Goal: Task Accomplishment & Management: Manage account settings

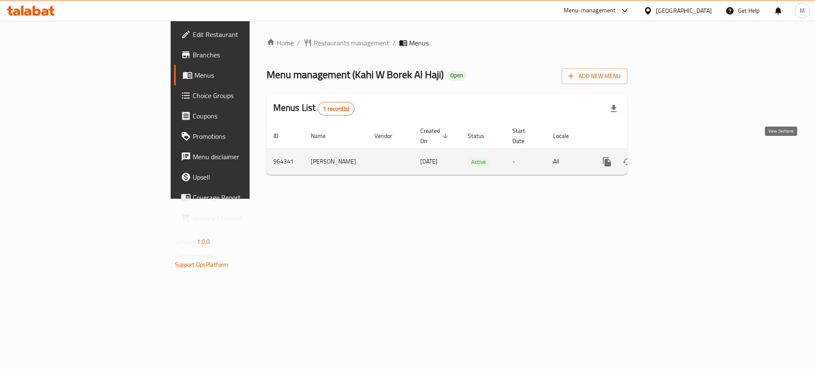
click at [672, 158] on icon "enhanced table" at bounding box center [668, 162] width 8 height 8
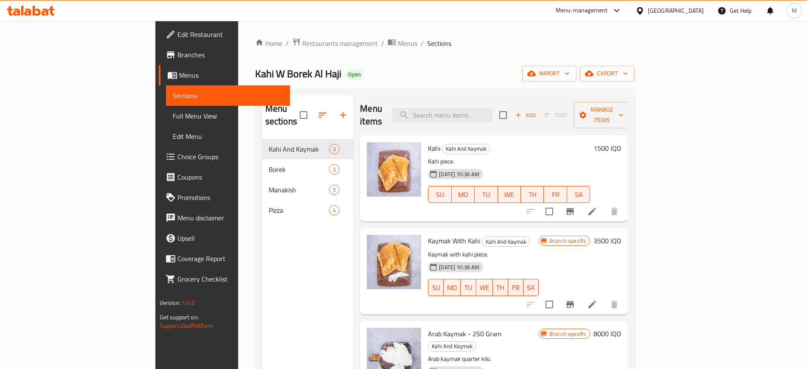
click at [635, 65] on div "Home / Restaurants management / Menus / Sections Kahi W [PERSON_NAME] [PERSON_N…" at bounding box center [445, 254] width 380 height 433
click at [569, 73] on span "import" at bounding box center [549, 73] width 41 height 11
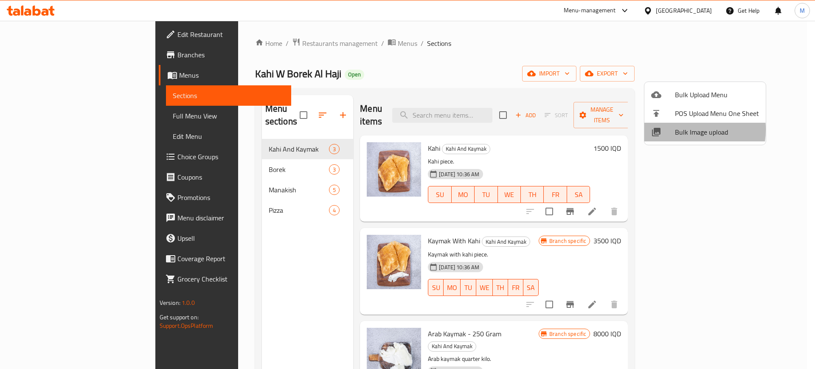
click at [674, 129] on div at bounding box center [663, 132] width 24 height 10
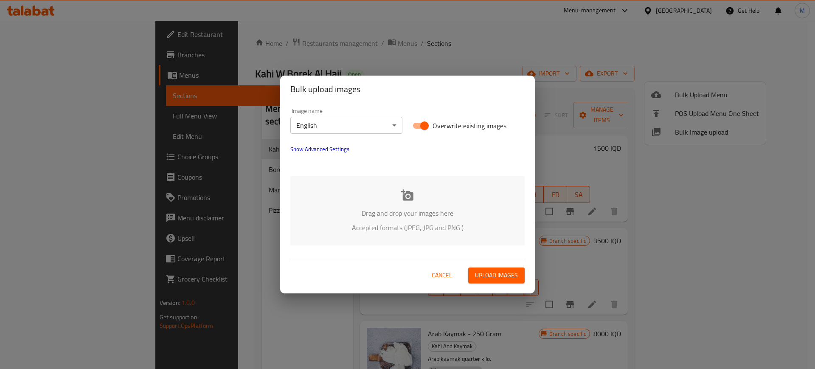
click at [363, 240] on div "Drag and drop your images here Accepted formats (JPEG, JPG and PNG )" at bounding box center [407, 210] width 234 height 69
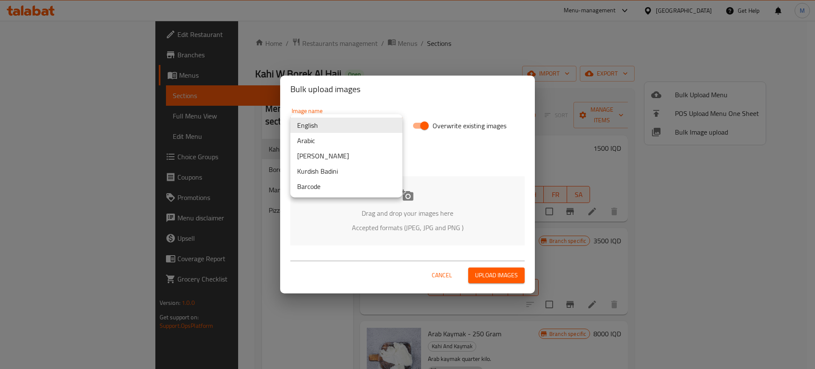
click at [363, 122] on body "​ Menu-management Iraq Get Help M Edit Restaurant Branches Menus Sections Full …" at bounding box center [407, 195] width 815 height 348
click at [325, 136] on li "Arabic" at bounding box center [346, 140] width 112 height 15
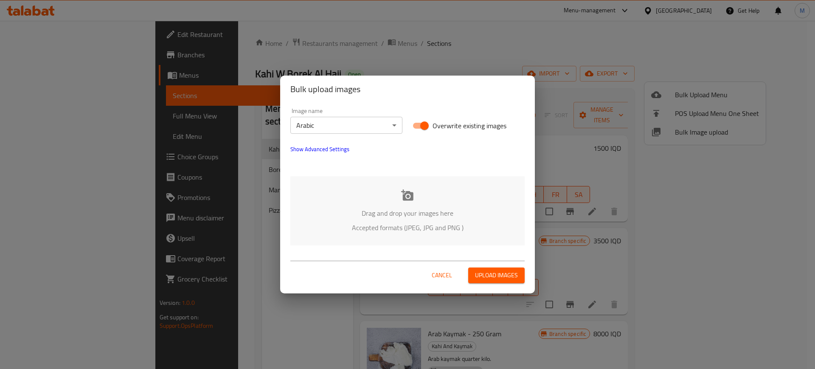
click at [351, 223] on p "Accepted formats (JPEG, JPG and PNG )" at bounding box center [407, 227] width 209 height 10
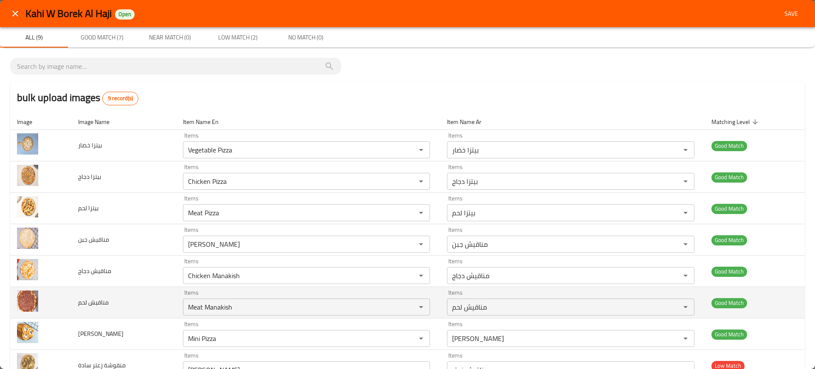
scroll to position [61, 0]
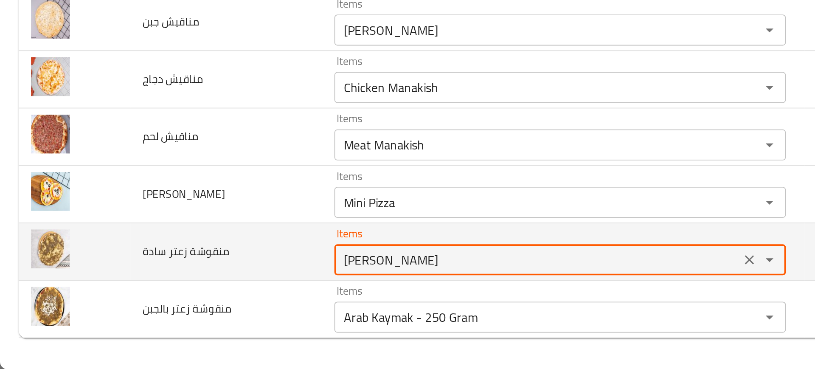
click at [196, 311] on سادة "Zaatar Manakish" at bounding box center [293, 309] width 217 height 12
click at [215, 314] on سادة "Zaatar Manakish" at bounding box center [293, 309] width 217 height 12
click at [193, 311] on سادة "Zaatar Manakish" at bounding box center [293, 309] width 217 height 12
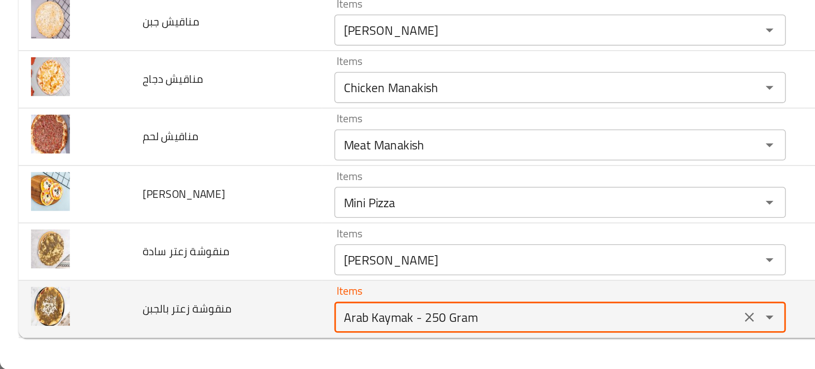
click at [201, 341] on بالجبن "Arab Kaymak - 250 Gram" at bounding box center [293, 340] width 217 height 12
paste بالجبن "Zaatar"
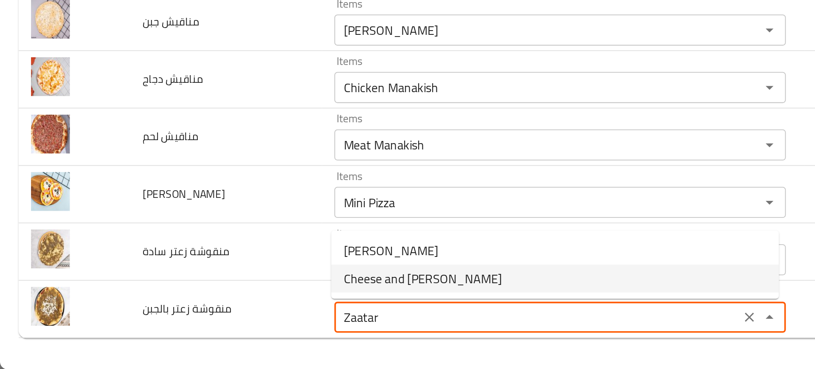
click at [224, 317] on span "Cheese and Zaatar Manakish" at bounding box center [231, 319] width 87 height 10
type بالجبن "Cheese and Zaatar Manakish"
type بالجبن-ar "مناقيش جبن وزعتر"
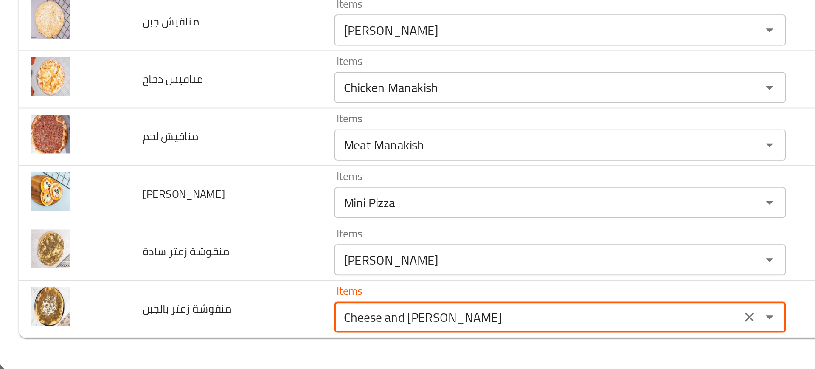
type بالجبن "Cheese and Zaatar Manakish"
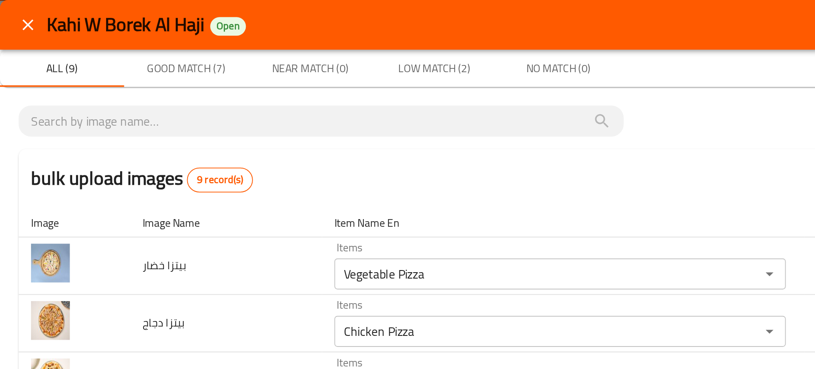
scroll to position [4, 0]
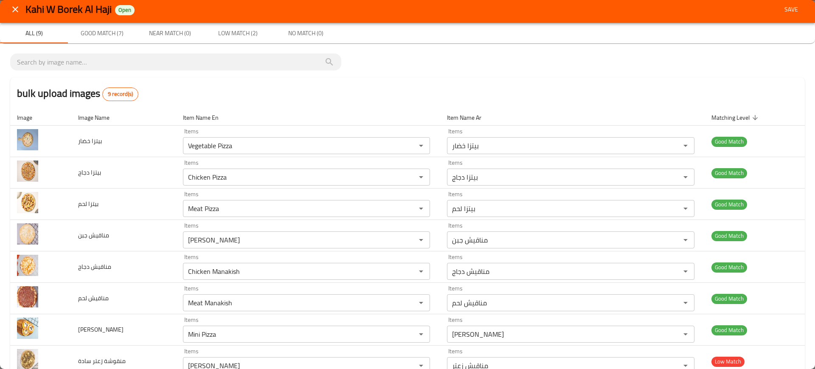
click at [790, 9] on span "Save" at bounding box center [791, 9] width 20 height 11
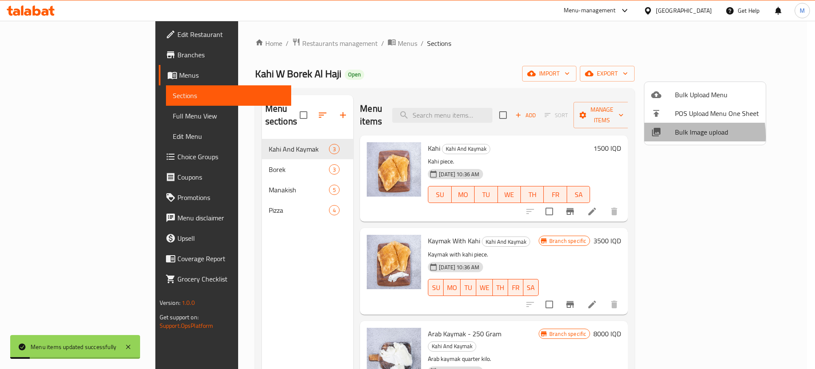
click at [660, 136] on icon at bounding box center [656, 132] width 10 height 10
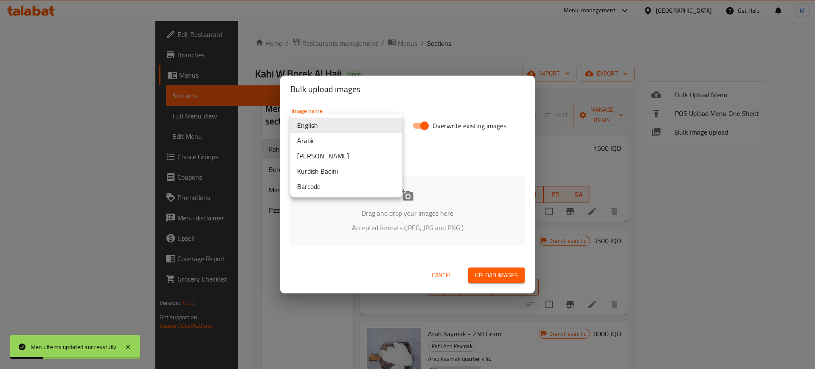
click at [378, 117] on body "Menu items updated successfully ​ Menu-management Iraq Get Help M Edit Restaura…" at bounding box center [407, 195] width 815 height 348
click at [340, 134] on li "Arabic" at bounding box center [346, 140] width 112 height 15
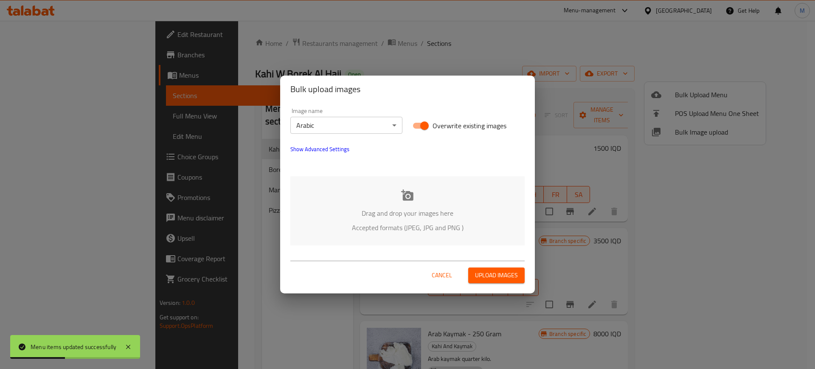
click at [351, 234] on div "Drag and drop your images here Accepted formats (JPEG, JPG and PNG )" at bounding box center [407, 210] width 234 height 69
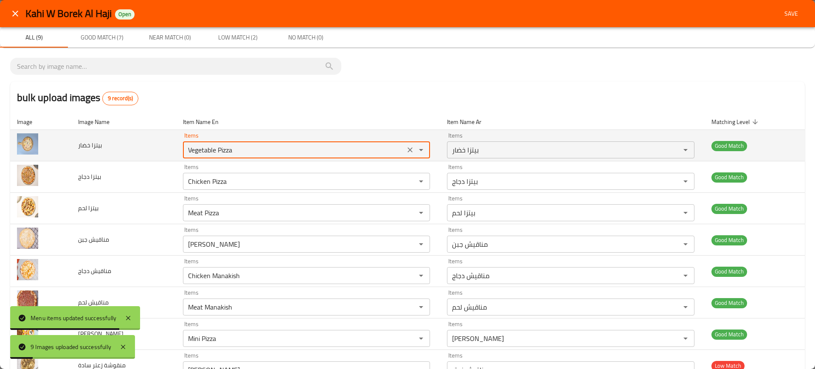
click at [223, 145] on خضار "Vegetable Pizza" at bounding box center [293, 150] width 217 height 12
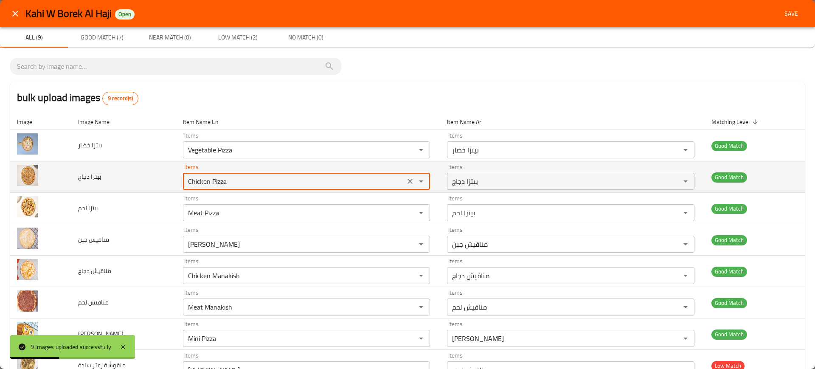
click at [235, 179] on دجاج "Chicken Pizza" at bounding box center [293, 181] width 217 height 12
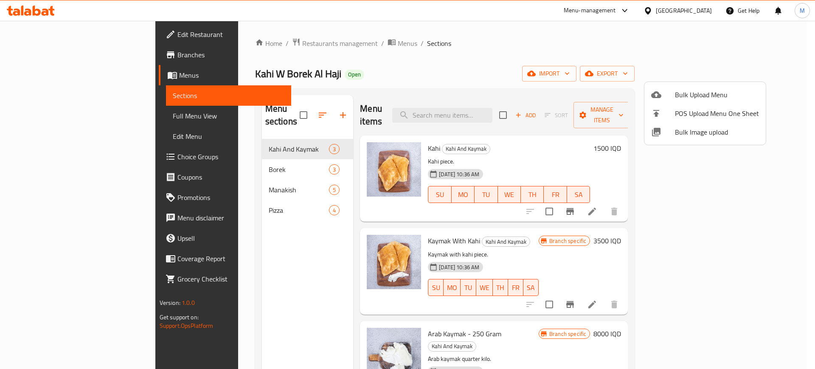
click at [304, 58] on div at bounding box center [407, 184] width 815 height 369
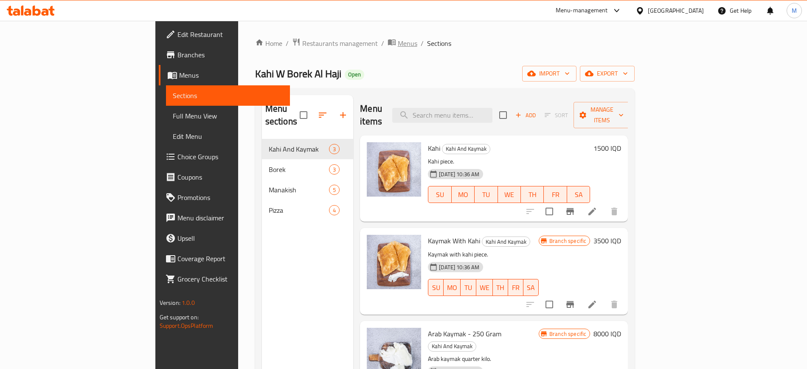
click at [398, 42] on span "Menus" at bounding box center [408, 43] width 20 height 10
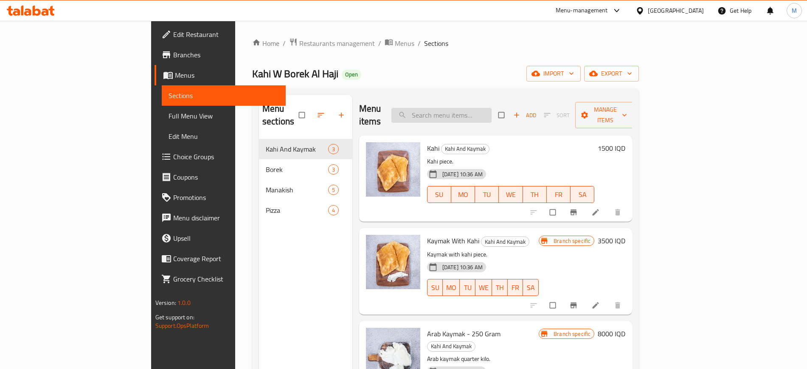
click at [491, 110] on input "search" at bounding box center [441, 115] width 100 height 15
paste input "Cheese and [PERSON_NAME]"
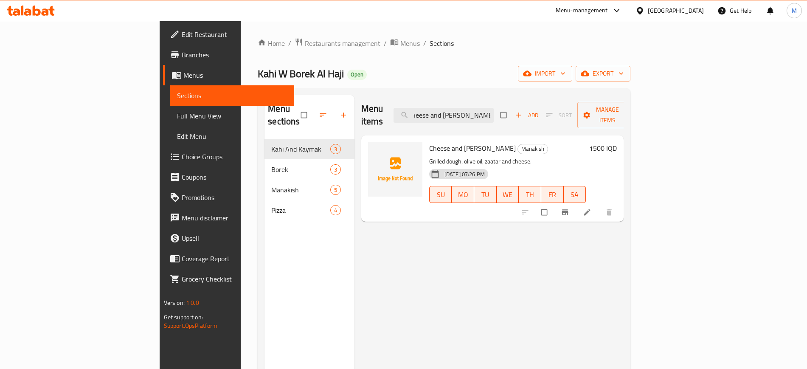
type input "Cheese and [PERSON_NAME]"
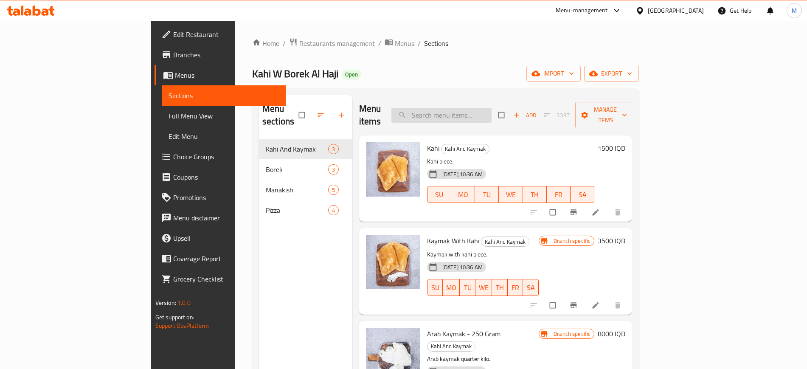
click at [484, 113] on input "search" at bounding box center [441, 115] width 100 height 15
paste input "Vegetable Pizza"
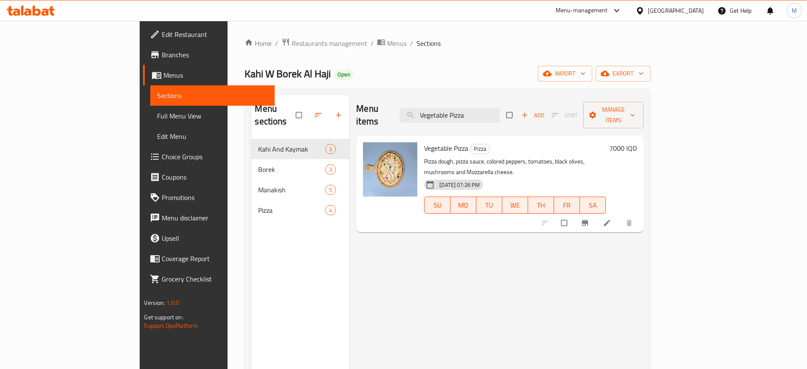
paste input "Chicken"
type input "Chicken Pizza"
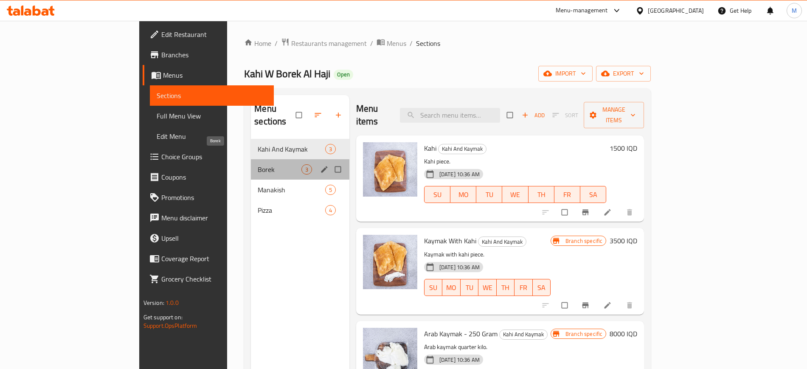
click at [258, 164] on span "Borek" at bounding box center [279, 169] width 43 height 10
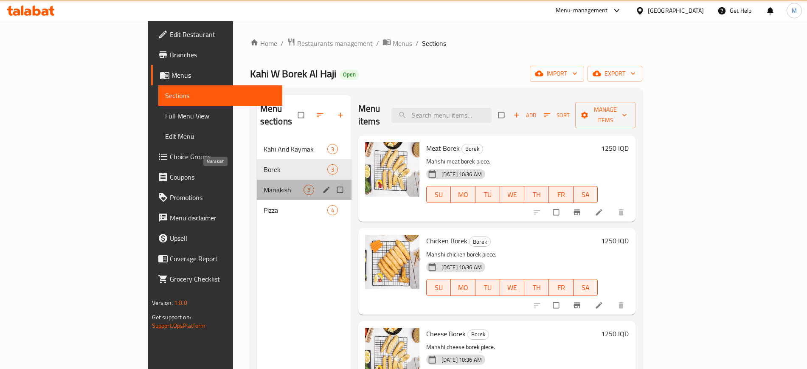
click at [264, 185] on span "Manakish" at bounding box center [284, 190] width 40 height 10
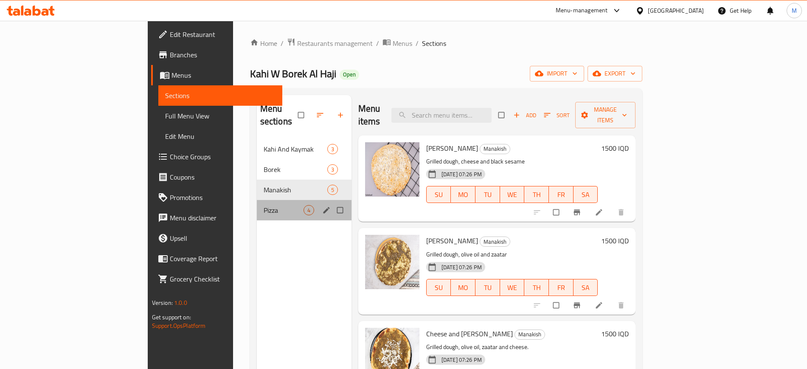
click at [257, 204] on div "Pizza 4" at bounding box center [304, 210] width 95 height 20
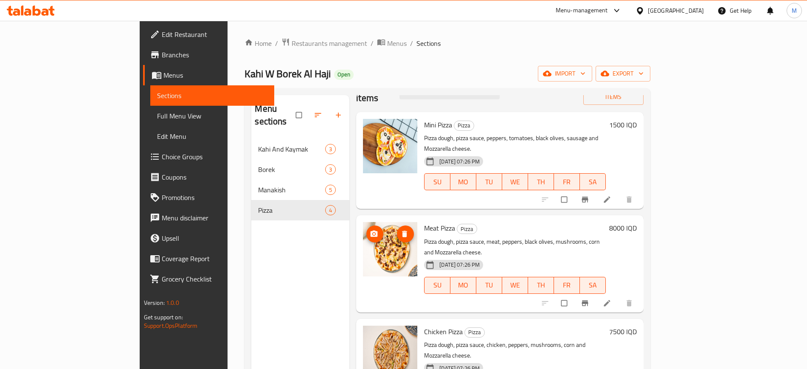
scroll to position [119, 0]
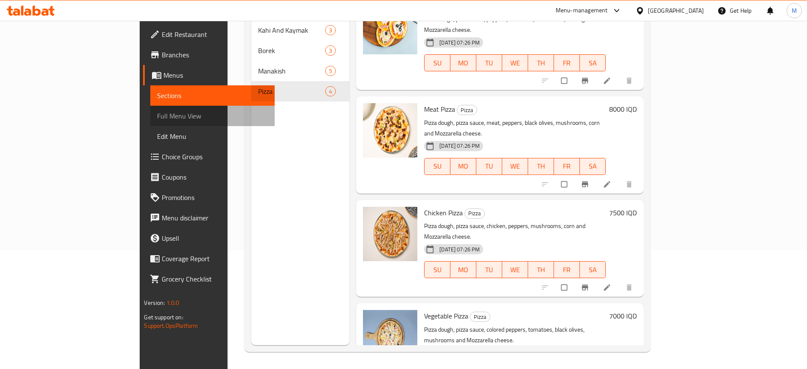
click at [157, 115] on span "Full Menu View" at bounding box center [212, 116] width 110 height 10
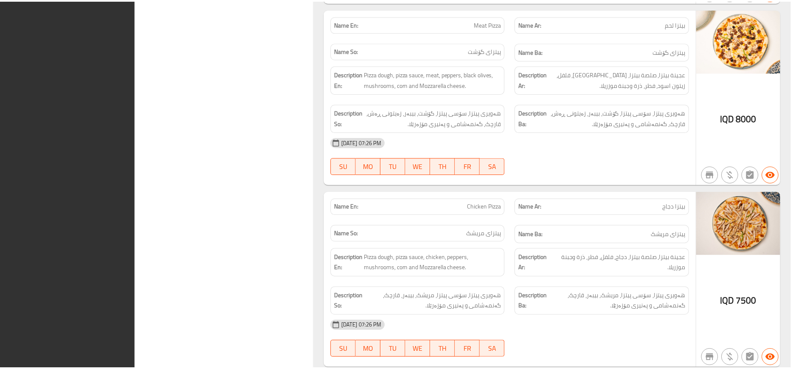
scroll to position [2484, 0]
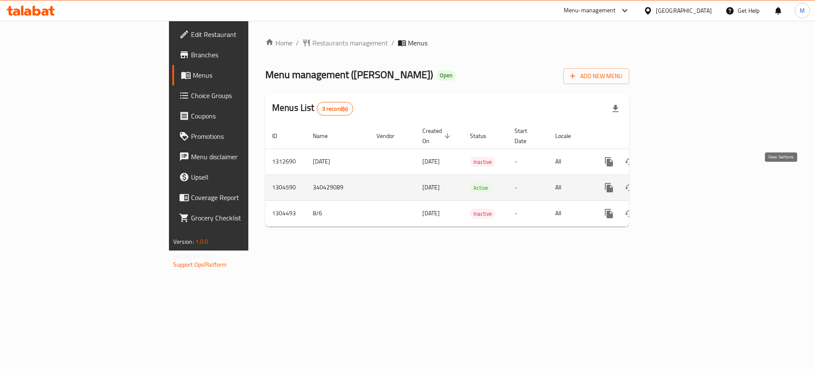
click at [674, 184] on icon "enhanced table" at bounding box center [670, 188] width 8 height 8
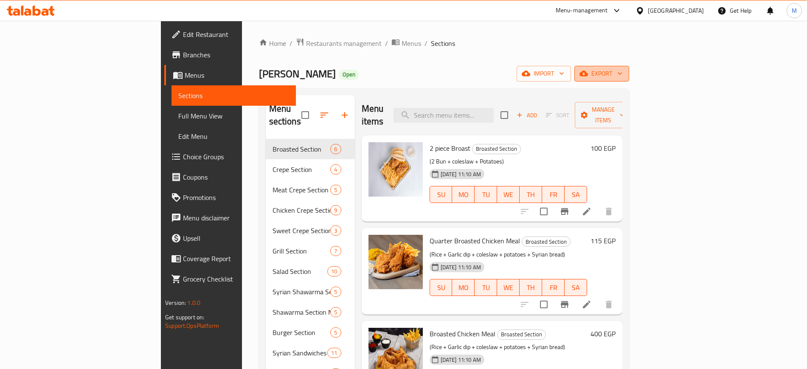
click at [622, 74] on span "export" at bounding box center [601, 73] width 41 height 11
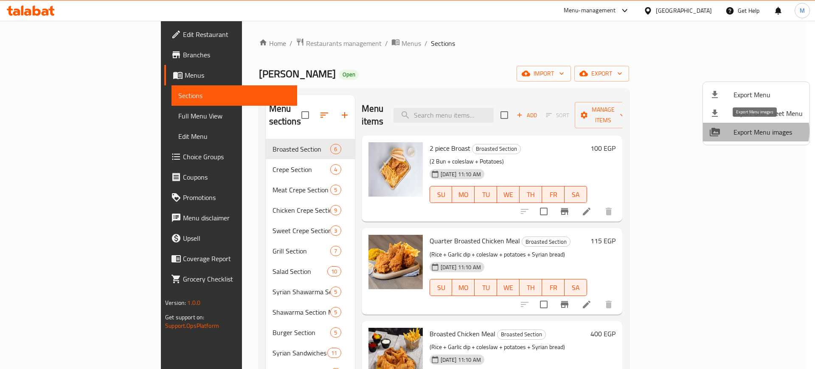
click at [751, 131] on span "Export Menu images" at bounding box center [767, 132] width 69 height 10
click at [296, 43] on div at bounding box center [407, 184] width 815 height 369
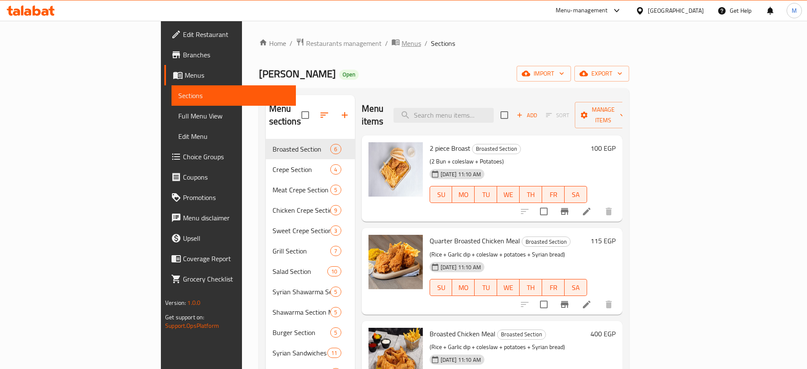
click at [401, 43] on span "Menus" at bounding box center [411, 43] width 20 height 10
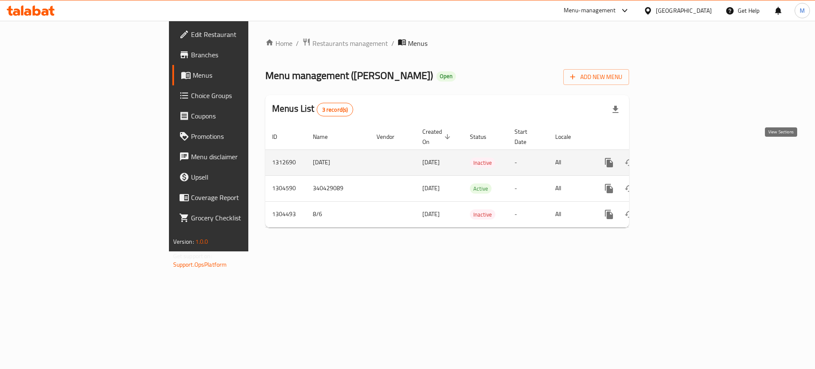
click at [675, 157] on icon "enhanced table" at bounding box center [670, 162] width 10 height 10
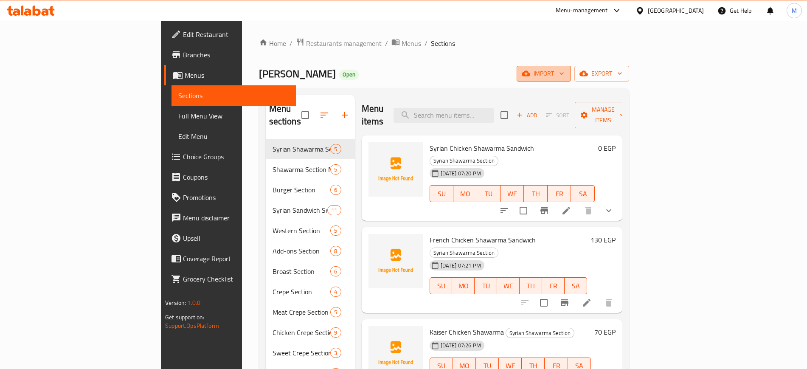
click at [564, 76] on span "import" at bounding box center [543, 73] width 41 height 11
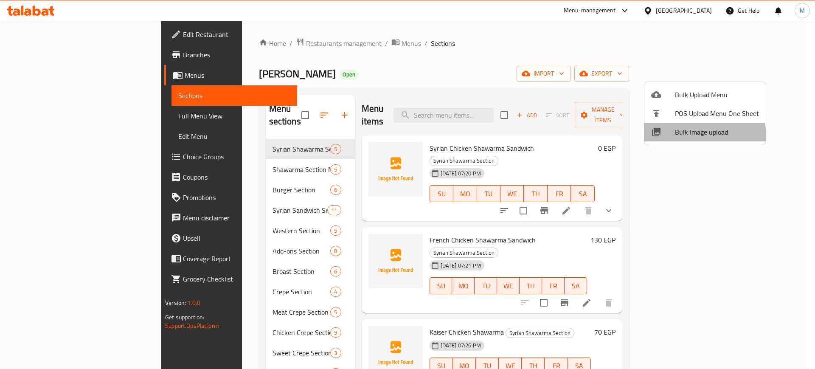
click at [700, 135] on span "Bulk Image upload" at bounding box center [717, 132] width 84 height 10
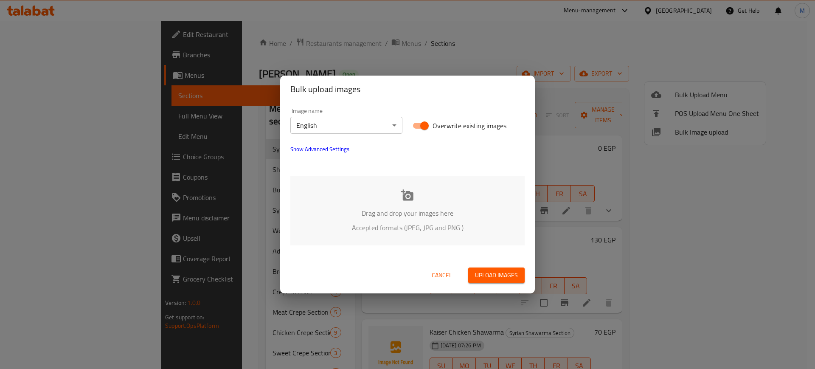
click at [381, 201] on div "Drag and drop your images here Accepted formats (JPEG, JPG and PNG )" at bounding box center [407, 210] width 234 height 69
click at [337, 229] on p "Accepted formats (JPEG, JPG and PNG )" at bounding box center [407, 227] width 209 height 10
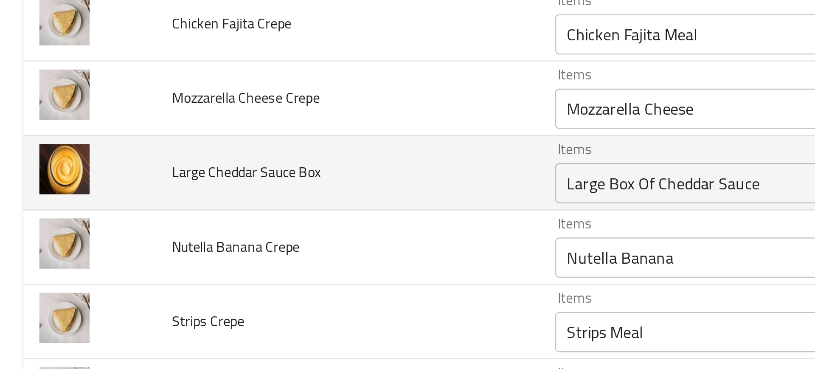
scroll to position [1243, 0]
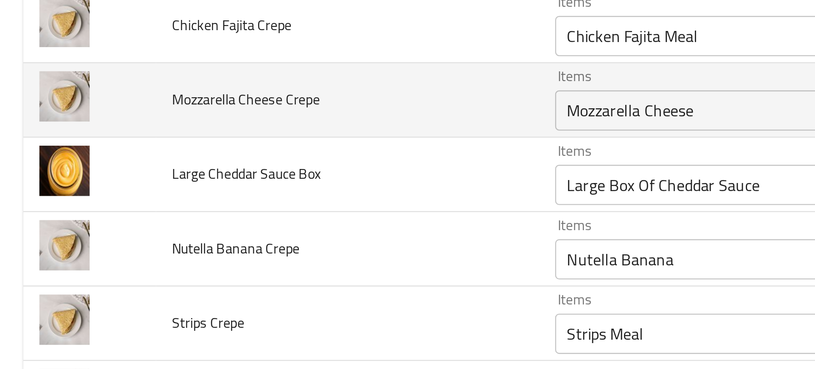
click at [269, 163] on Crepe "Mozzarella Cheese" at bounding box center [334, 163] width 195 height 12
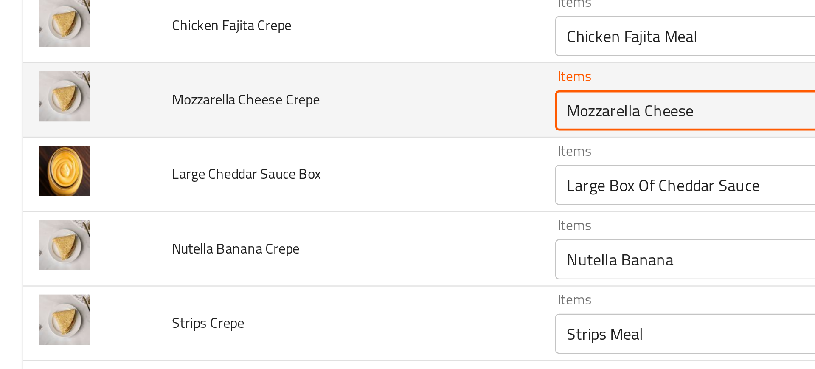
click at [264, 168] on Crepe "Mozzarella Cheese" at bounding box center [334, 163] width 195 height 12
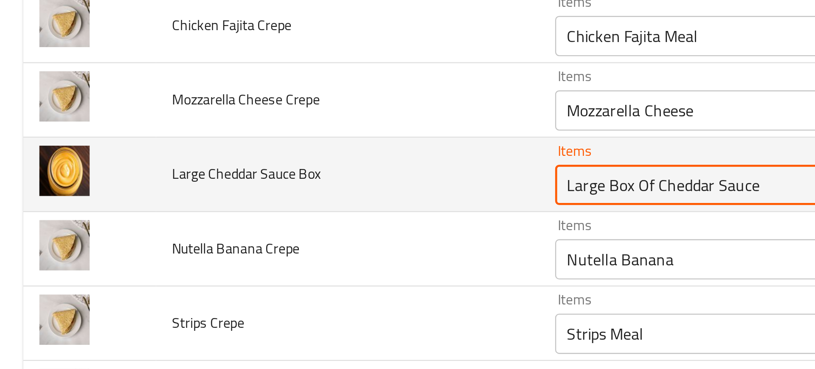
click at [247, 192] on Box "Large Box Of Cheddar Sauce" at bounding box center [334, 194] width 195 height 12
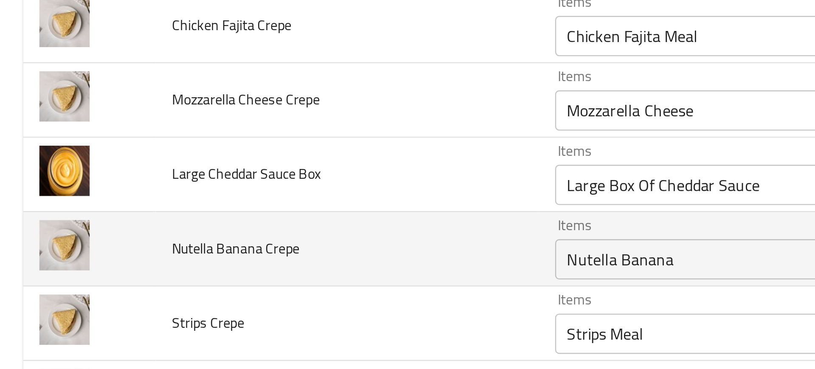
click at [207, 215] on td "Nutella Banana Crepe" at bounding box center [147, 221] width 162 height 31
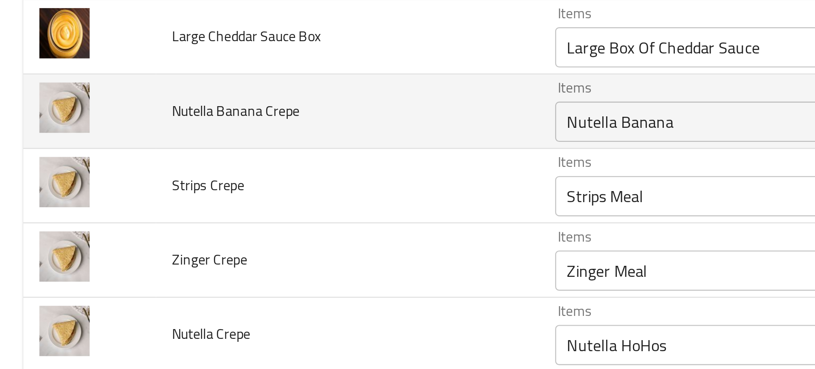
scroll to position [1301, 0]
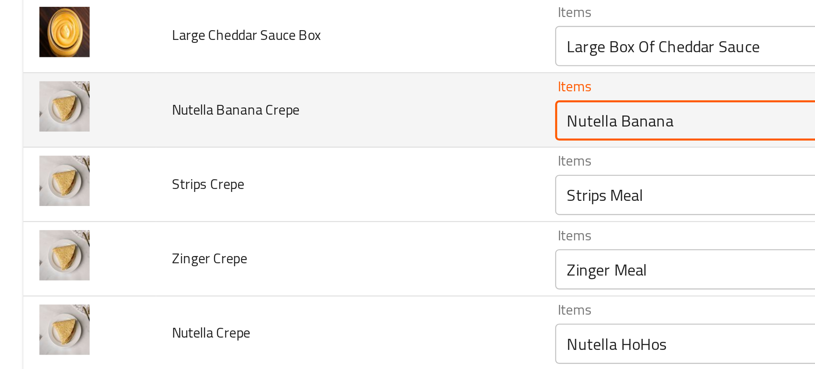
click at [250, 168] on Crepe "Nutella Banana" at bounding box center [334, 167] width 195 height 12
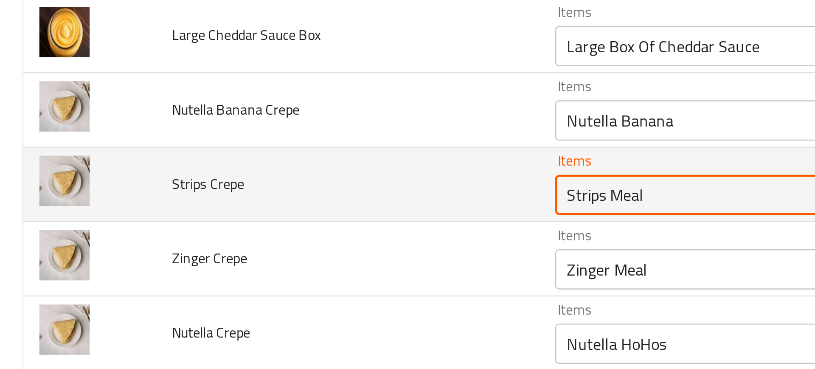
click at [263, 202] on Crepe "Strips Meal" at bounding box center [334, 199] width 195 height 12
click at [266, 201] on Crepe "Strips Meal" at bounding box center [334, 199] width 195 height 12
type Crepe "Strips"
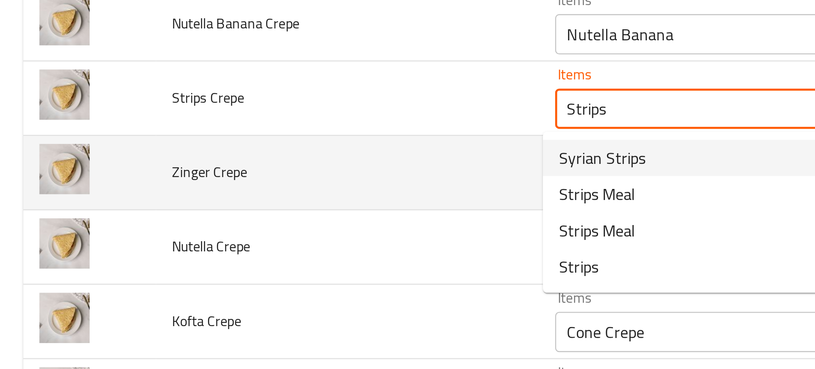
scroll to position [1338, 0]
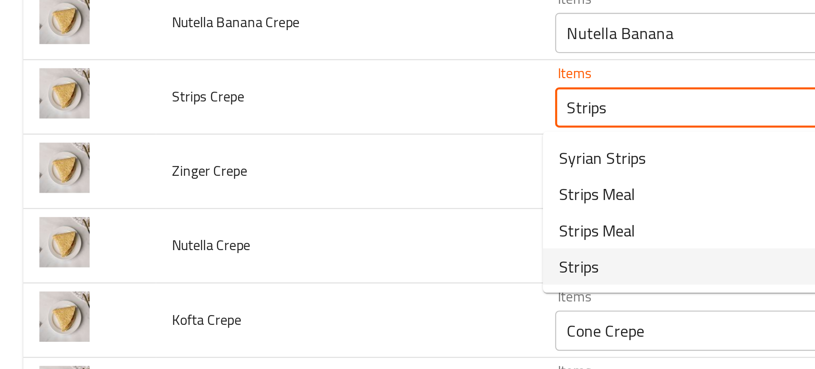
click at [250, 230] on span "Strips" at bounding box center [244, 229] width 17 height 10
type Crepe-ar "استريس"
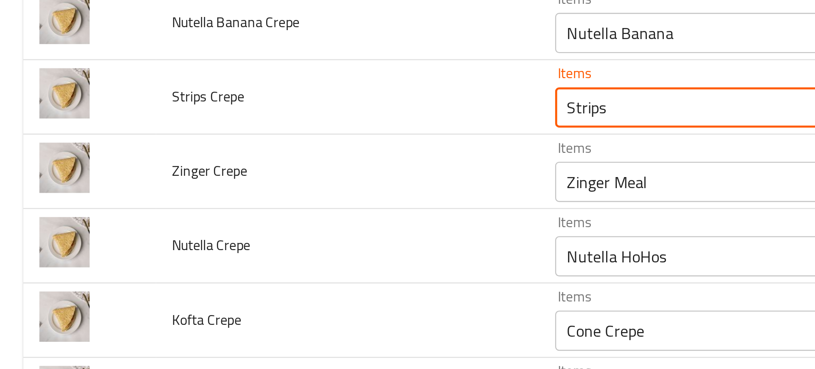
type Crepe "Strips"
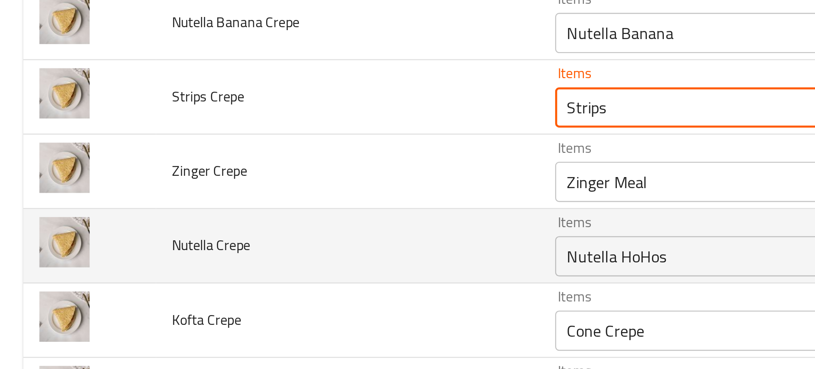
scroll to position [1370, 0]
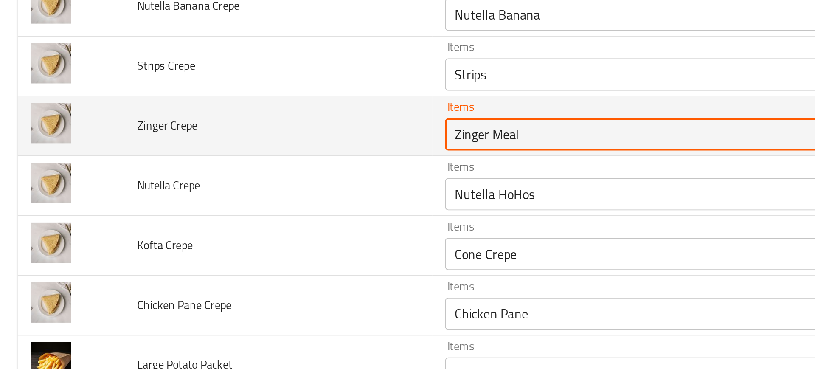
click at [258, 164] on Crepe "Zinger Meal" at bounding box center [334, 162] width 195 height 12
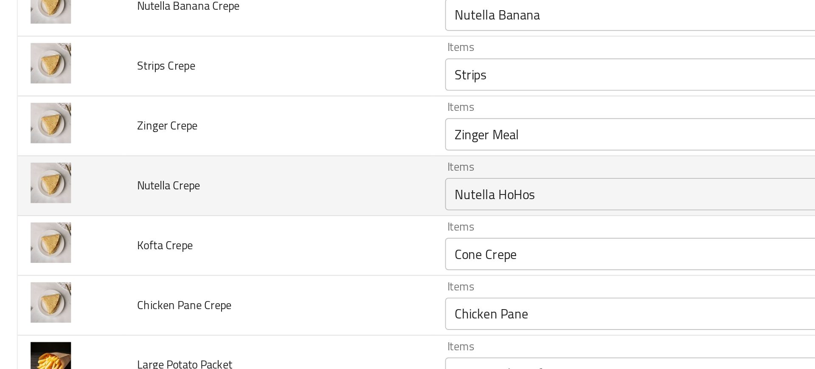
click at [178, 177] on td "Nutella Crepe" at bounding box center [147, 188] width 162 height 31
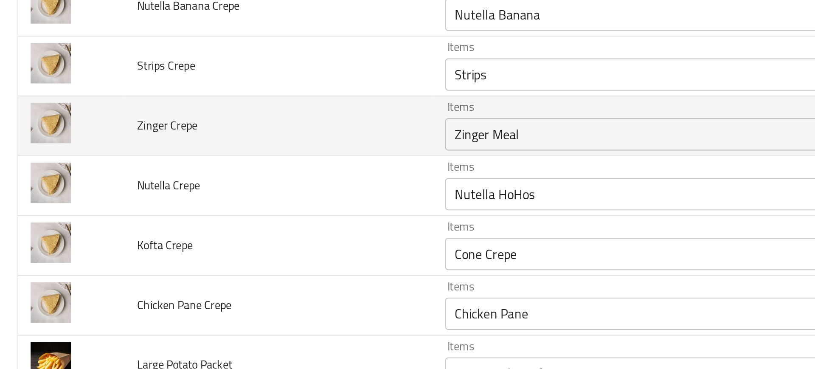
click at [237, 164] on Crepe "Zinger Meal" at bounding box center [334, 162] width 195 height 12
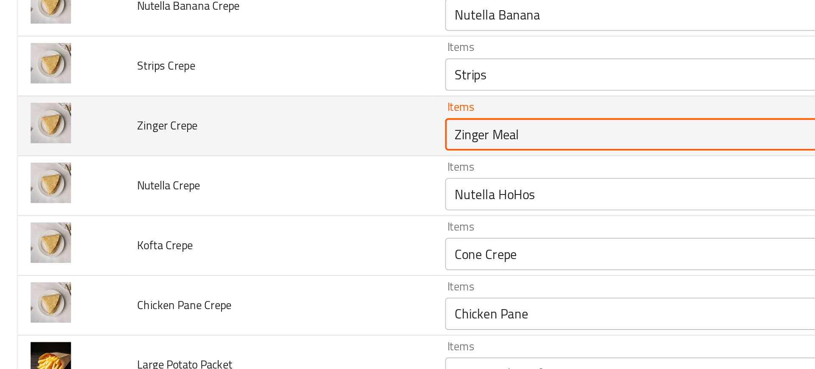
click at [237, 164] on Crepe "Zinger Meal" at bounding box center [334, 162] width 195 height 12
click at [244, 163] on Crepe "Zinger Meal" at bounding box center [334, 162] width 195 height 12
paste Crepe "enhanced table"
type Crepe "Zinger"
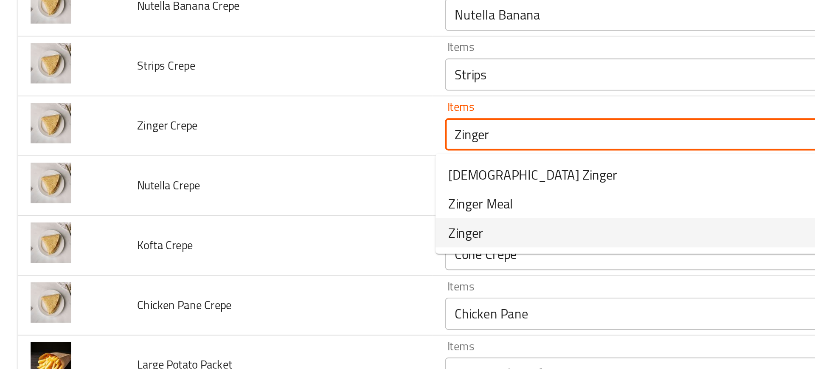
click at [251, 218] on span "Zinger" at bounding box center [245, 213] width 18 height 10
type Crepe-ar "زنجر"
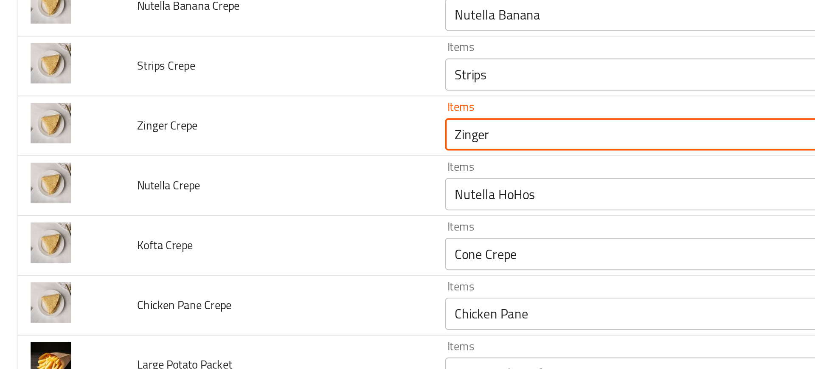
type Crepe "Zinger"
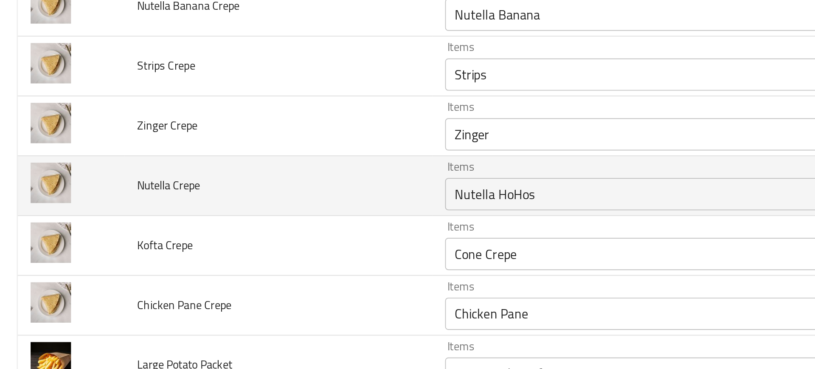
click at [222, 194] on td "Nutella Crepe" at bounding box center [147, 188] width 162 height 31
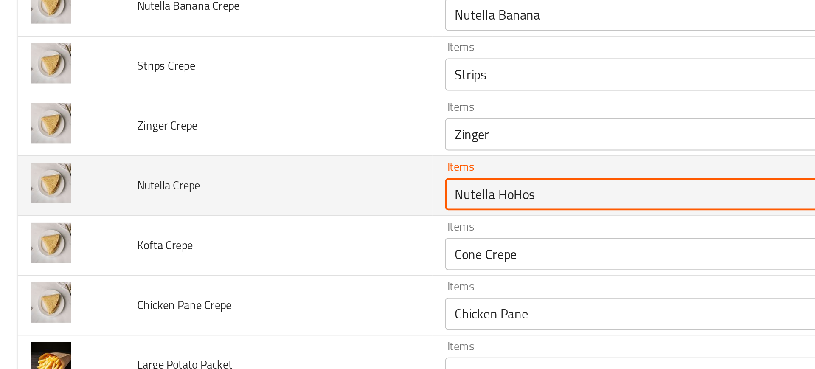
click at [253, 191] on Crepe "Nutella HoHos" at bounding box center [334, 193] width 195 height 12
click at [275, 188] on Crepe "Nutella HoHos" at bounding box center [334, 193] width 195 height 12
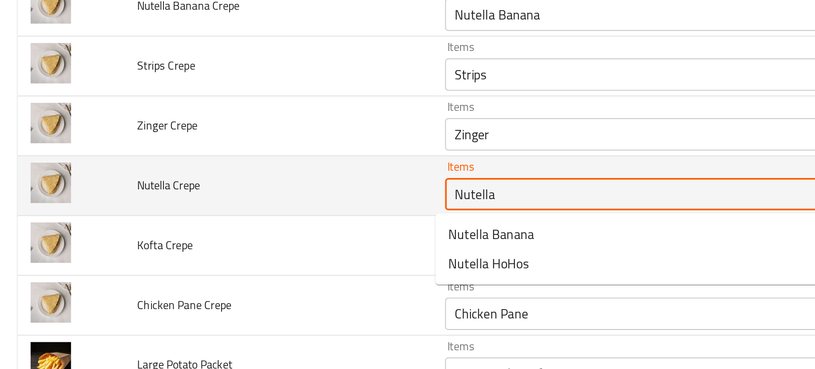
type Crepe "Nutella"
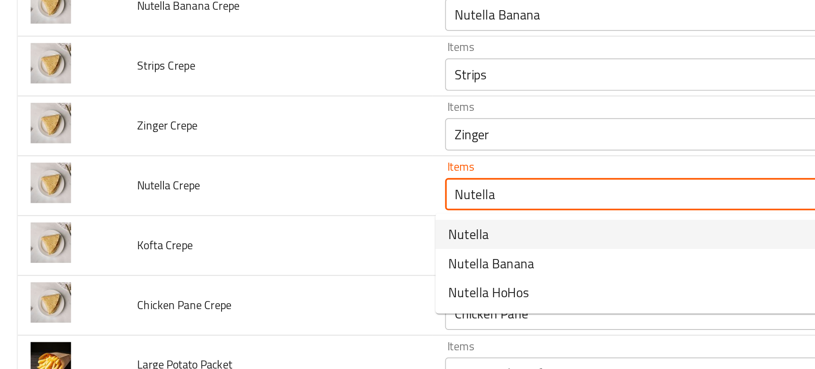
click at [247, 215] on span "Nutella" at bounding box center [246, 214] width 21 height 10
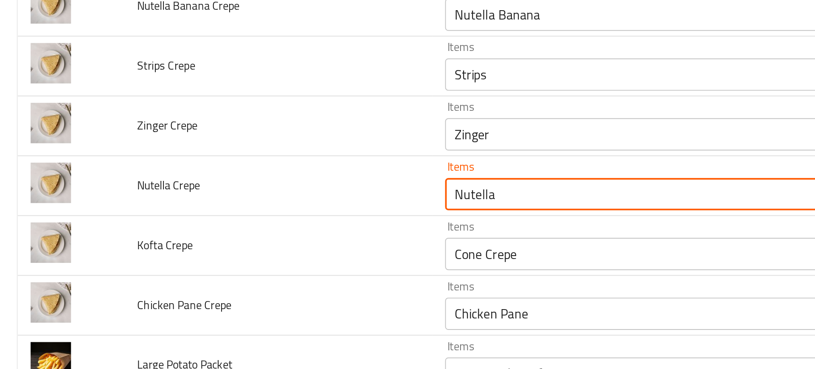
type Crepe-ar "نوتيلا"
type Crepe "Nutella"
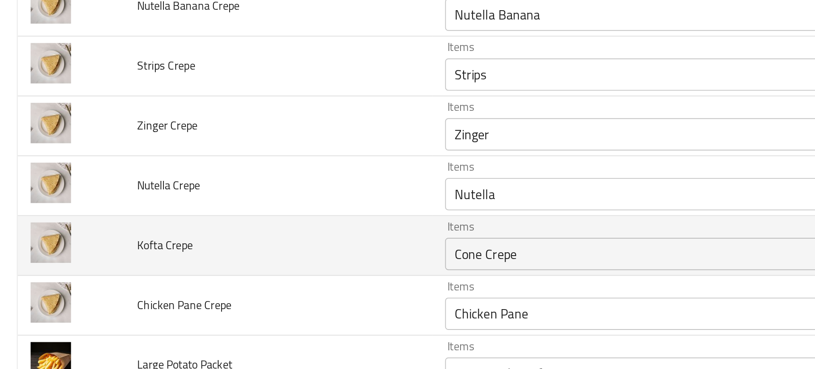
click at [218, 223] on td "Kofta Crepe" at bounding box center [147, 220] width 162 height 31
click at [246, 229] on Crepe "Cone Crepe" at bounding box center [334, 225] width 195 height 12
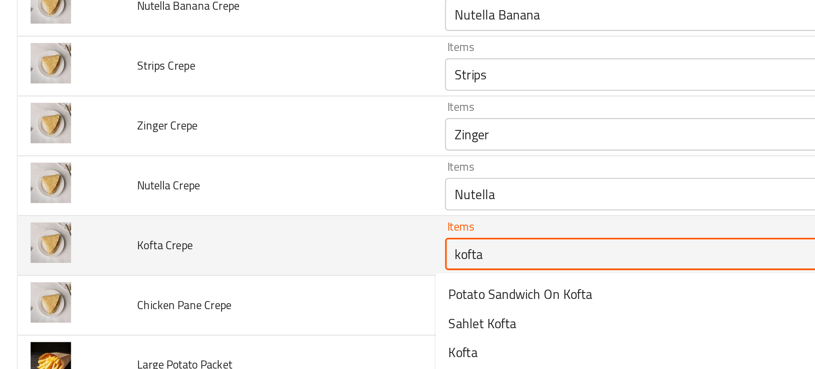
scroll to position [1417, 0]
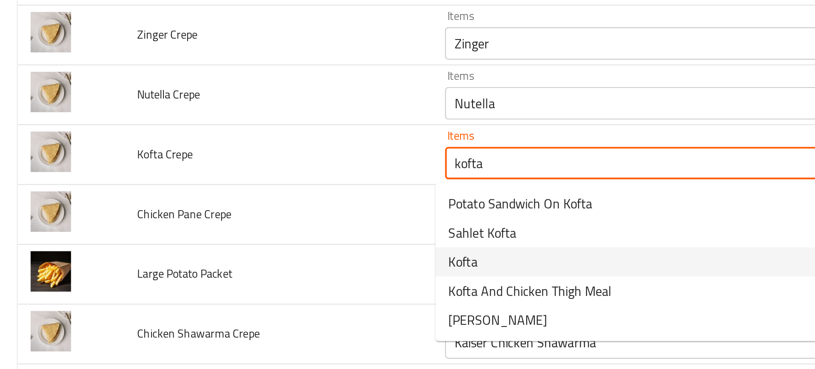
click at [244, 234] on span "Kofta" at bounding box center [243, 229] width 15 height 10
type Crepe "Kofta"
type Crepe-ar "كفتة"
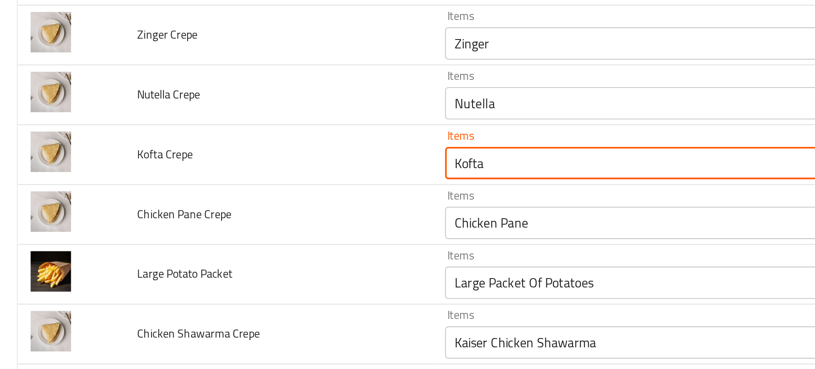
type Crepe "Kofta"
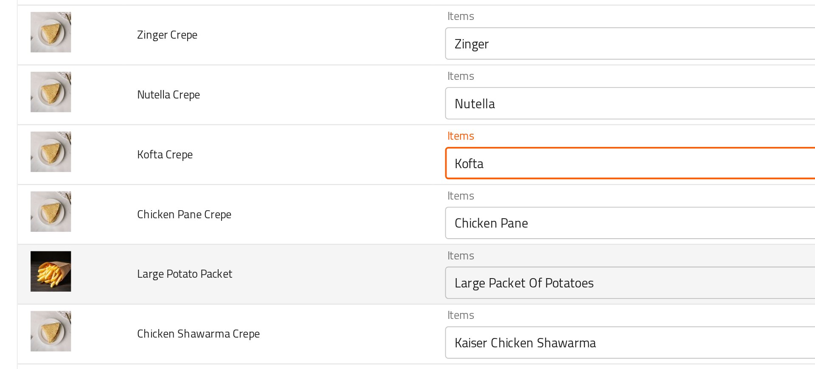
click at [213, 220] on td "Large Potato Packet" at bounding box center [147, 235] width 162 height 31
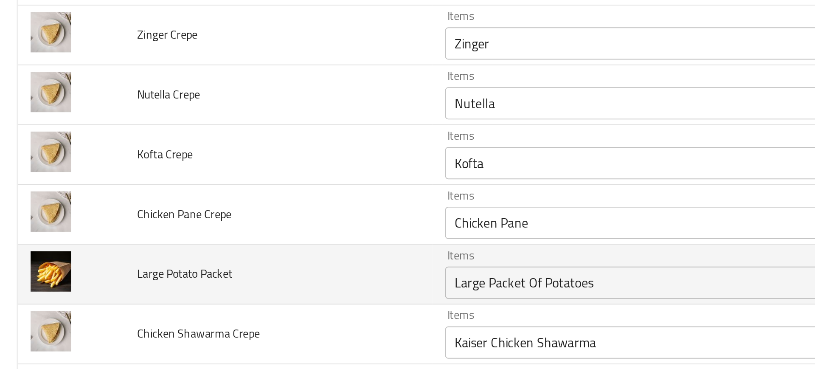
scroll to position [1448, 0]
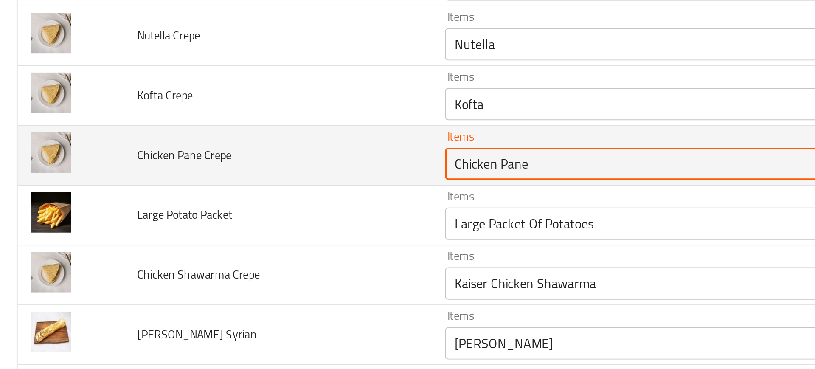
click at [261, 181] on Crepe "Chicken Pane" at bounding box center [334, 177] width 195 height 12
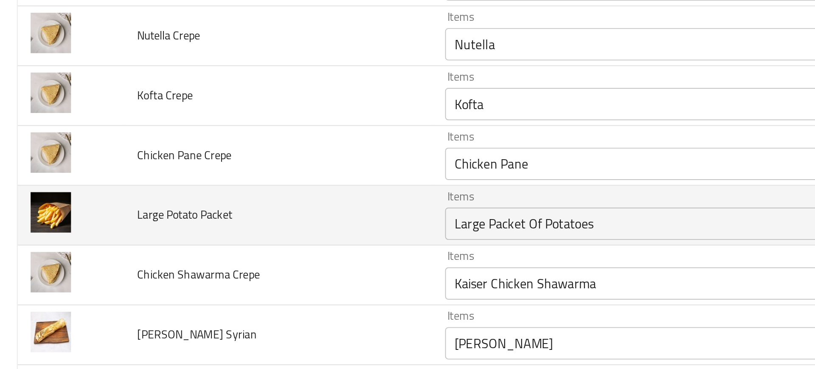
click at [228, 202] on td "Items Large Packet Of Potatoes Items" at bounding box center [349, 204] width 242 height 31
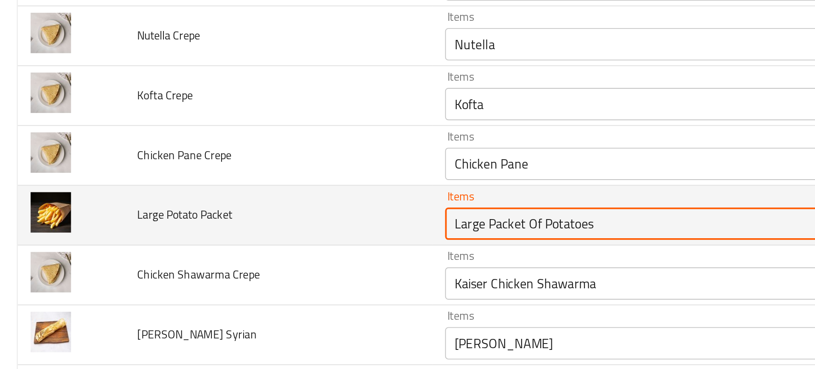
click at [248, 213] on Packet "Large Packet Of Potatoes" at bounding box center [334, 209] width 195 height 12
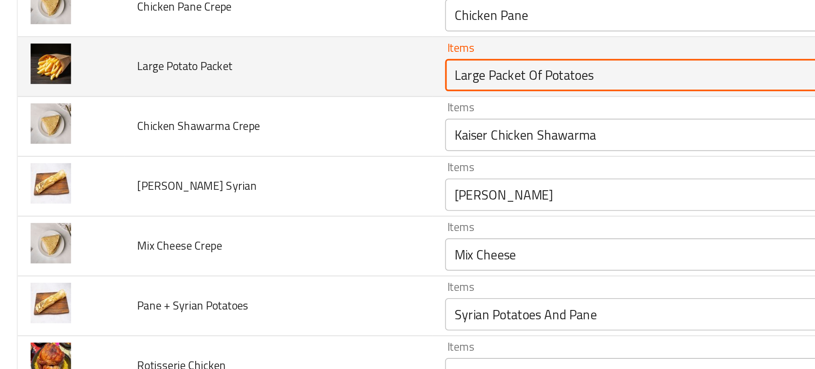
scroll to position [1526, 0]
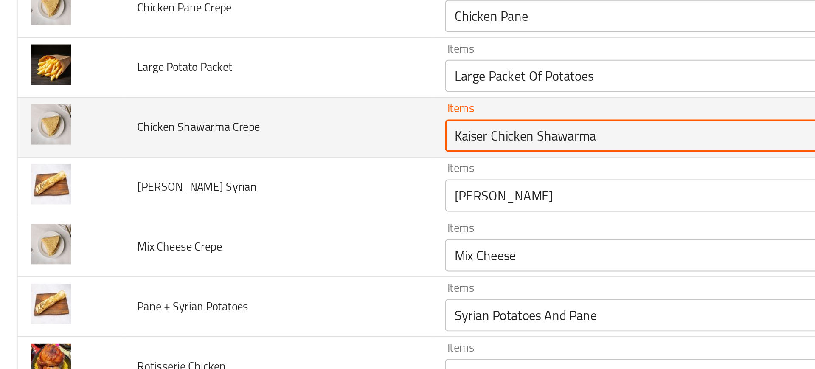
click at [247, 164] on Crepe "Kaiser Chicken Shawarma" at bounding box center [334, 163] width 195 height 12
click at [254, 164] on Crepe "Kaiser Chicken Shawarma" at bounding box center [334, 163] width 195 height 12
drag, startPoint x: 254, startPoint y: 164, endPoint x: 189, endPoint y: 162, distance: 64.9
click at [189, 162] on tr "Chicken Shawarma Crepe Items Kaiser Chicken Shawarma Items Items كايزر شاورما ف…" at bounding box center [407, 158] width 794 height 31
type Crepe "Chicken Shawarma"
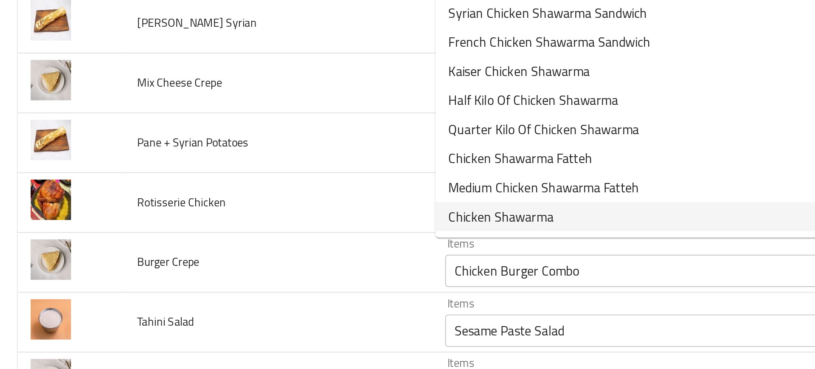
scroll to position [1612, 0]
click at [275, 206] on span "Chicken Shawarma" at bounding box center [263, 205] width 55 height 10
type Crepe-ar "شاورما فراخ"
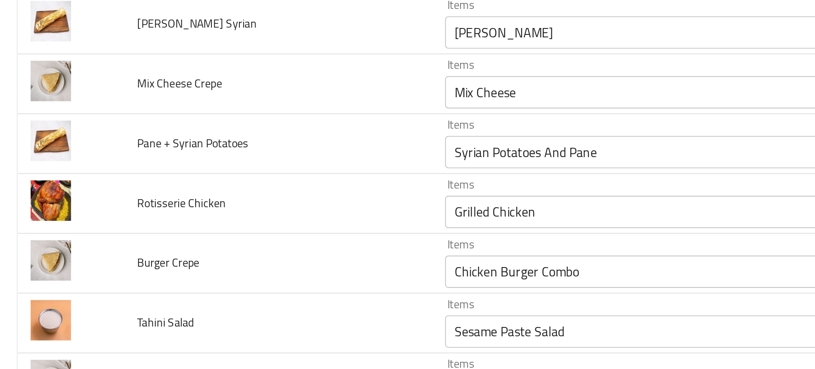
type Crepe "Chicken Shawarma"
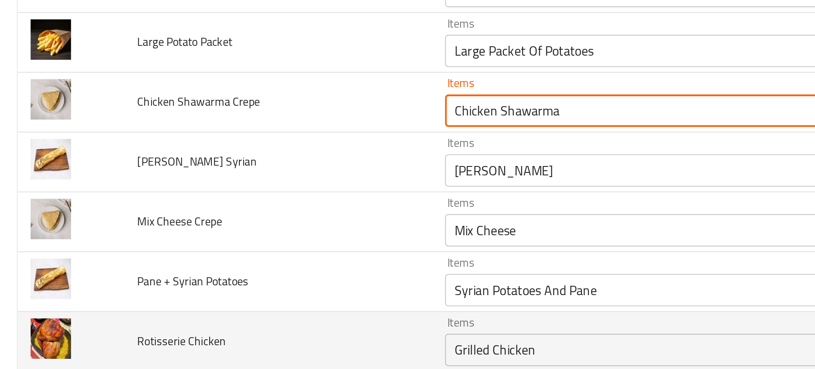
scroll to position [1539, 0]
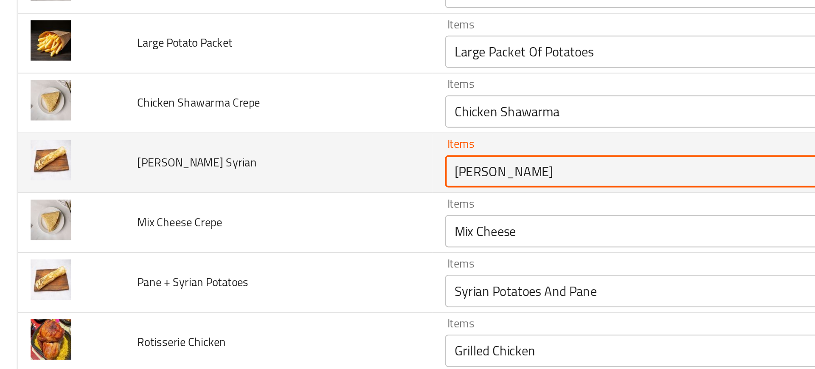
click at [246, 184] on Syrian "[PERSON_NAME]" at bounding box center [334, 181] width 195 height 12
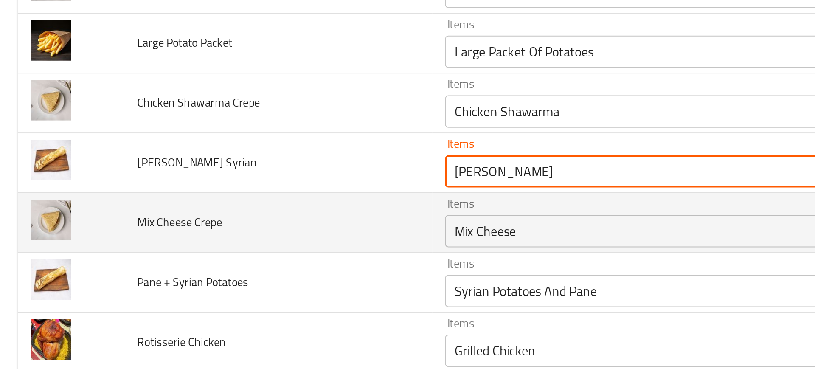
paste Syrian "yrian Shish Tawook"
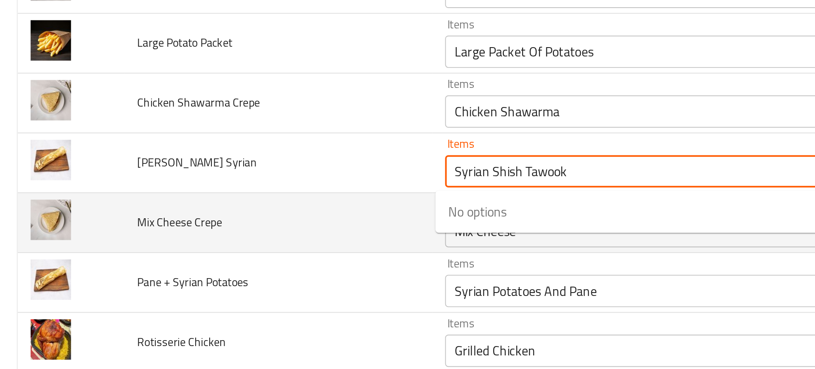
type Syrian "Syrian Shish Tawook"
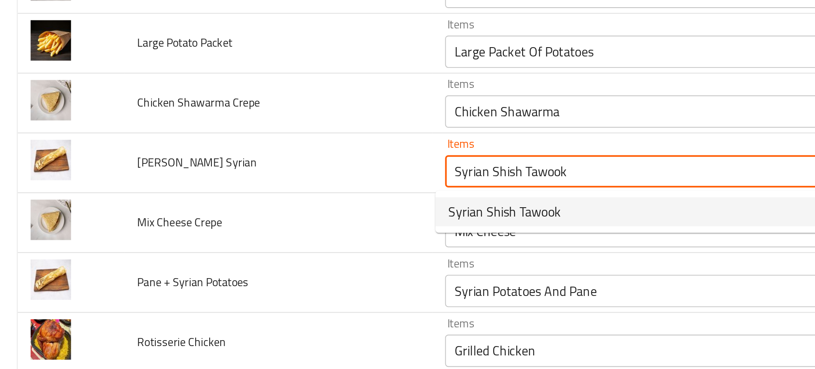
click at [257, 205] on span "Syrian Shish Tawook" at bounding box center [265, 202] width 59 height 10
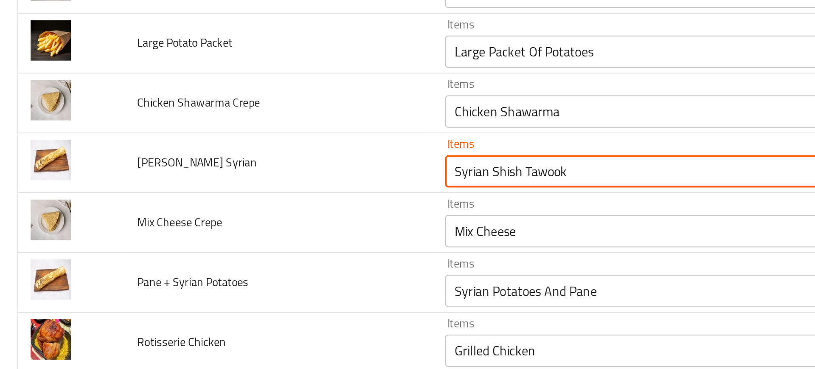
type Syrian-ar "شيش طاووق سوري"
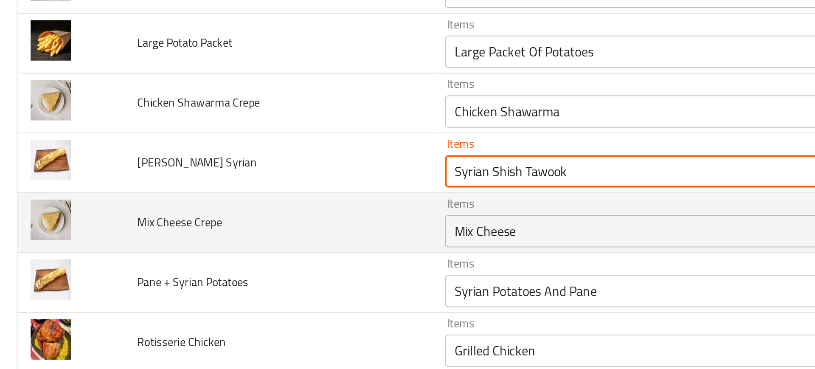
type Syrian "Syrian Shish Tawook"
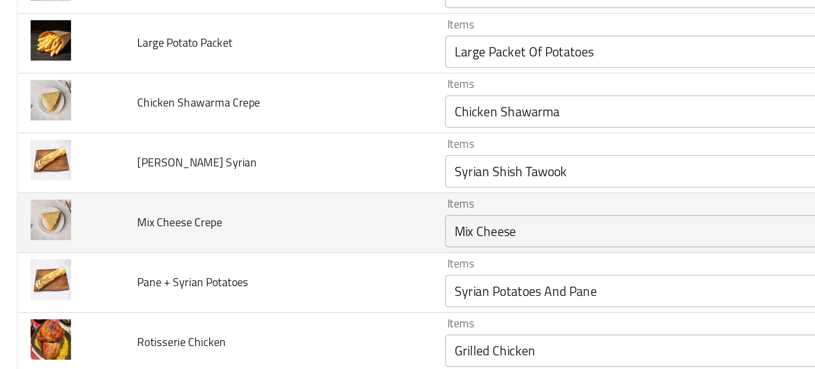
click at [220, 220] on td "Mix Cheese Crepe" at bounding box center [147, 208] width 162 height 31
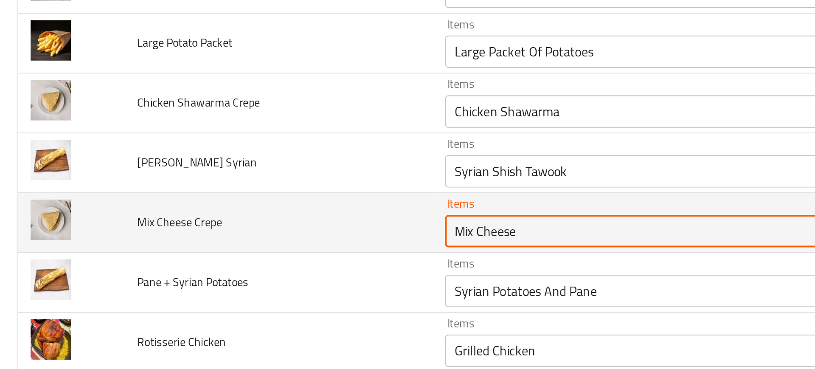
click at [252, 213] on Crepe "Mix Cheese" at bounding box center [334, 213] width 195 height 12
click at [276, 216] on Crepe "Mix Cheese" at bounding box center [334, 213] width 195 height 12
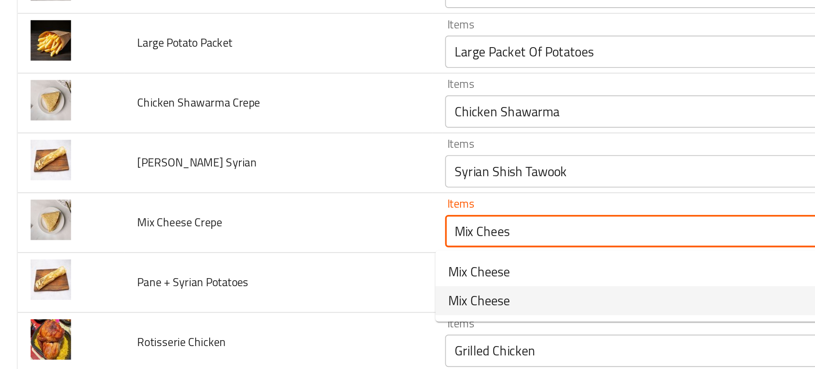
click at [250, 252] on span "Mix Cheese" at bounding box center [252, 249] width 32 height 10
type Crepe "Mix Cheese"
type Crepe-ar "[PERSON_NAME]"
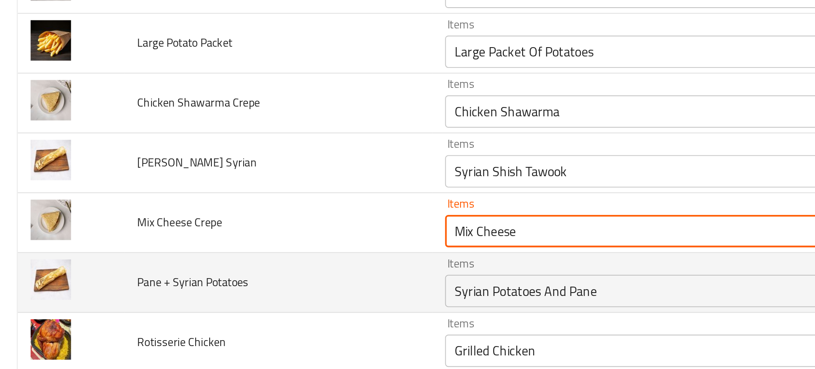
type Crepe "Mix Cheese"
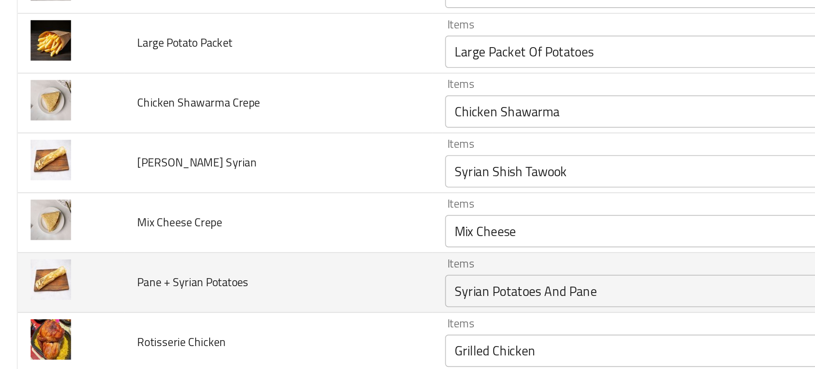
click at [200, 252] on td "Pane + Syrian Potatoes" at bounding box center [147, 239] width 162 height 31
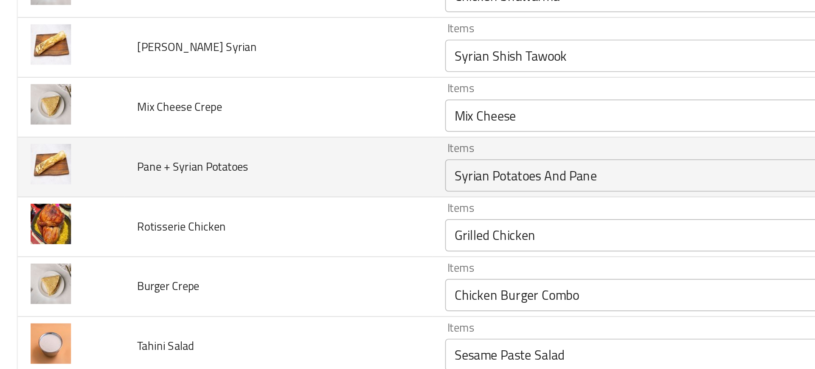
scroll to position [1600, 0]
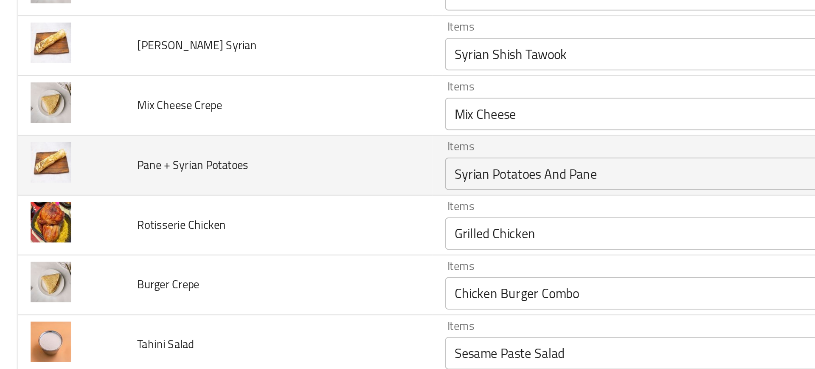
click at [241, 182] on Potatoes "Syrian Potatoes And Pane" at bounding box center [334, 183] width 195 height 12
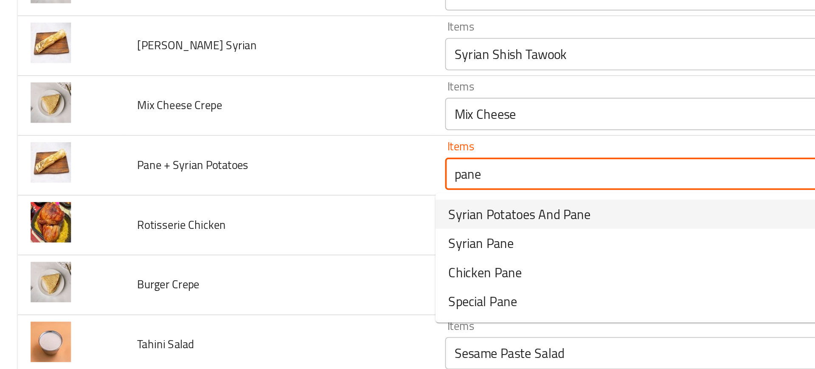
click at [272, 209] on span "Syrian Potatoes And Pane" at bounding box center [273, 204] width 75 height 10
type Potatoes "Syrian Potatoes And Pane"
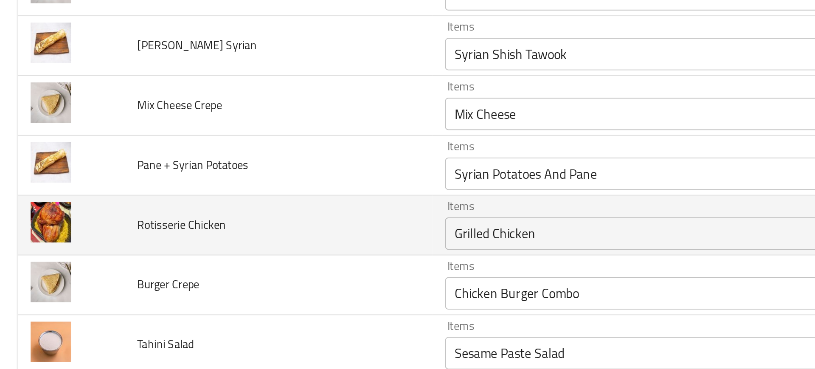
click at [195, 211] on td "Rotisserie Chicken" at bounding box center [147, 209] width 162 height 31
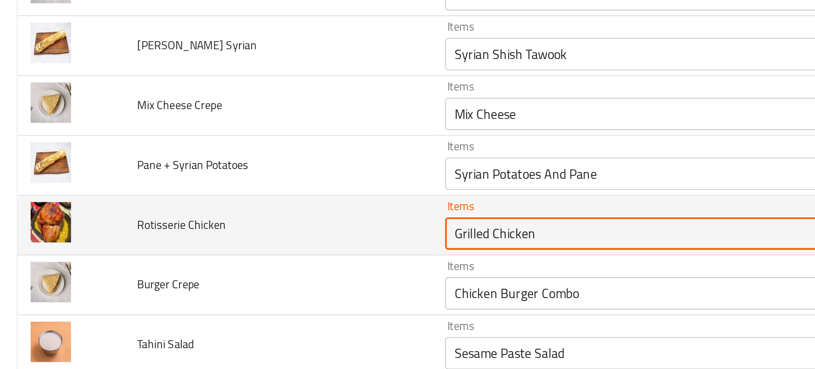
click at [262, 214] on Chicken "Grilled Chicken" at bounding box center [334, 214] width 195 height 12
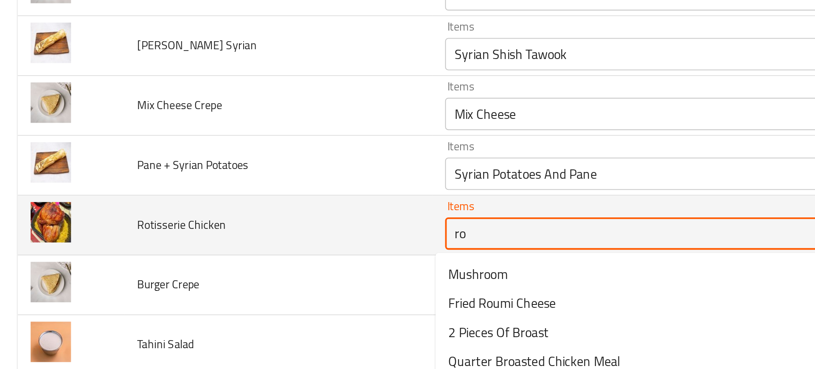
type Chicken "r"
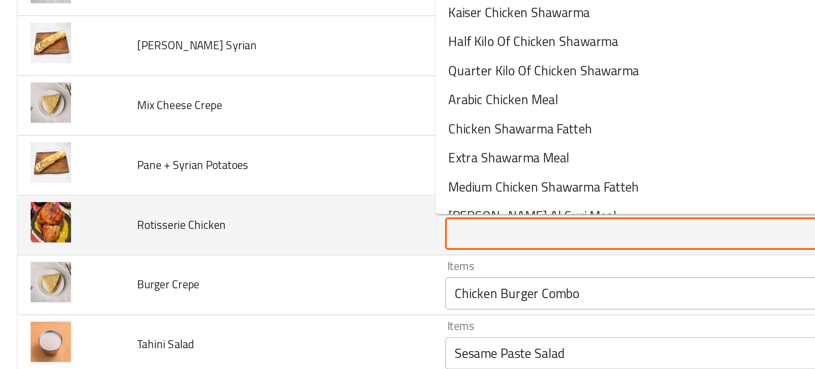
type Chicken "s"
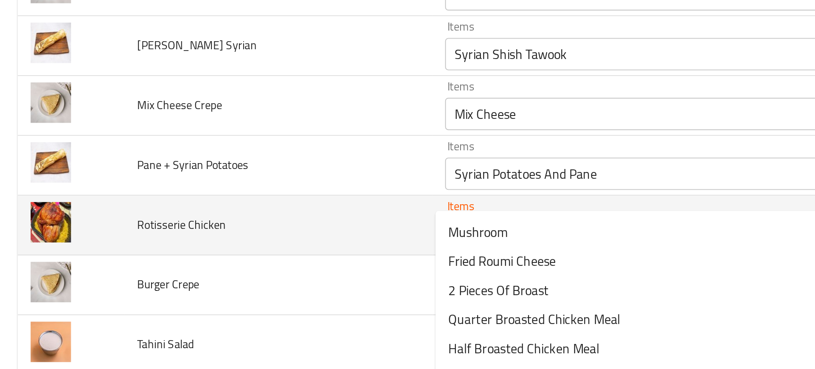
scroll to position [1664, 0]
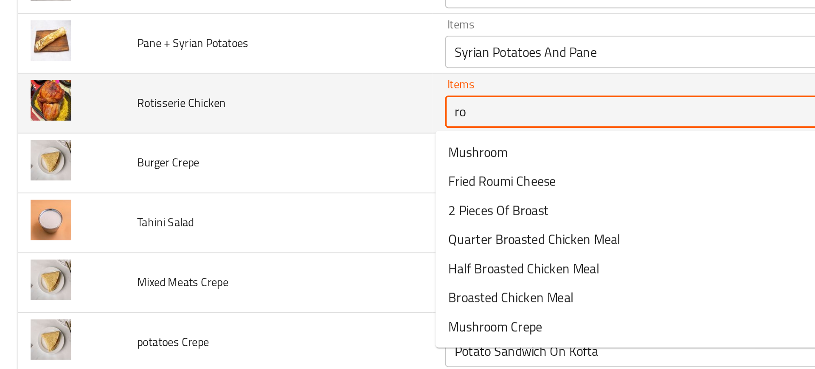
type Chicken "r"
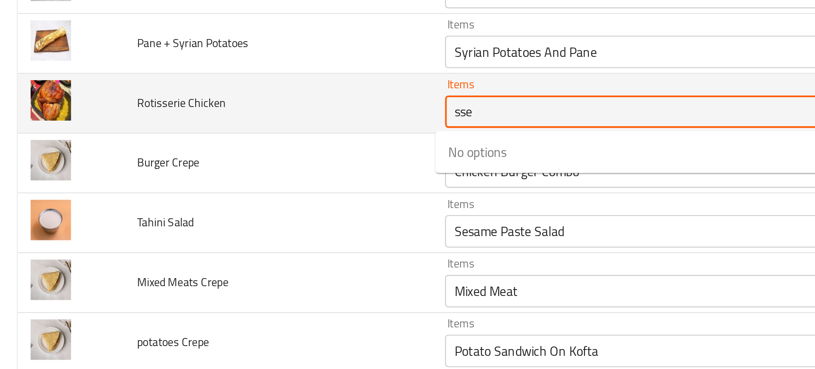
type Chicken "sser"
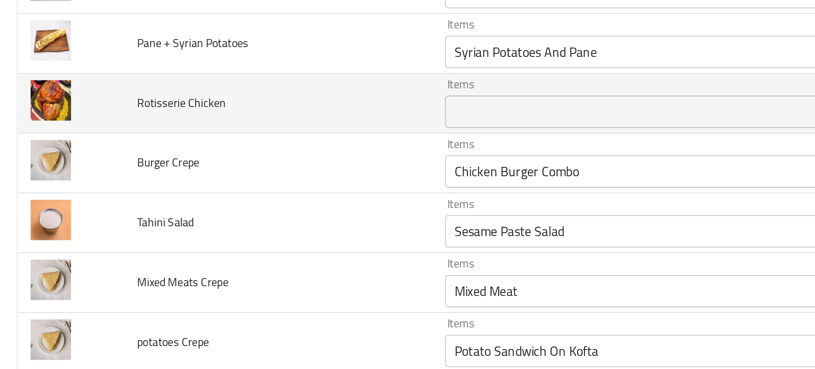
click at [184, 222] on td "Tahini Salad" at bounding box center [147, 208] width 162 height 31
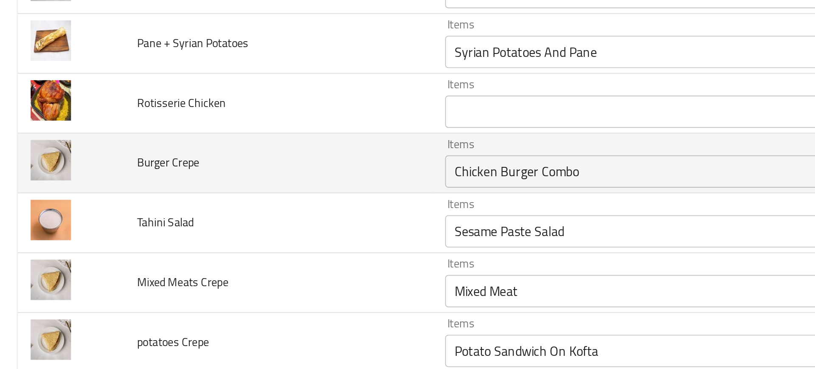
click at [252, 182] on Crepe "Chicken Burger Combo" at bounding box center [334, 181] width 195 height 12
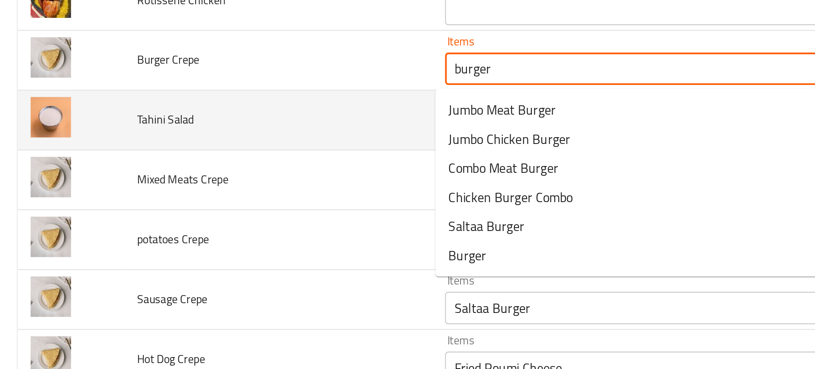
scroll to position [1718, 0]
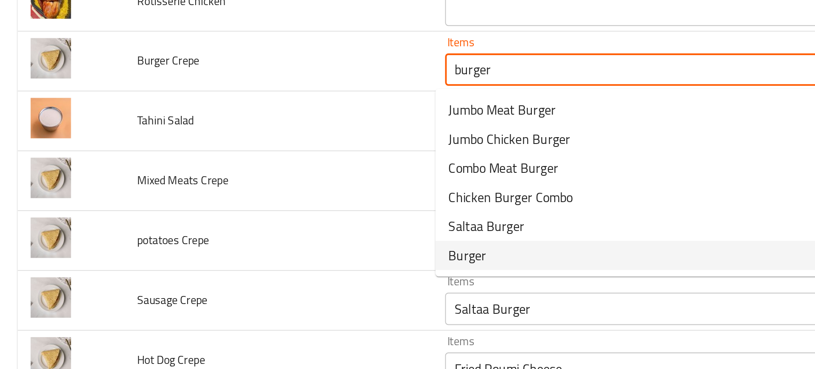
click at [238, 224] on span "Burger" at bounding box center [246, 225] width 20 height 10
type Crepe "Burger"
type Crepe-ar "برجر"
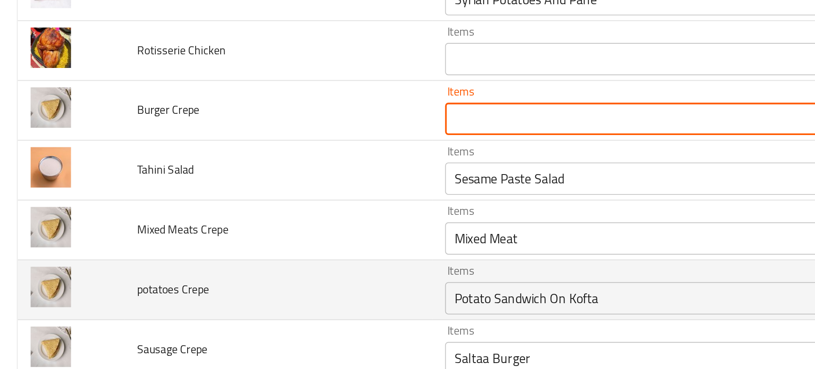
scroll to position [1690, 0]
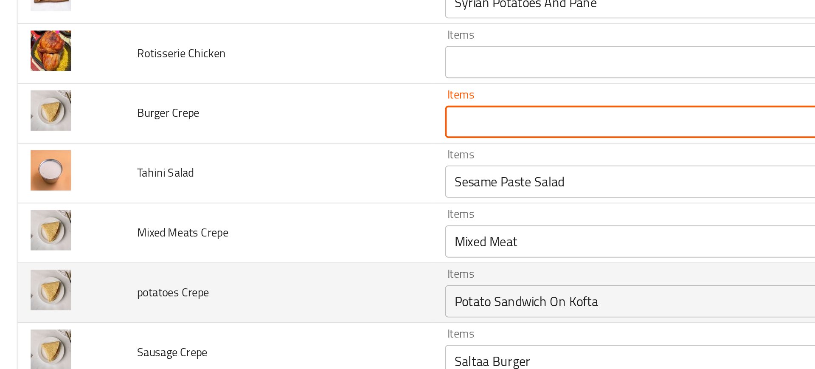
paste Crepe "Burger"
type Crepe "Burger"
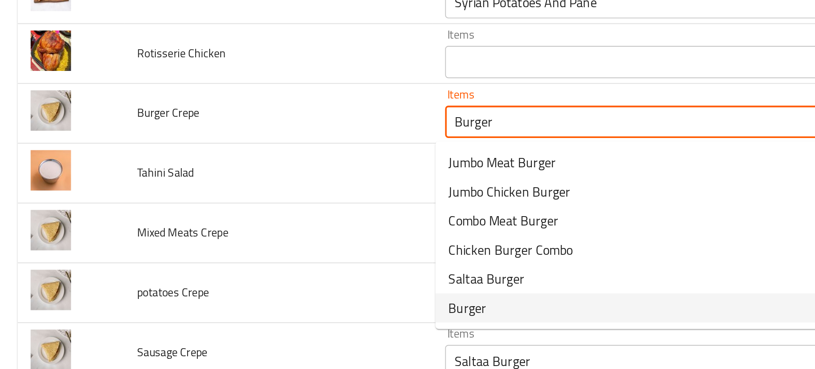
click at [251, 251] on span "Burger" at bounding box center [246, 253] width 20 height 10
type Crepe-ar "برجر"
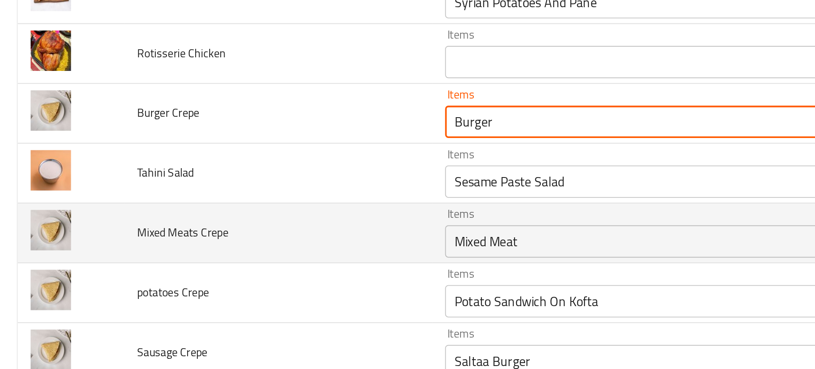
type Crepe "Burger"
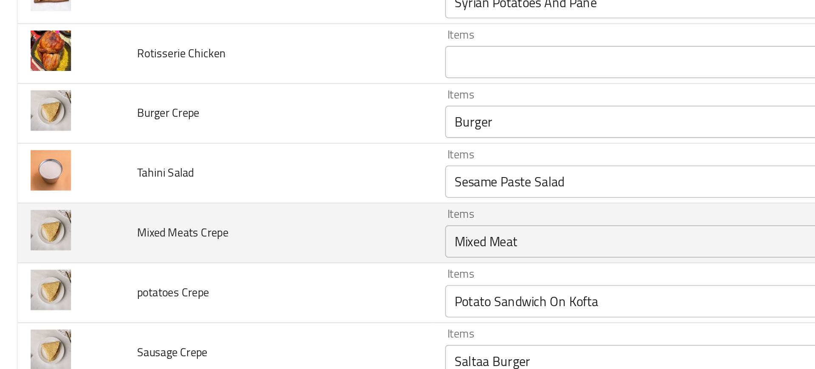
click at [196, 204] on td "Mixed Meats Crepe" at bounding box center [147, 213] width 162 height 31
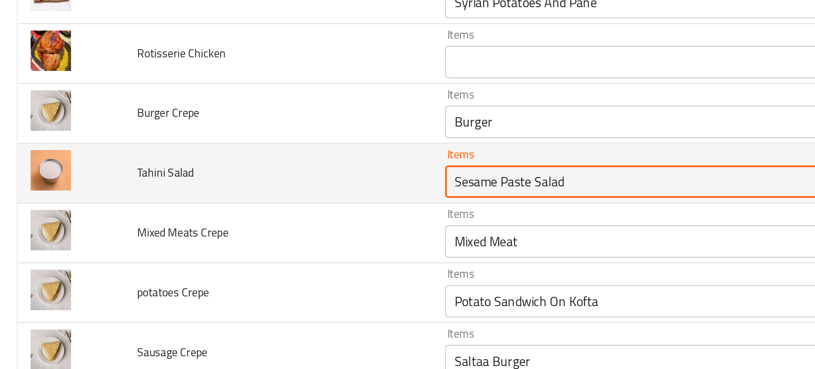
click at [270, 192] on Salad "Sesame Paste Salad" at bounding box center [334, 187] width 195 height 12
type Salad "r"
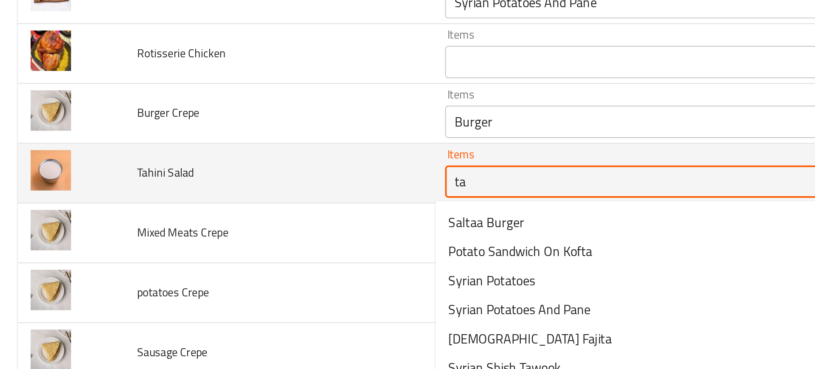
type Salad "t"
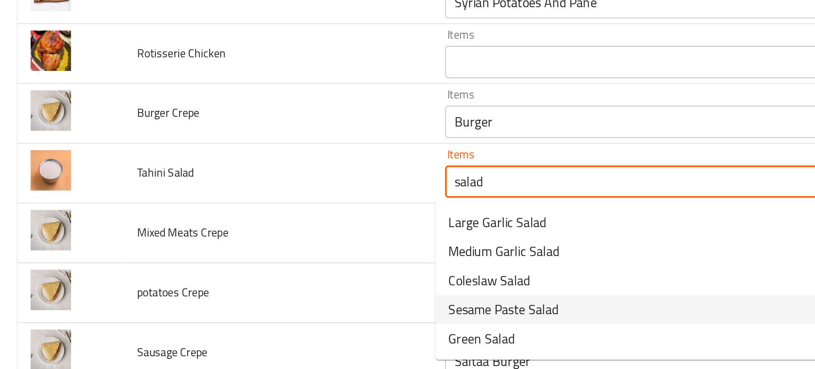
click at [238, 255] on span "Sesame Paste Salad" at bounding box center [265, 254] width 58 height 10
type Salad "Sesame Paste Salad"
type Salad-ar "سلطة طحينة"
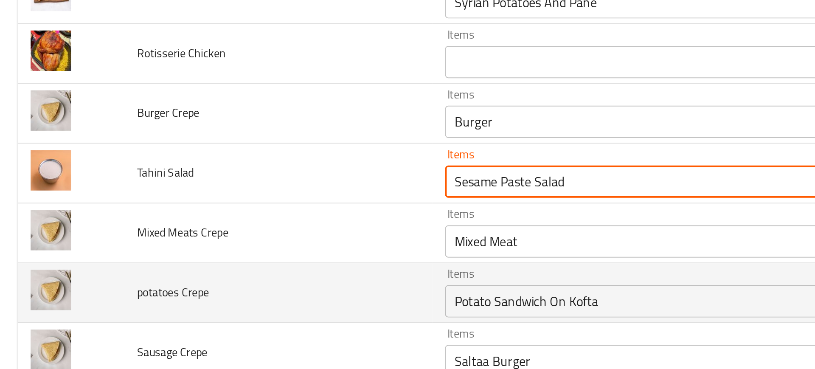
click at [192, 235] on td "potatoes Crepe" at bounding box center [147, 245] width 162 height 31
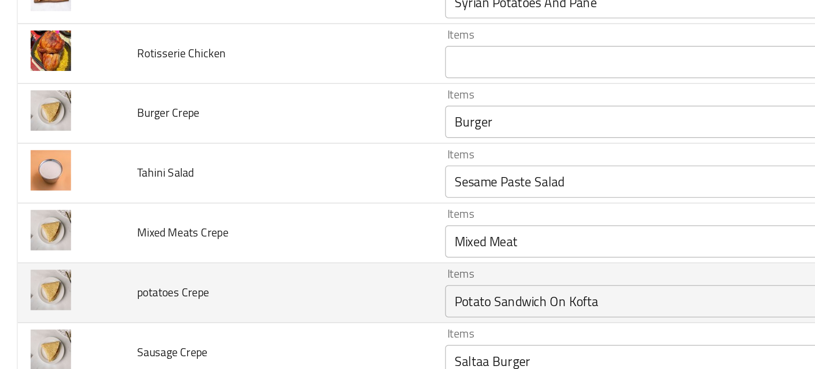
click at [192, 235] on td "potatoes Crepe" at bounding box center [147, 245] width 162 height 31
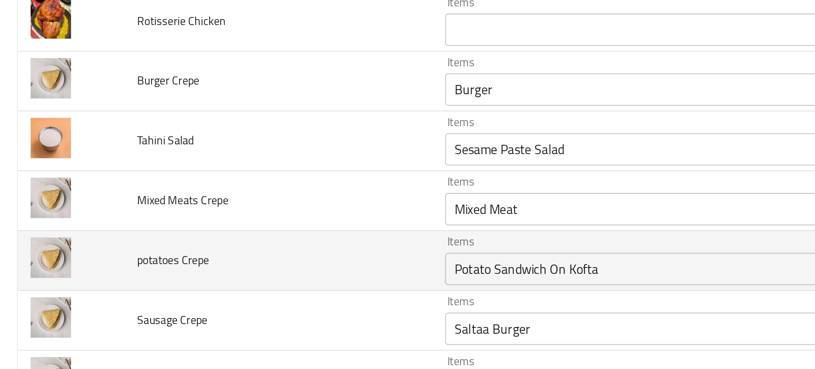
scroll to position [1708, 0]
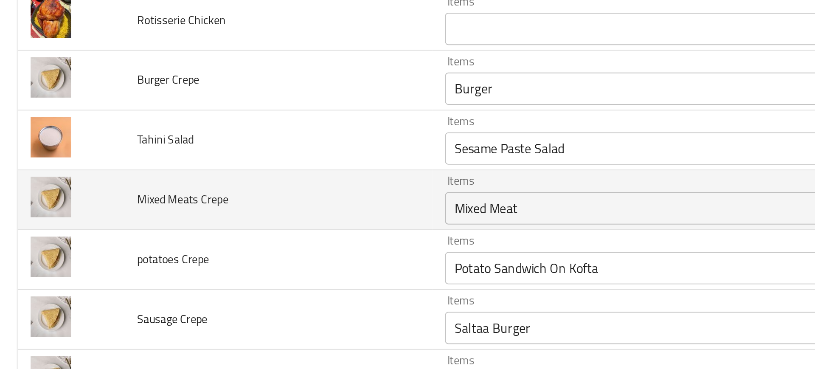
click at [268, 194] on div "Mixed Meat Items" at bounding box center [347, 200] width 225 height 17
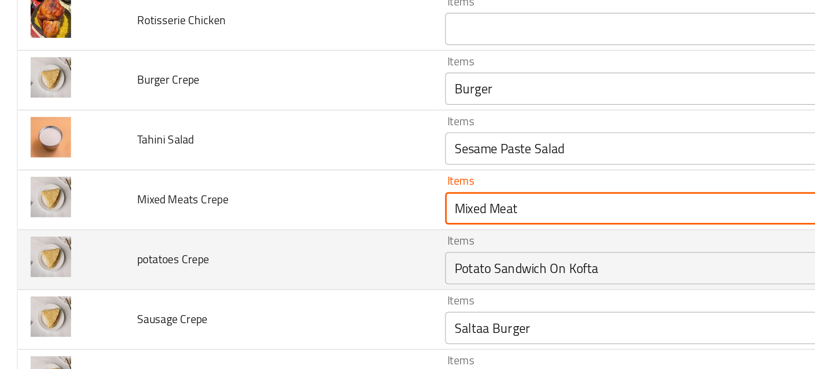
scroll to position [1761, 0]
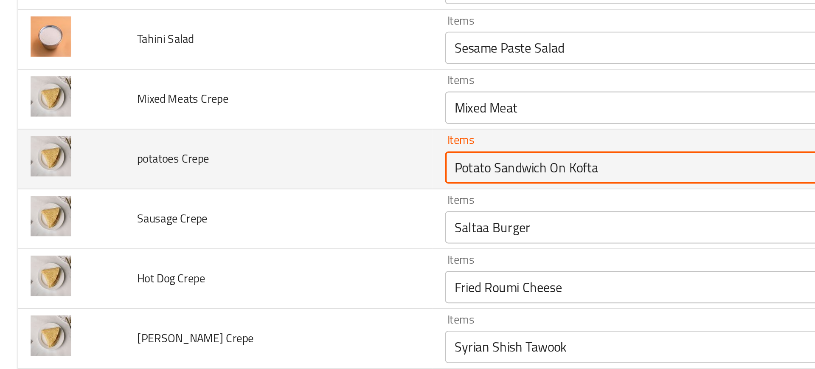
click at [274, 177] on Crepe "Potato Sandwich On Kofta" at bounding box center [334, 179] width 195 height 12
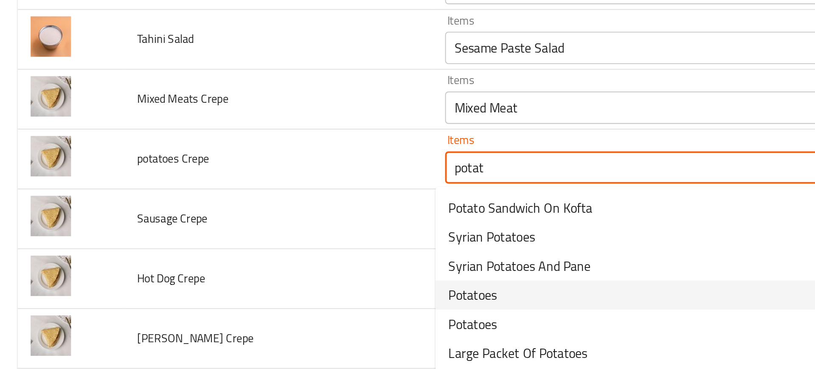
click at [265, 245] on Crepe-option-3 "Potatoes" at bounding box center [342, 245] width 224 height 15
type Crepe "Potatoes"
type Crepe-ar "بطاطس"
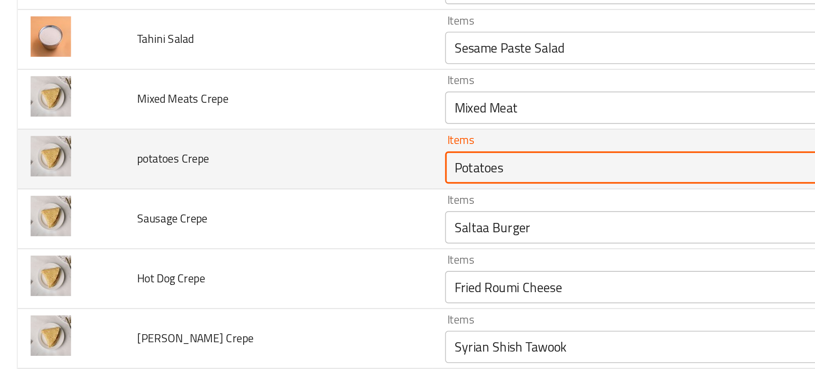
click at [270, 183] on Crepe "Potatoes" at bounding box center [334, 179] width 195 height 12
click at [278, 184] on Crepe "Potatoes" at bounding box center [334, 179] width 195 height 12
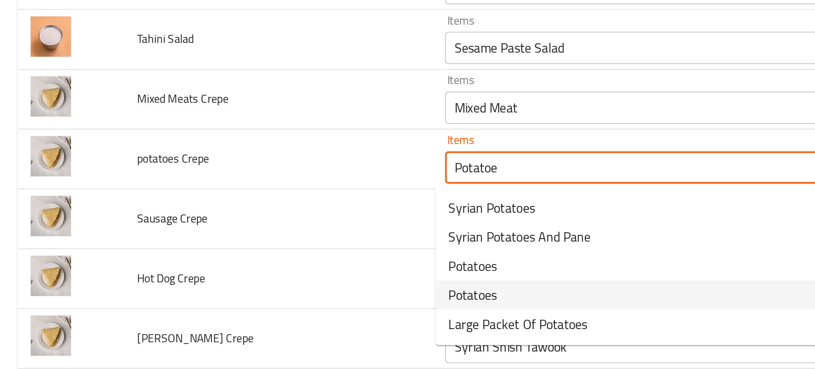
click at [249, 247] on span "Potatoes" at bounding box center [248, 246] width 25 height 10
type Crepe "Potatoes"
type Crepe-ar "بطاطس"
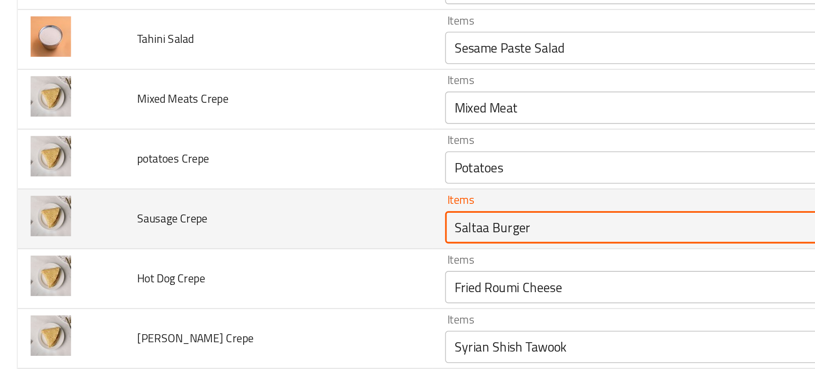
click at [237, 210] on Crepe "Saltaa Burger" at bounding box center [334, 211] width 195 height 12
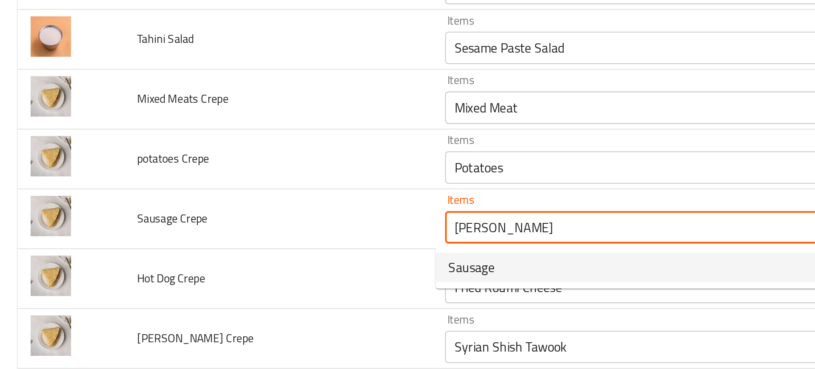
click at [251, 227] on span "Sausage" at bounding box center [248, 232] width 24 height 10
type Crepe "Sausage"
type Crepe-ar "سجق"
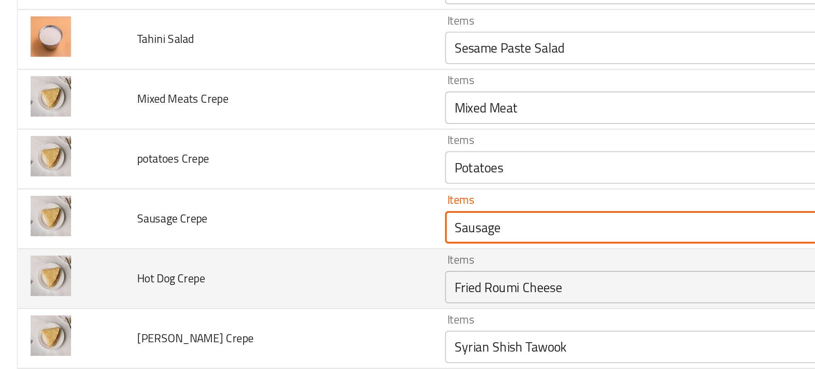
type Crepe "Sausage"
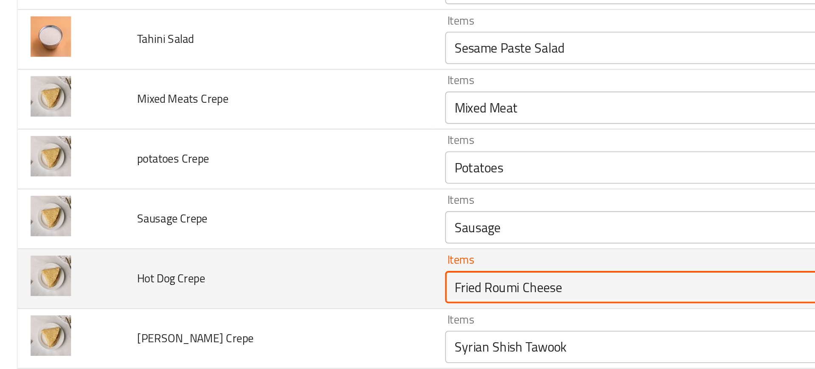
click at [245, 245] on Crepe "Fried Roumi Cheese" at bounding box center [334, 242] width 195 height 12
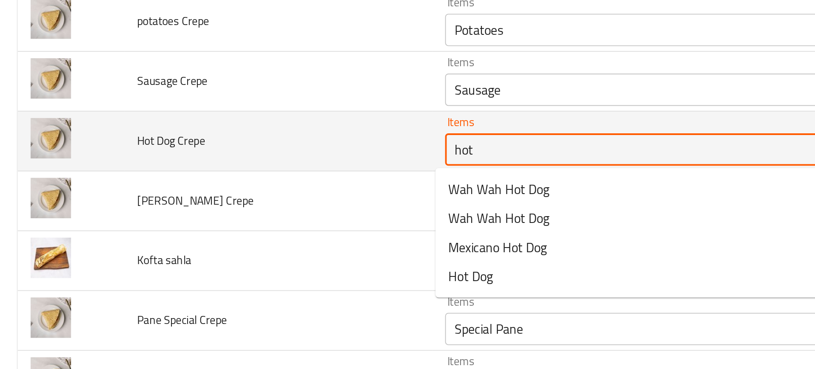
scroll to position [1833, 0]
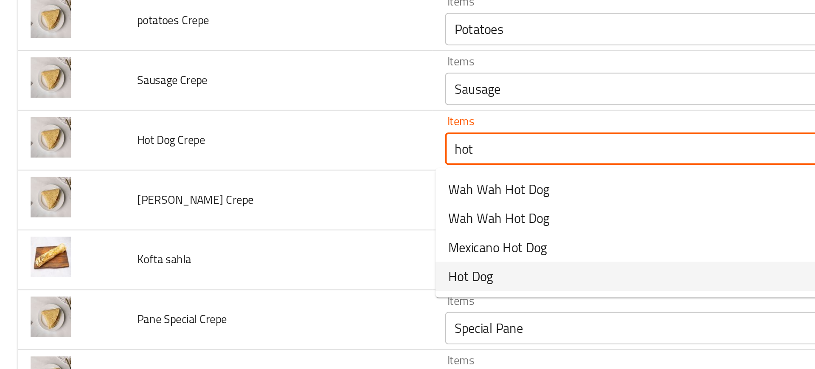
click at [245, 239] on span "Hot Dog" at bounding box center [247, 236] width 23 height 10
type Crepe "Hot Dog"
type Crepe-ar "هوت دوج"
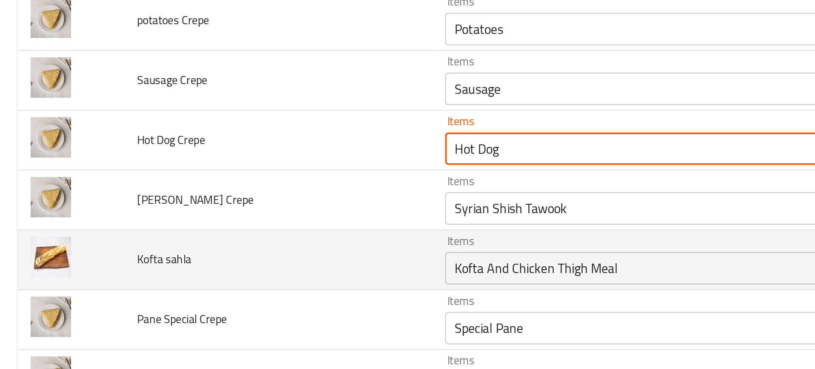
click at [274, 223] on div "Items Kofta And Chicken Thigh Meal Items" at bounding box center [347, 228] width 225 height 26
type Crepe "Hot Dog"
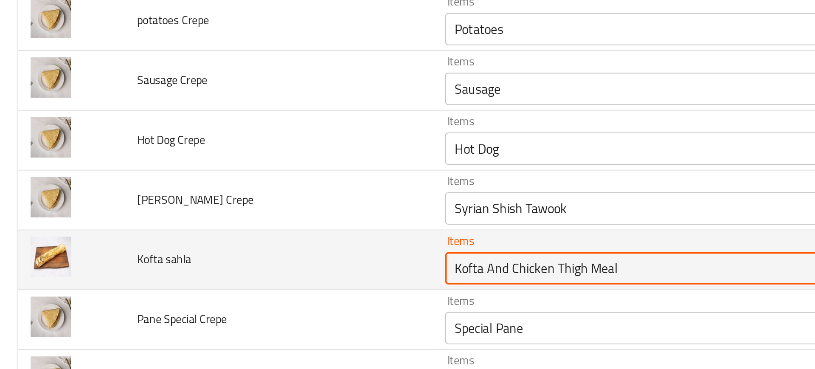
click at [254, 213] on td "Items Kofta And Chicken Thigh Meal Items" at bounding box center [349, 227] width 242 height 31
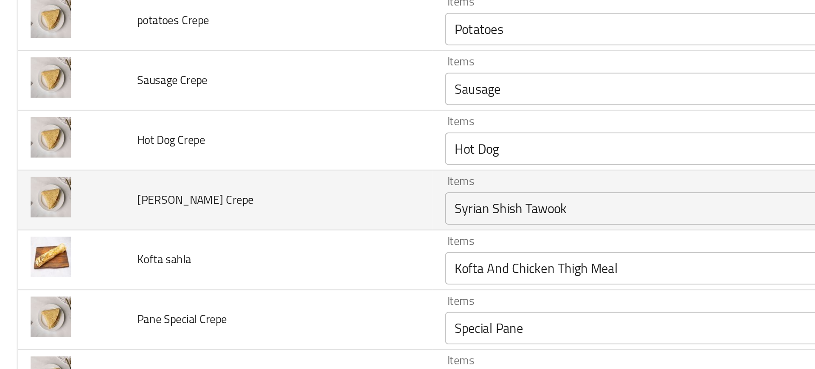
click at [249, 210] on td "Items Syrian Shish Tawook Items" at bounding box center [349, 196] width 242 height 31
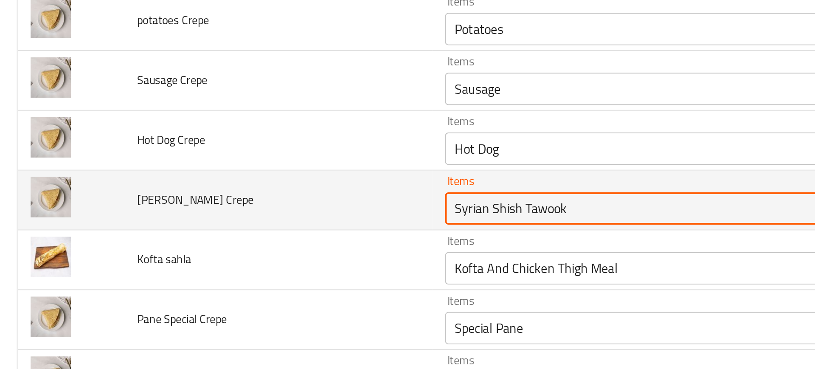
drag, startPoint x: 255, startPoint y: 201, endPoint x: 188, endPoint y: 200, distance: 67.1
click at [188, 200] on tr "Shish Tawouk Crepe Items Syrian Shish Tawook Items Items شيش طاووق سوري Items L…" at bounding box center [407, 196] width 794 height 31
type Crepe "[PERSON_NAME]"
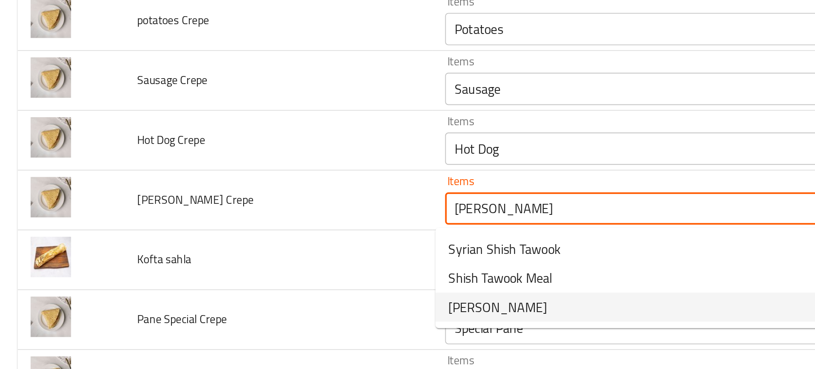
click at [248, 249] on span "[PERSON_NAME]" at bounding box center [262, 252] width 52 height 10
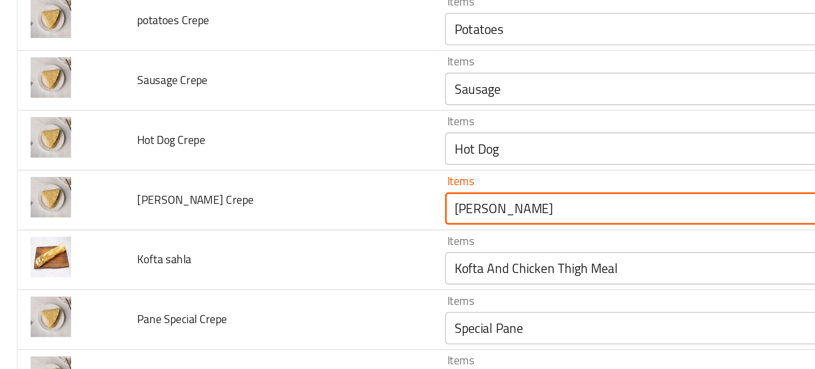
type Crepe-ar "شيش طاووق"
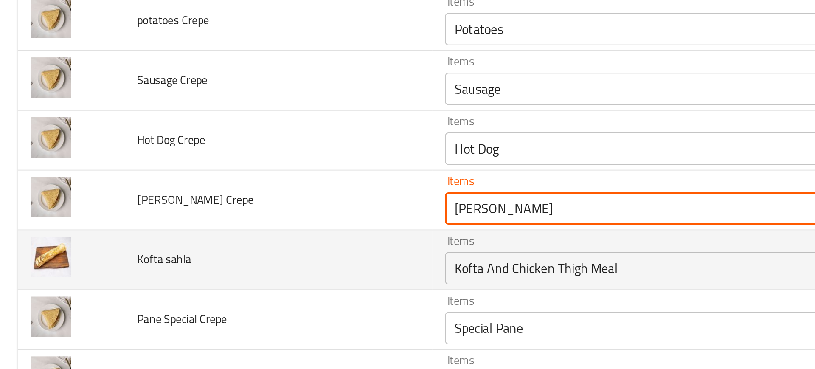
type Crepe "[PERSON_NAME]"
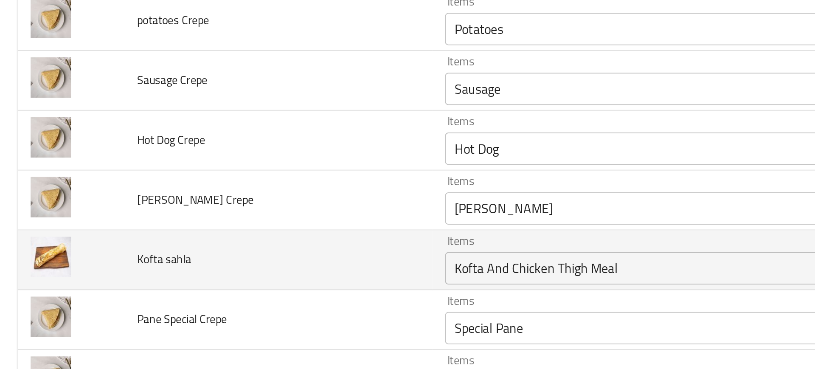
click at [200, 231] on td "Kofta sahla" at bounding box center [147, 227] width 162 height 31
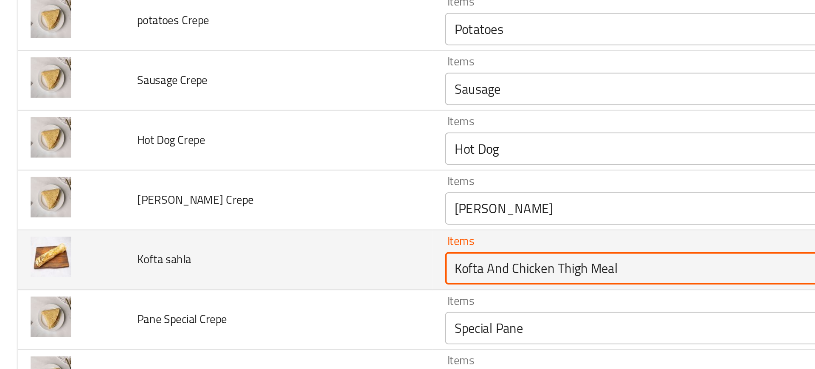
click at [244, 238] on sahla "Kofta And Chicken Thigh Meal" at bounding box center [334, 232] width 195 height 12
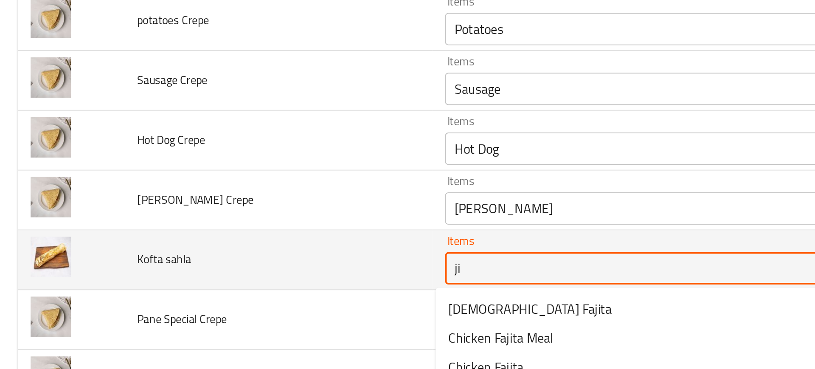
type sahla "j"
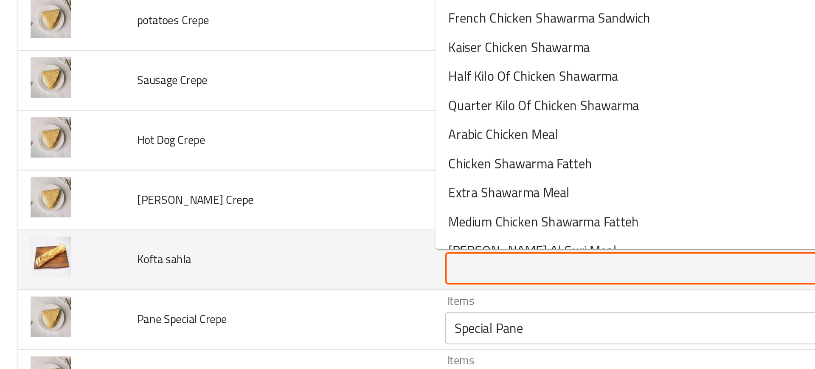
type sahla "h"
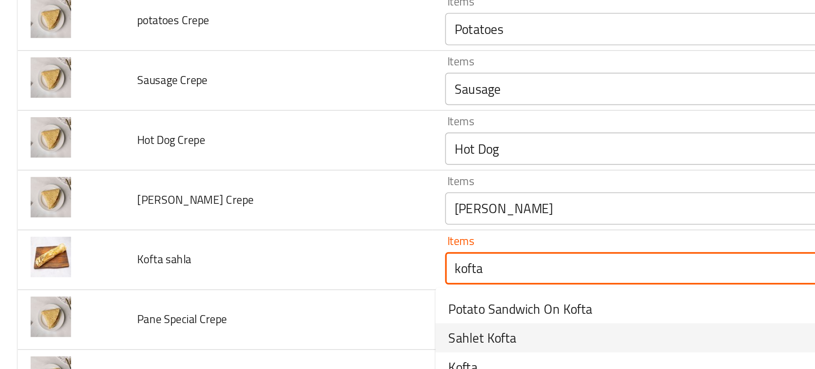
click at [257, 267] on span "Sahlet Kofta" at bounding box center [254, 269] width 36 height 10
type sahla "Sahlet Kofta"
type sahla-ar "سحلة كفتة"
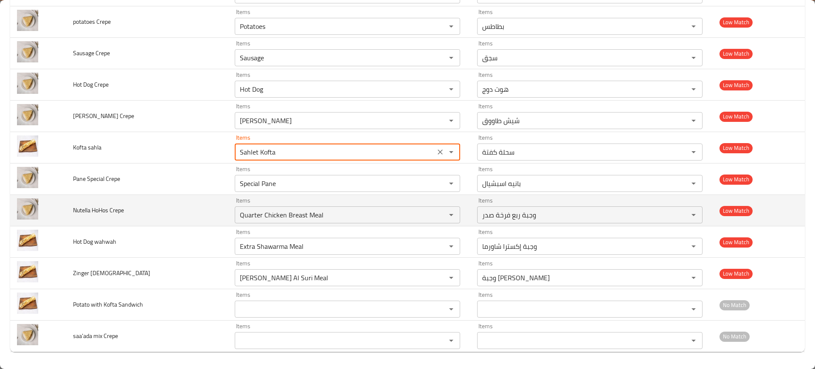
scroll to position [1913, 0]
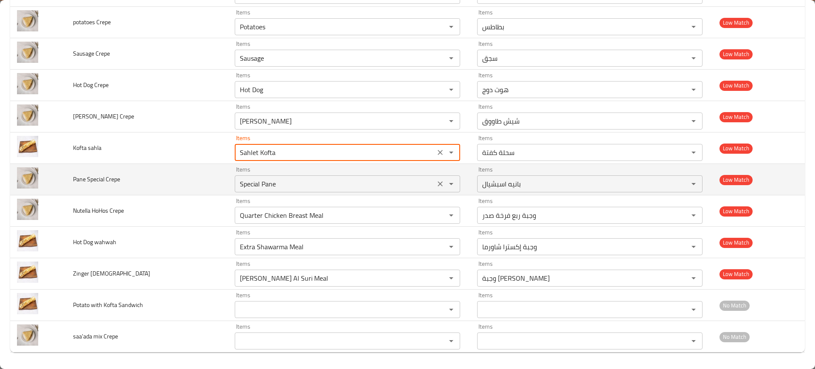
type sahla "Sahlet Kofta"
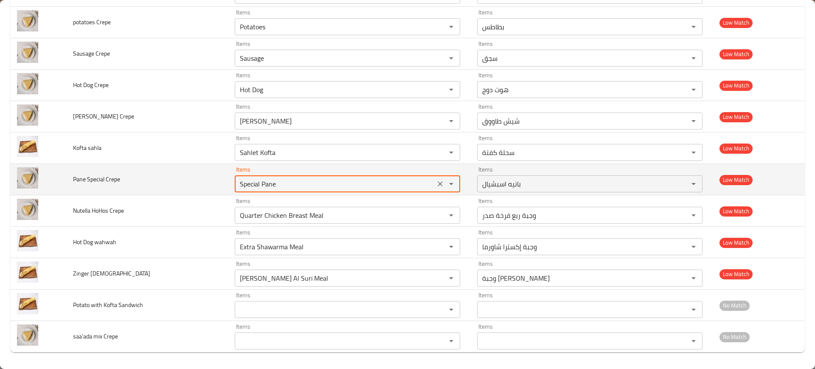
click at [255, 189] on Crepe "Special Pane" at bounding box center [334, 184] width 195 height 12
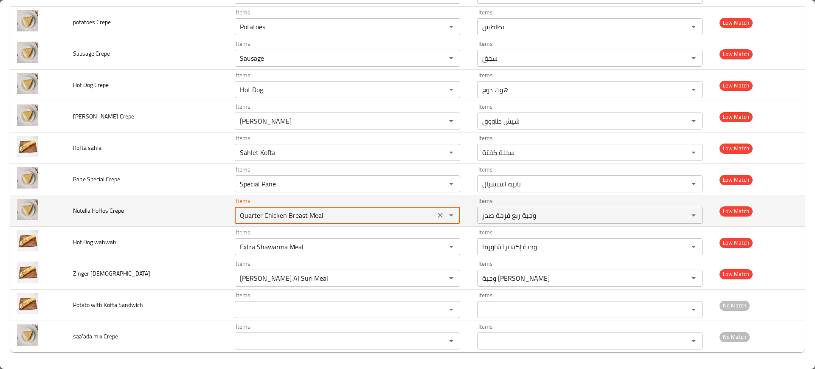
click at [304, 218] on Crepe "Quarter Chicken Breast Meal" at bounding box center [334, 215] width 195 height 12
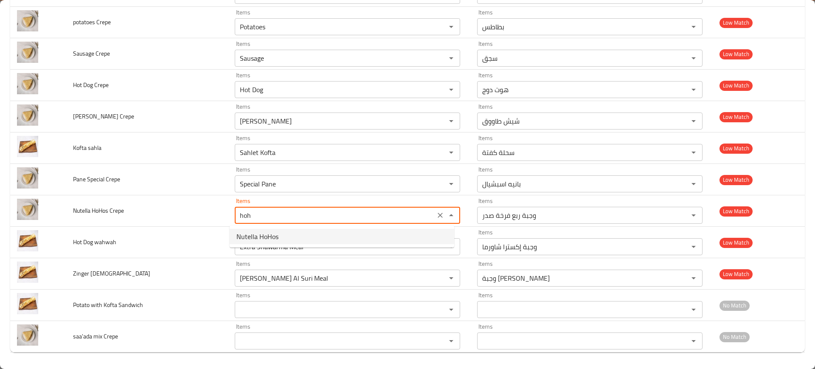
click at [308, 239] on Crepe-option-0 "Nutella HoHos" at bounding box center [342, 236] width 224 height 15
type Crepe "Nutella HoHos"
type Crepe-ar "نوتيلا هوهوز"
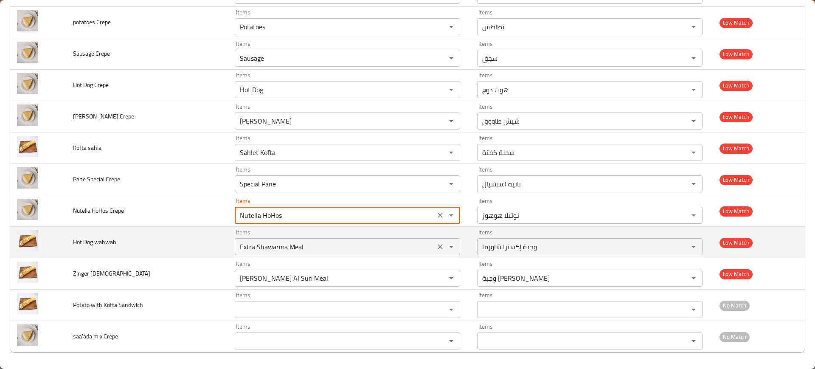
type Crepe "Nutella HoHos"
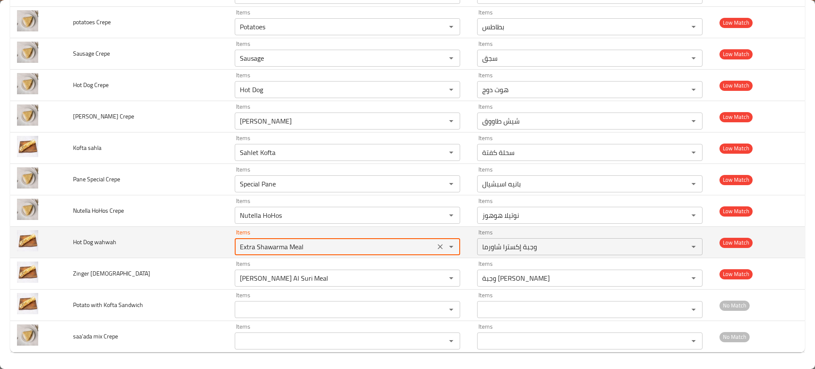
click at [286, 251] on wahwah "Extra Shawarma Meal" at bounding box center [334, 247] width 195 height 12
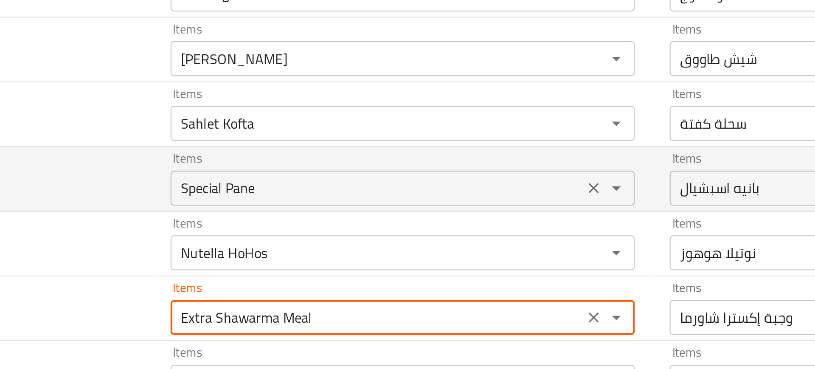
scroll to position [1913, 0]
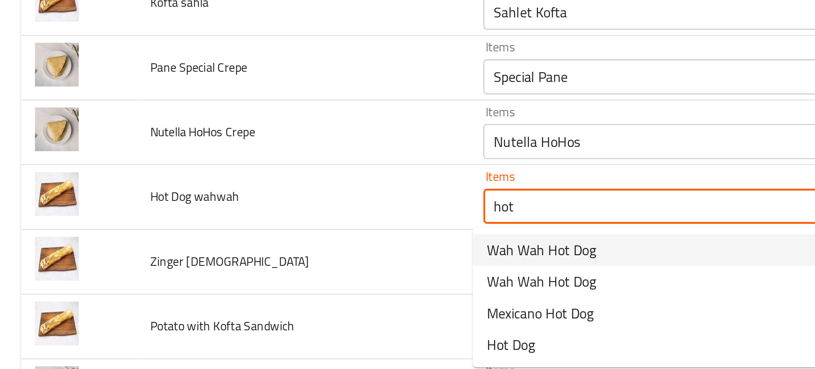
click at [265, 267] on span "Wah Wah Hot Dog" at bounding box center [262, 267] width 53 height 10
type wahwah "Wah Wah Hot Dog"
type wahwah-ar "نقانق وح وح"
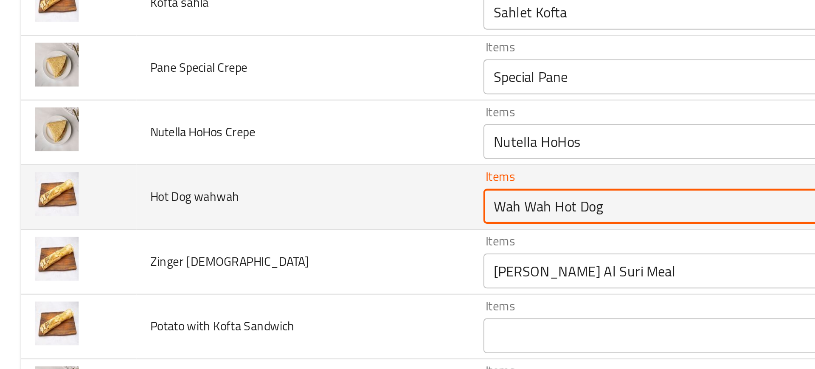
click at [286, 250] on wahwah "Wah Wah Hot Dog" at bounding box center [334, 246] width 195 height 12
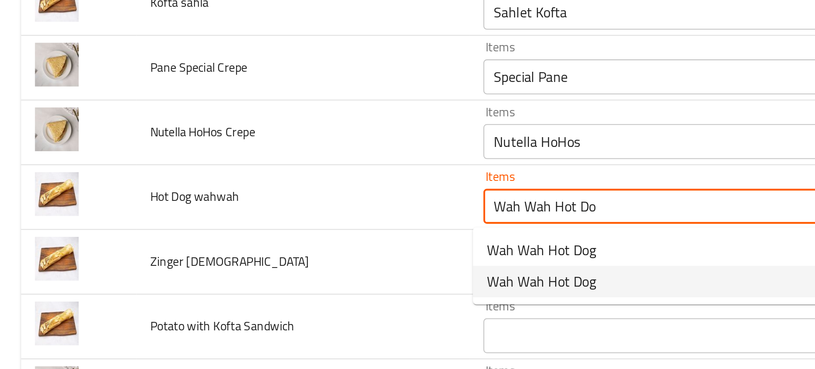
click at [258, 286] on span "Wah Wah Hot Dog" at bounding box center [262, 283] width 53 height 10
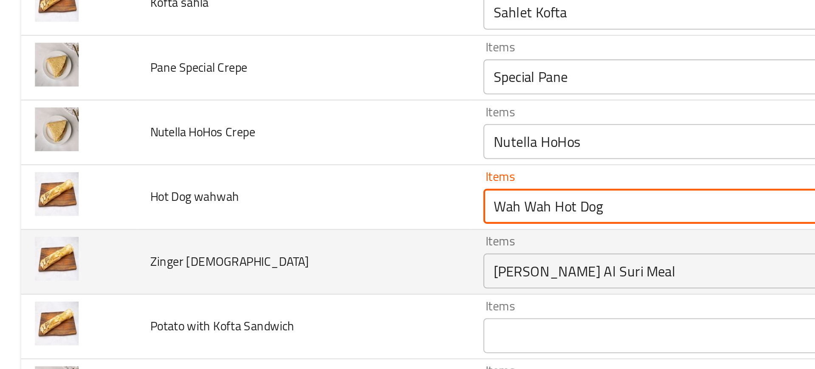
type wahwah "Wah Wah Hot Dog"
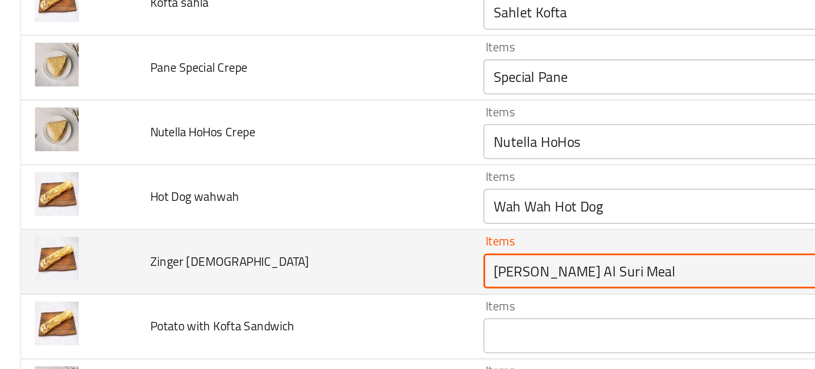
click at [258, 283] on Syrian "[PERSON_NAME] [PERSON_NAME] Meal" at bounding box center [334, 278] width 195 height 12
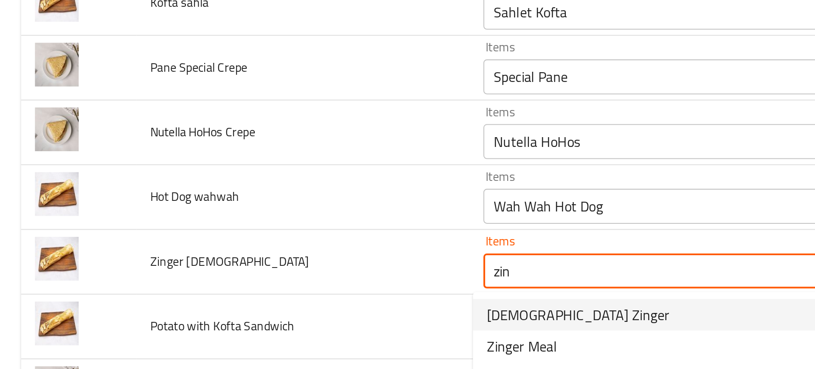
click at [259, 298] on span "[DEMOGRAPHIC_DATA] Zinger" at bounding box center [280, 299] width 89 height 10
type Syrian "[DEMOGRAPHIC_DATA] Zinger"
type Syrian-ar "زنجر سوري"
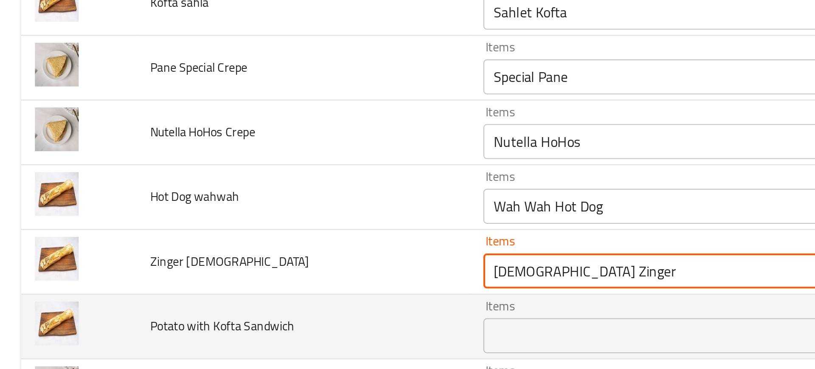
type Syrian "[DEMOGRAPHIC_DATA] Zinger"
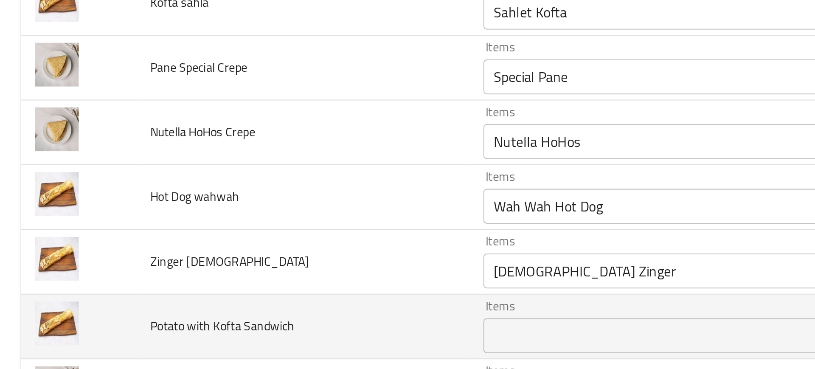
click at [184, 295] on td "Potato with Kofta Sandwich" at bounding box center [147, 304] width 162 height 31
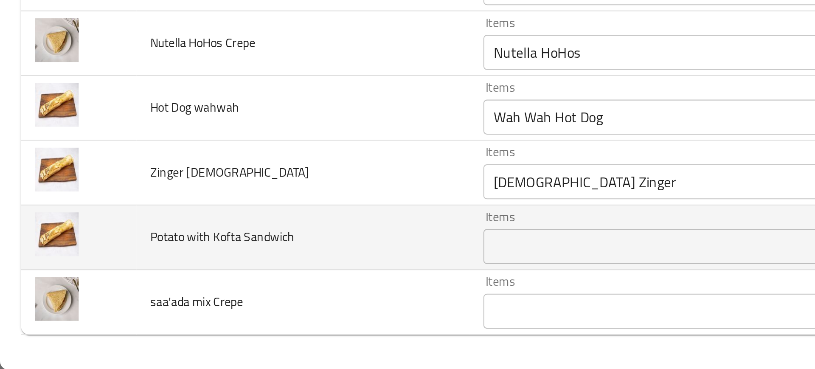
scroll to position [0, 0]
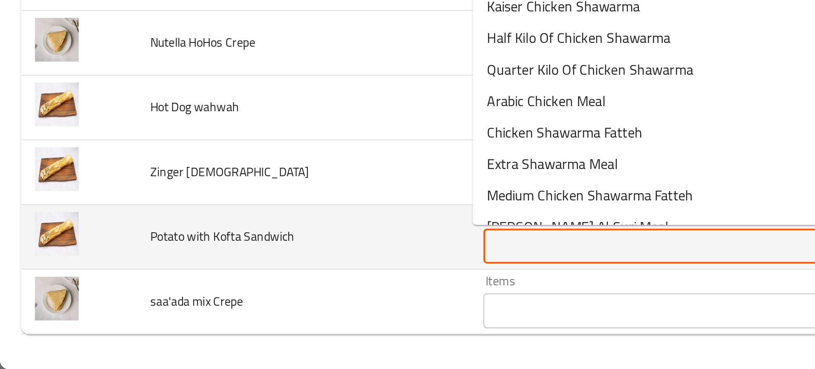
click at [242, 303] on Sandwich "Items" at bounding box center [334, 309] width 195 height 12
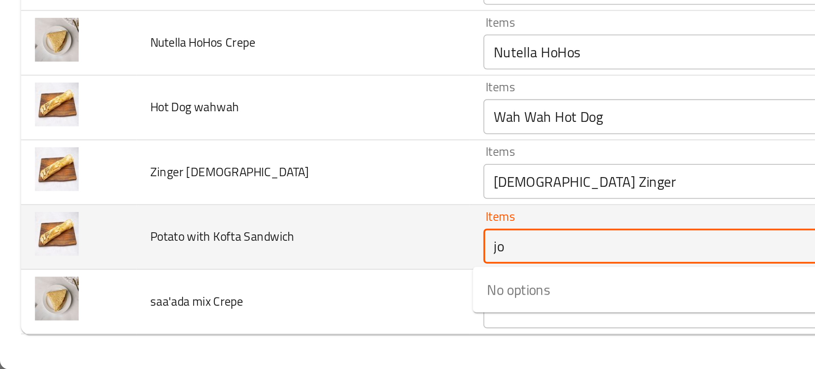
type Sandwich "j"
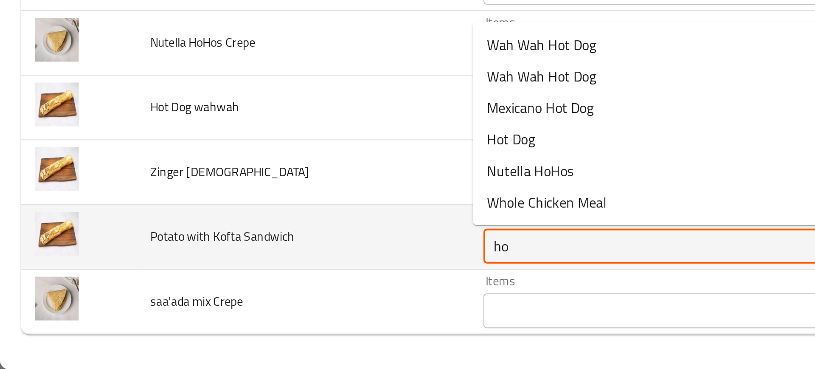
type Sandwich "h"
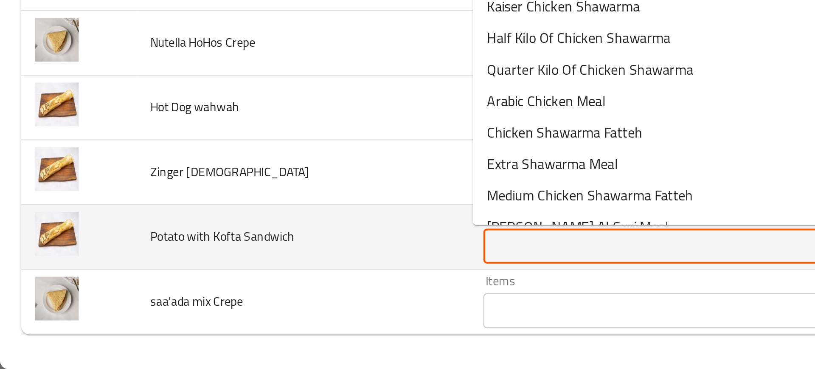
type Sandwich "l"
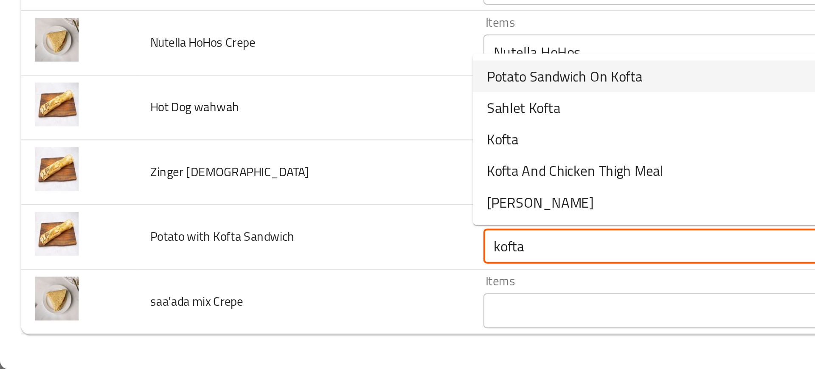
click at [259, 231] on span "Potato Sandwich On Kofta" at bounding box center [274, 227] width 76 height 10
type Sandwich "Potato Sandwich On Kofta"
type Sandwich-ar "سندوتش بطاطس على كفتة"
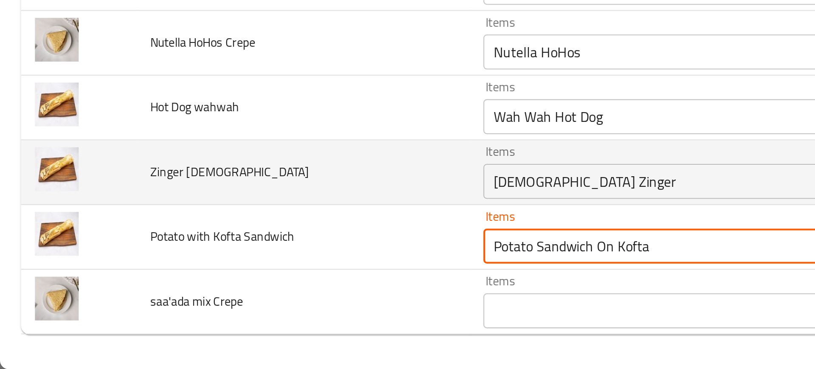
type Sandwich "Potato Sandwich On Kofta"
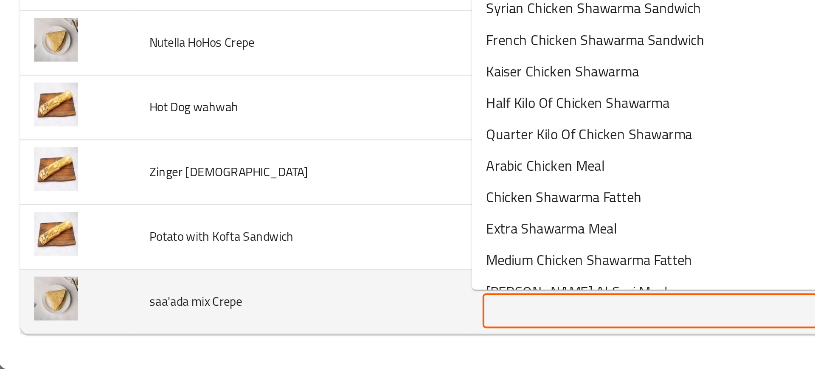
click at [255, 345] on Crepe "Items" at bounding box center [334, 340] width 195 height 12
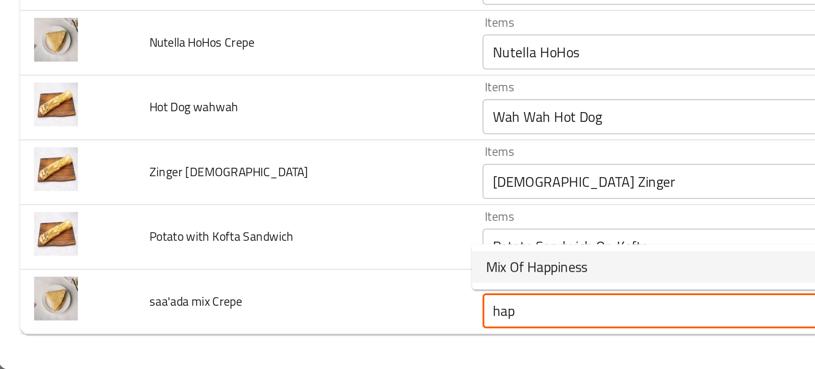
click at [247, 324] on span "Mix Of Happiness" at bounding box center [260, 319] width 49 height 10
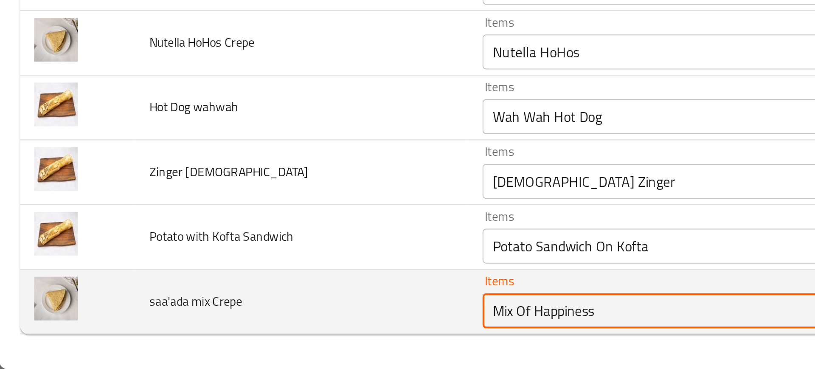
type Crepe "Mix Of Happiness"
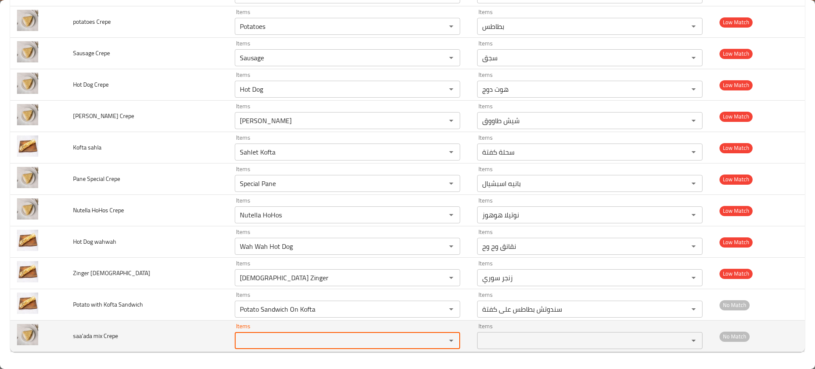
paste Crepe "Mix Of Happiness"
click at [255, 339] on Crepe "Mix Of Happiness" at bounding box center [334, 340] width 195 height 12
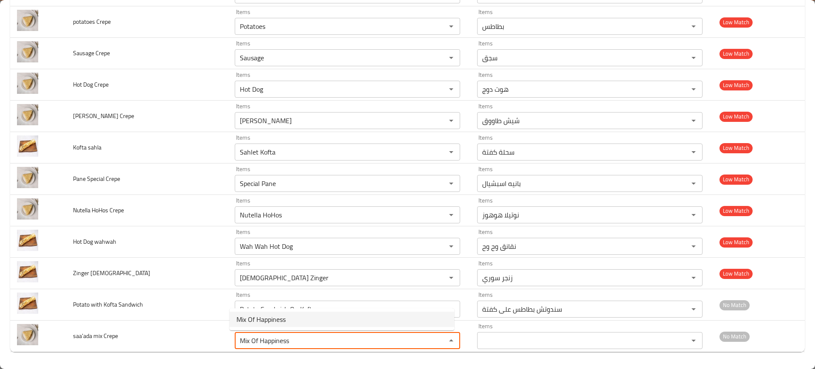
click at [282, 314] on span "Mix Of Happiness" at bounding box center [260, 319] width 49 height 10
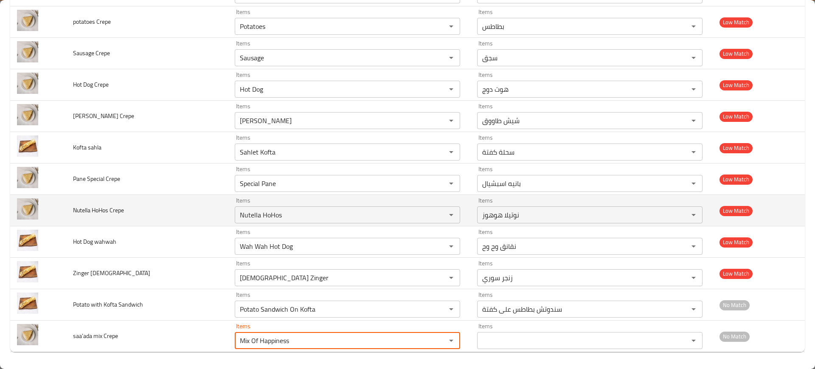
type Crepe "Mix Of Happiness"
click at [191, 224] on td "Nutella HoHos Crepe" at bounding box center [147, 210] width 162 height 31
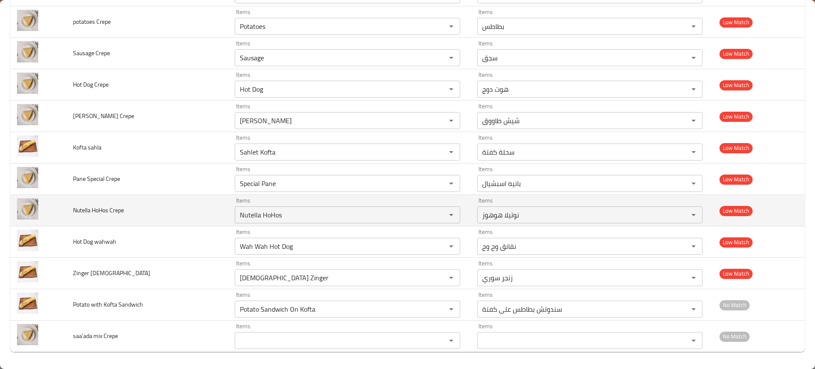
scroll to position [1660, 0]
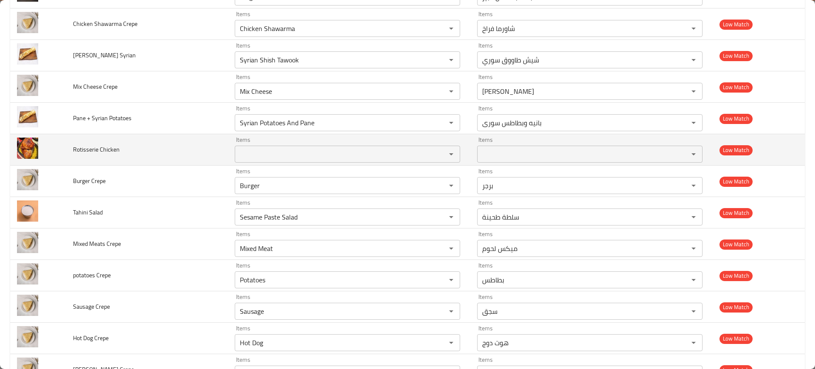
click at [97, 147] on span "Rotisserie Chicken" at bounding box center [96, 149] width 47 height 11
copy span "Rotisserie Chicken"
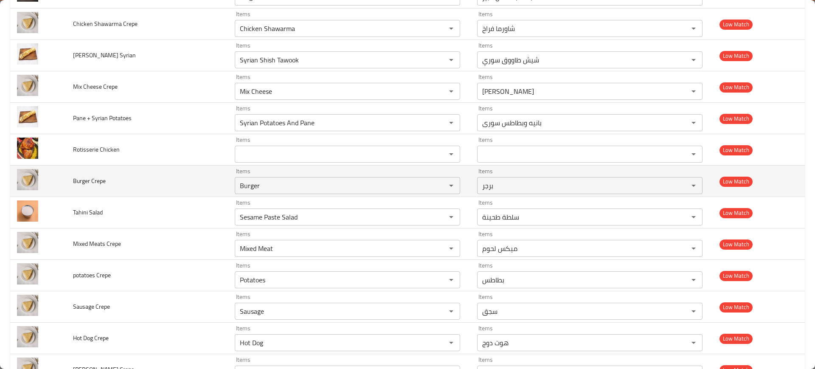
click at [168, 193] on td "Burger Crepe" at bounding box center [147, 180] width 162 height 31
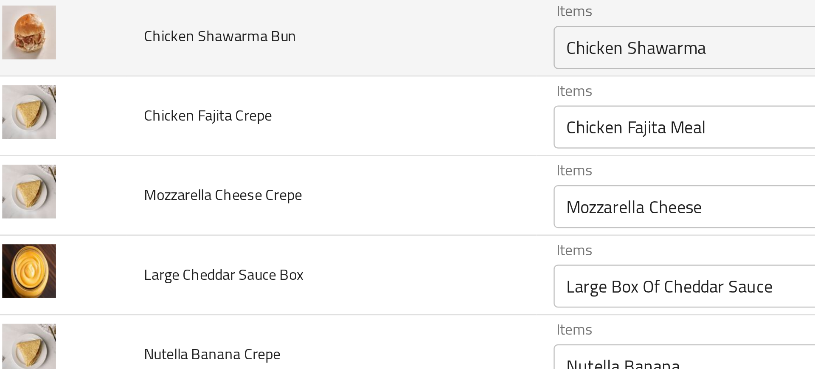
scroll to position [1219, 0]
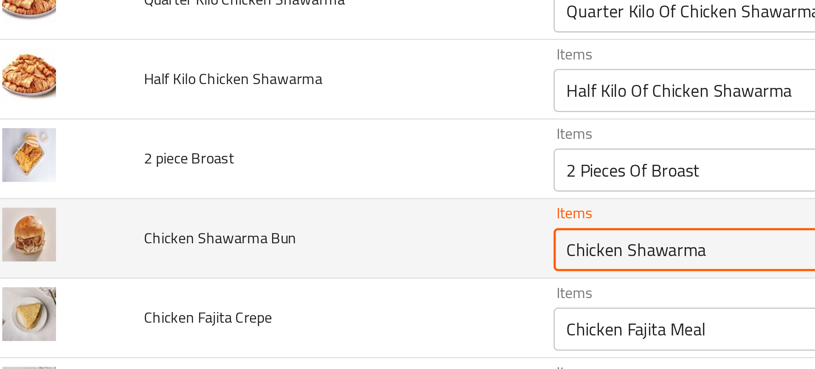
click at [248, 127] on Bun "Chicken Shawarma" at bounding box center [334, 124] width 195 height 12
paste Bun "Kaiser Chicken Shawarma"
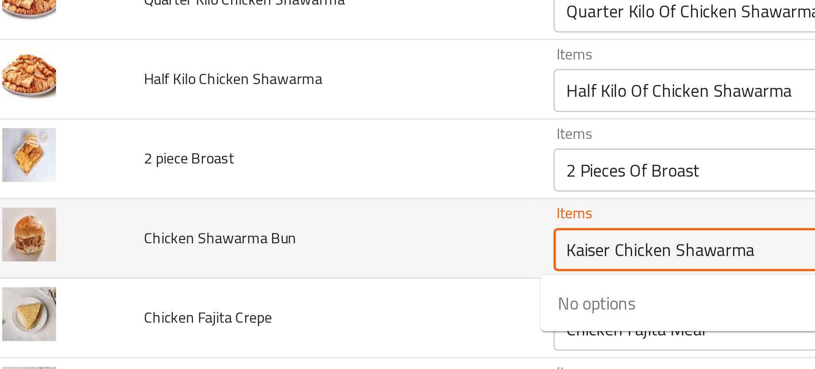
type Bun "Kaiser Chicken Shawarma"
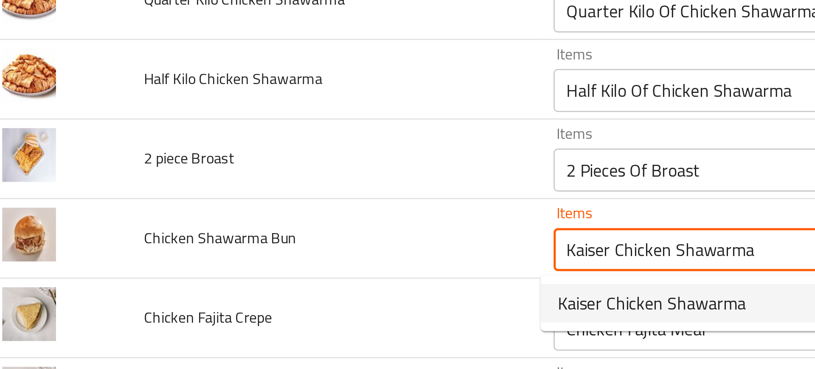
click at [253, 143] on span "Kaiser Chicken Shawarma" at bounding box center [273, 145] width 74 height 10
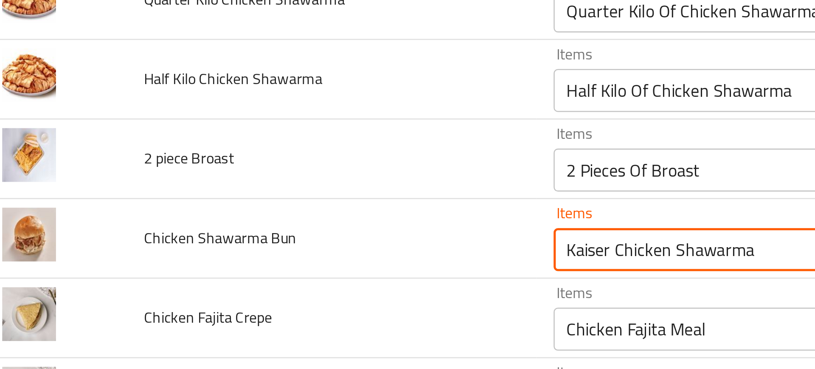
type Bun-ar "كايزر شاورما فراخ"
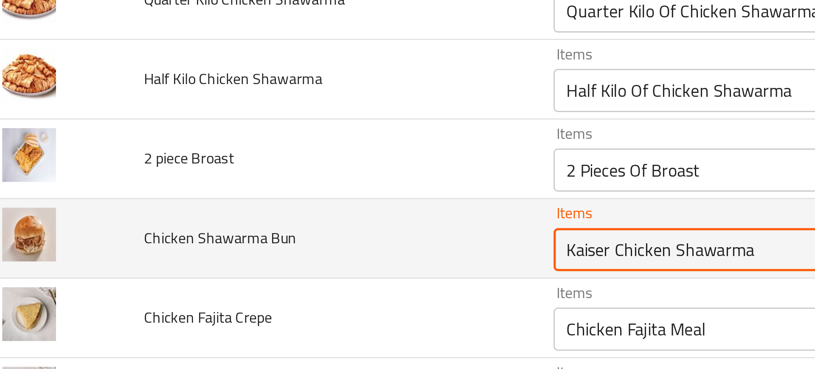
type Bun "Kaiser Chicken Shawarma"
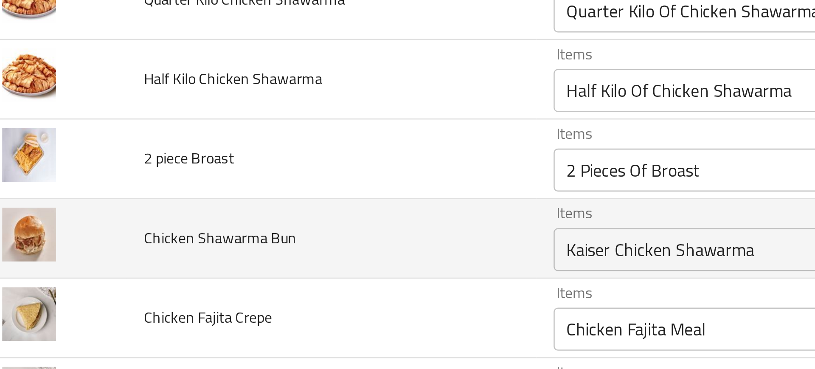
click at [203, 125] on td "Chicken Shawarma Bun" at bounding box center [147, 119] width 162 height 31
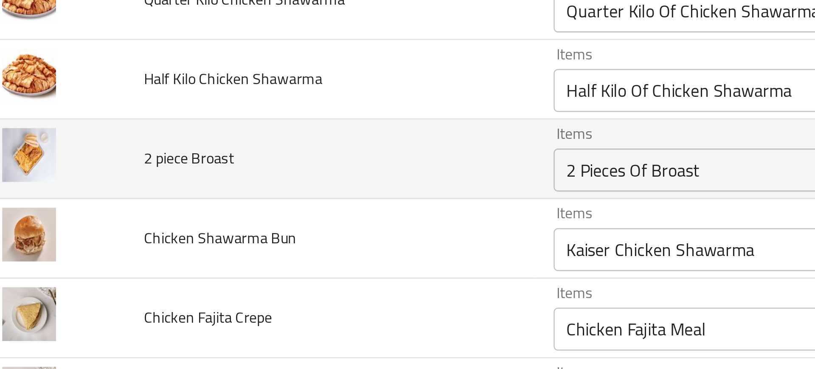
click at [265, 85] on div "2 Pieces Of Broast Items" at bounding box center [347, 92] width 225 height 17
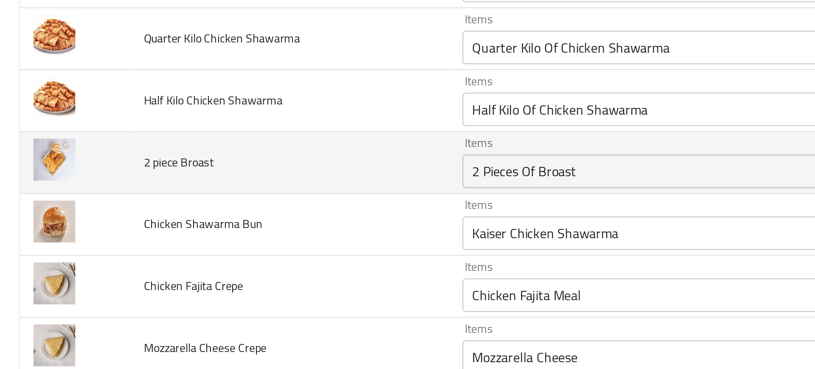
click at [219, 97] on td "2 piece Broast" at bounding box center [147, 88] width 162 height 31
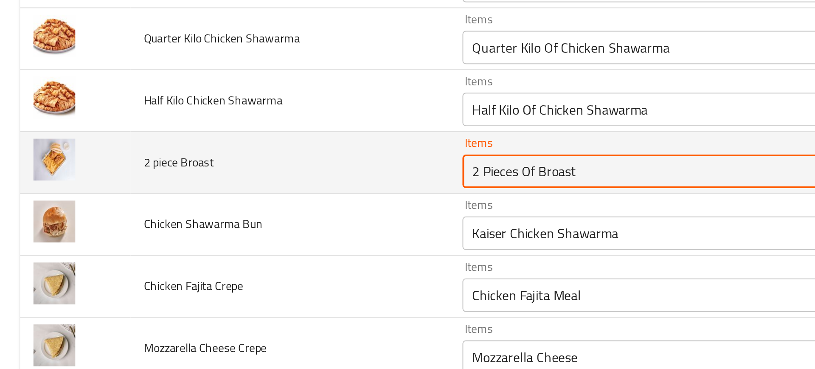
click at [239, 97] on Broast "2 Pieces Of Broast" at bounding box center [334, 93] width 195 height 12
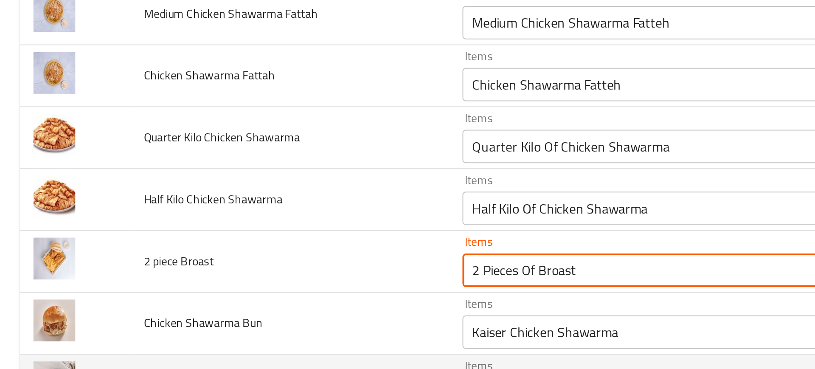
scroll to position [1167, 0]
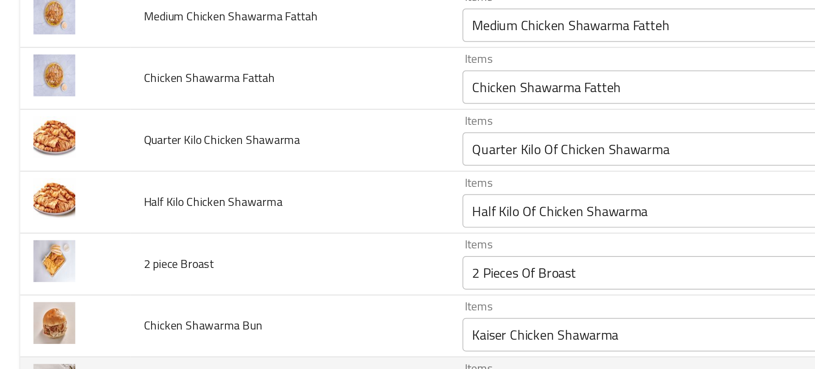
click at [213, 137] on td "2 piece Broast" at bounding box center [147, 139] width 162 height 31
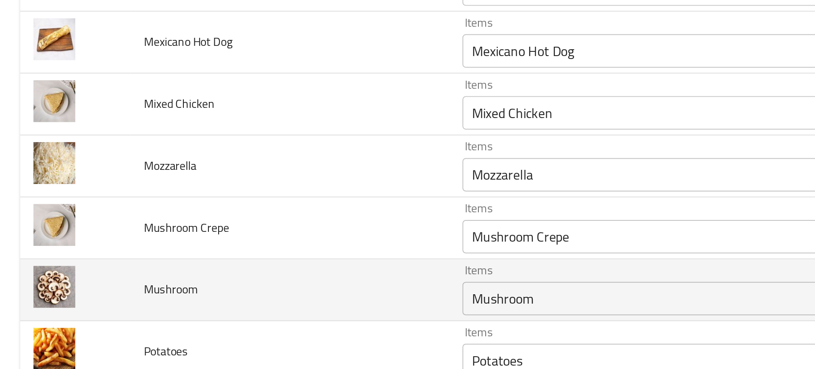
scroll to position [621, 0]
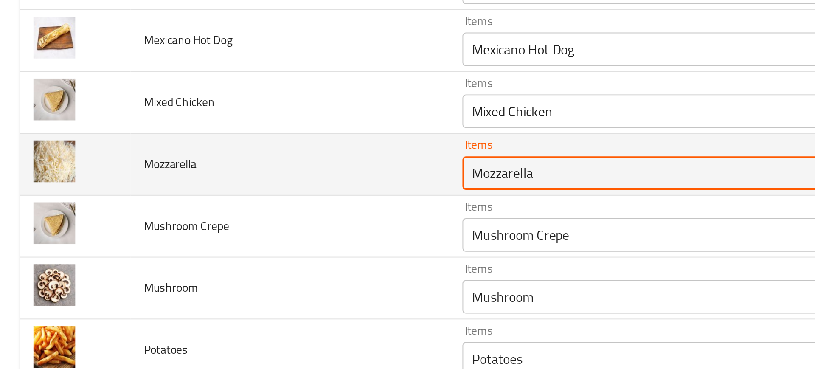
click at [280, 96] on input "Mozzarella" at bounding box center [334, 94] width 195 height 12
click at [272, 90] on input "Mozzarella" at bounding box center [334, 94] width 195 height 12
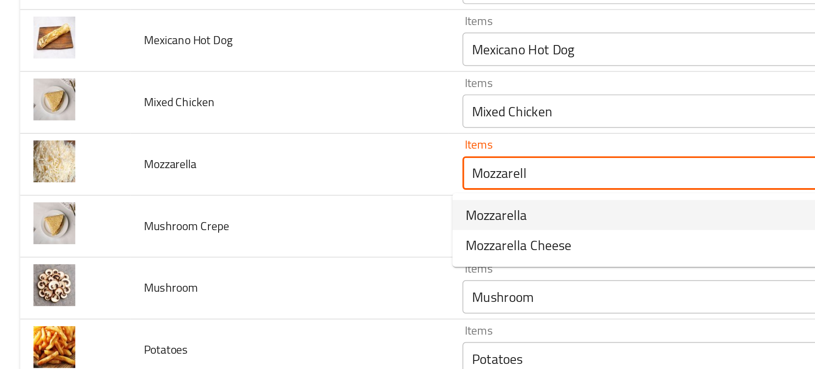
click at [244, 120] on span "Mozzarella" at bounding box center [251, 115] width 31 height 10
type input "Mozzarella"
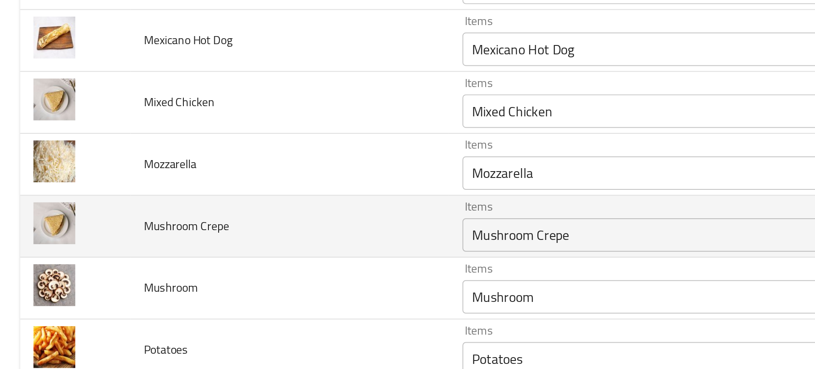
click at [208, 111] on td "Mushroom Crepe" at bounding box center [147, 120] width 162 height 31
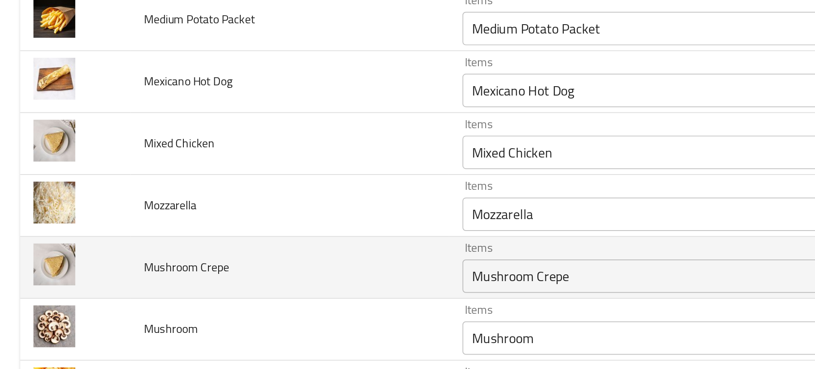
scroll to position [599, 0]
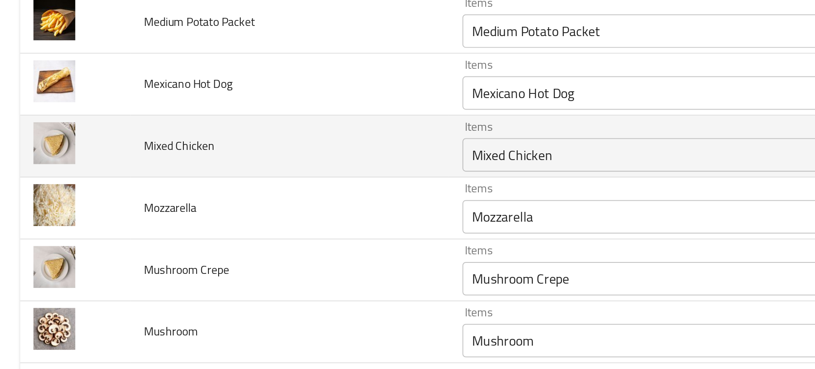
click at [250, 87] on Chicken "Mixed Chicken" at bounding box center [334, 85] width 195 height 12
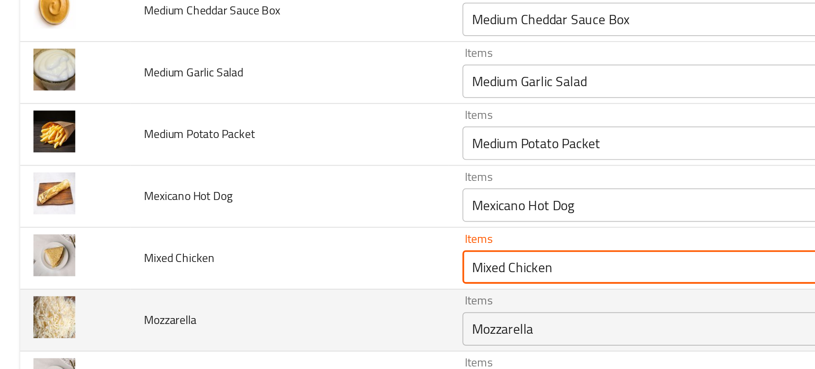
scroll to position [541, 0]
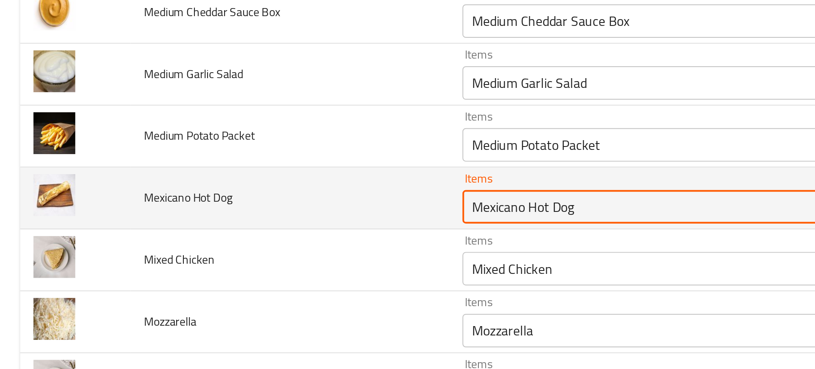
click at [239, 112] on Dog "Mexicano Hot Dog" at bounding box center [334, 111] width 195 height 12
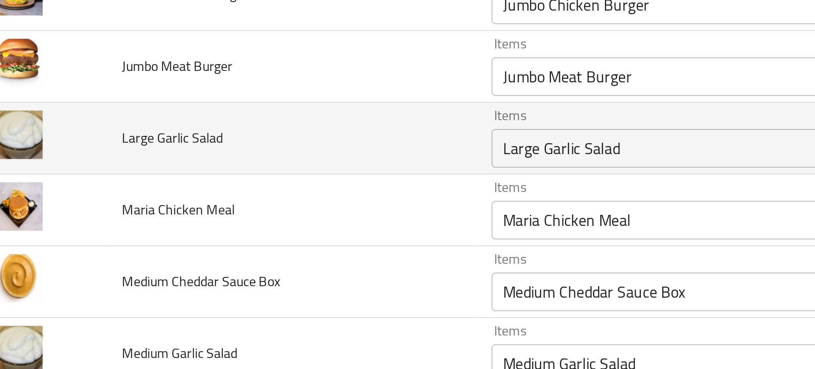
scroll to position [360, 0]
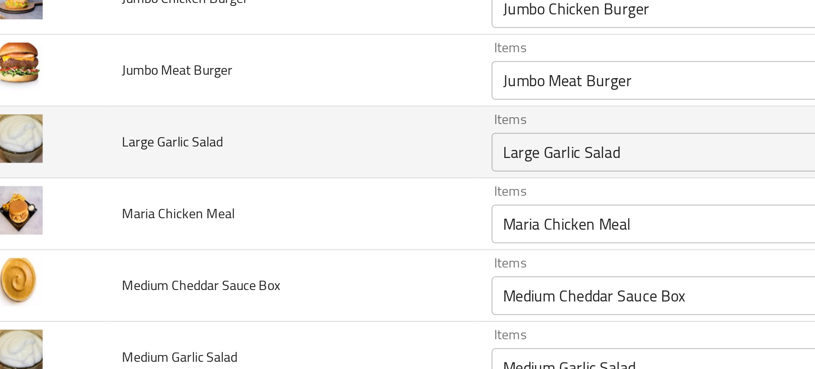
click at [98, 146] on td "Large Garlic Salad" at bounding box center [147, 130] width 162 height 31
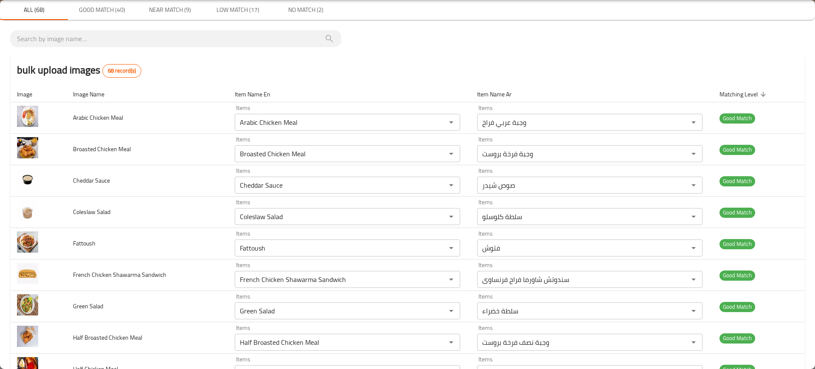
scroll to position [0, 0]
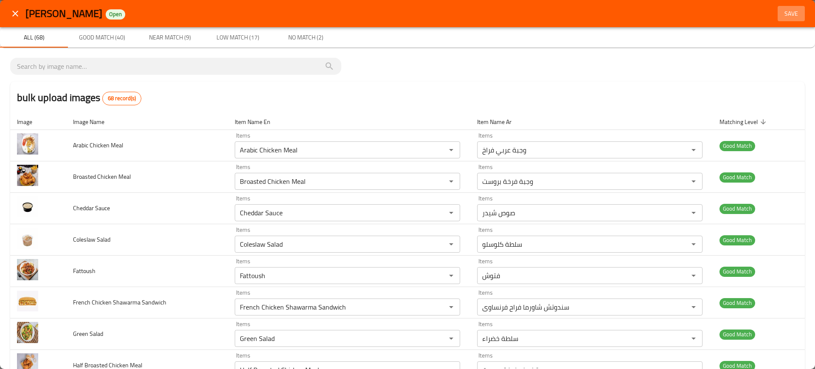
click at [786, 15] on span "Save" at bounding box center [791, 13] width 20 height 11
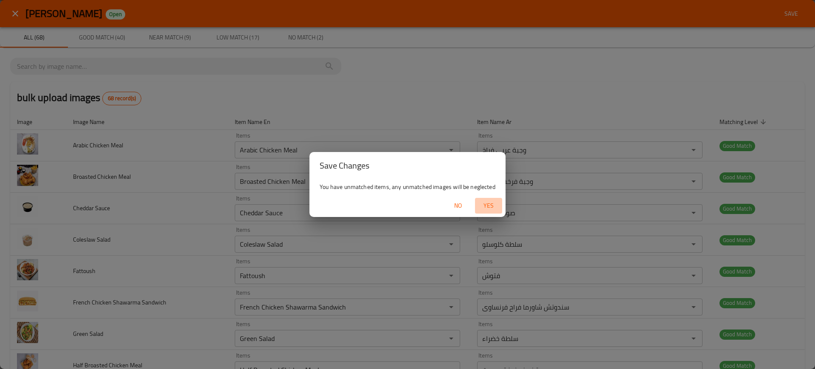
click at [485, 206] on span "Yes" at bounding box center [488, 205] width 20 height 11
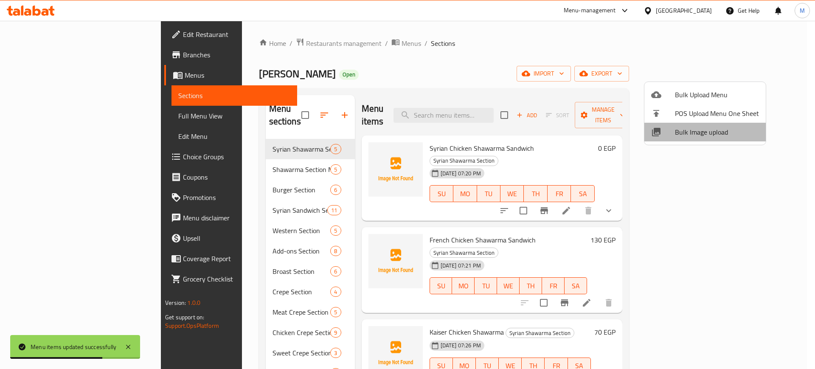
click at [709, 131] on span "Bulk Image upload" at bounding box center [717, 132] width 84 height 10
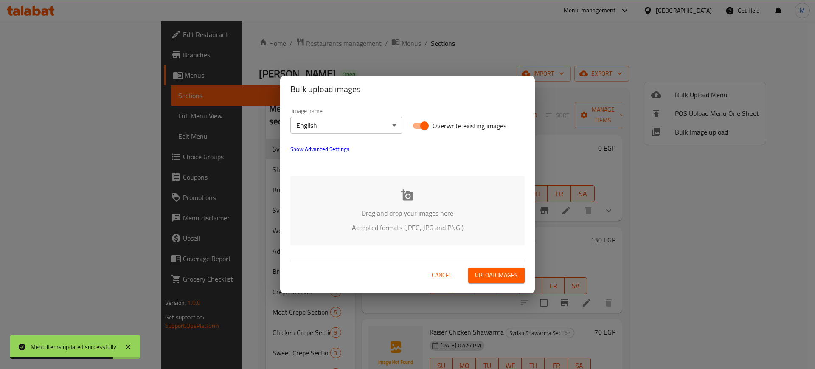
click at [417, 222] on p "Accepted formats (JPEG, JPG and PNG )" at bounding box center [407, 227] width 209 height 10
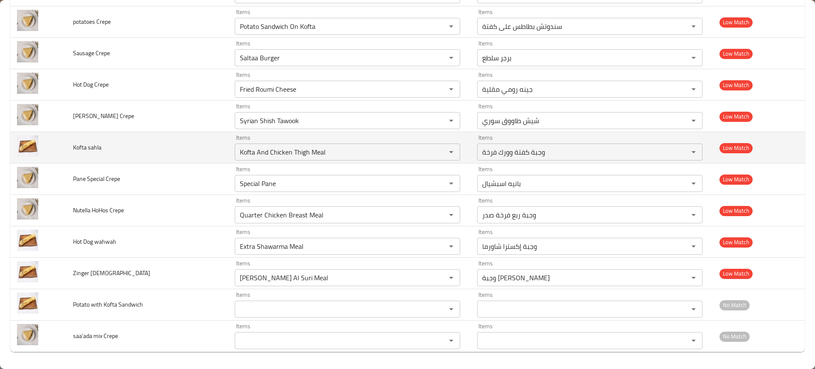
scroll to position [1347, 0]
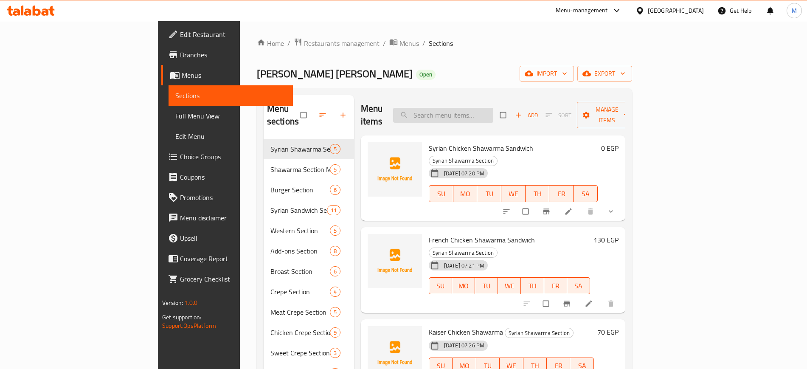
click at [493, 108] on input "search" at bounding box center [443, 115] width 100 height 15
paste input "Mozzarella Cheese"
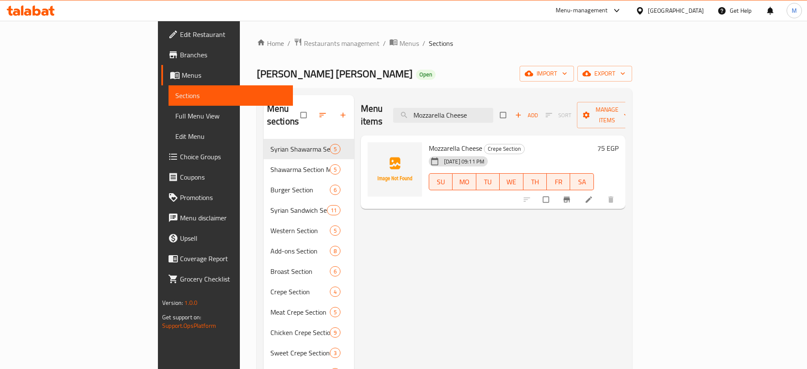
paste input "Nutella Banana"
paste input "Strips"
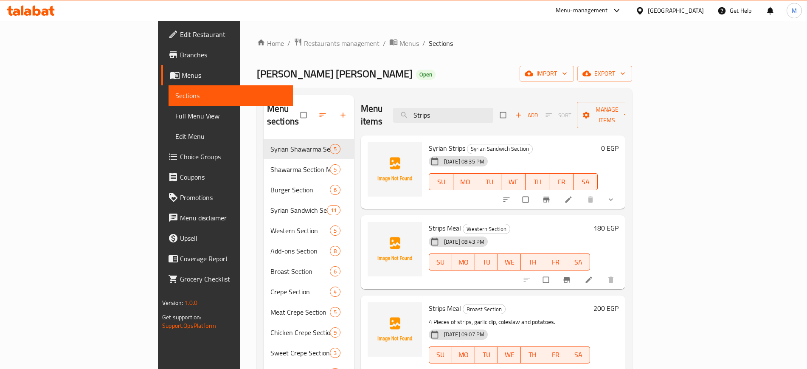
scroll to position [119, 0]
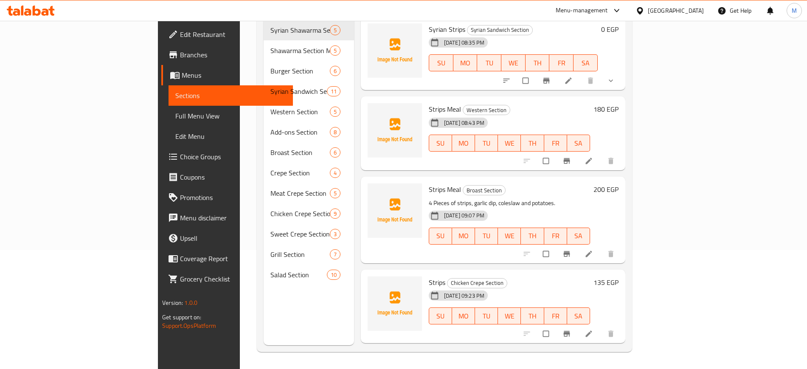
click at [425, 273] on div "Strips Chicken Crepe Section [DATE] 09:23 PM SU MO TU WE TH FR SA" at bounding box center [509, 306] width 168 height 67
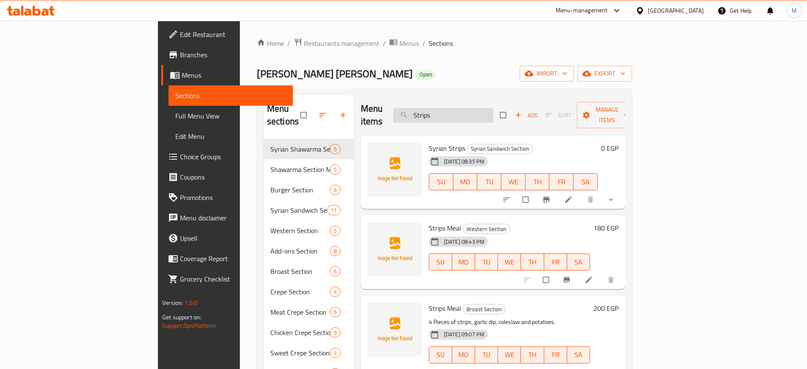
click at [493, 109] on input "Strips" at bounding box center [443, 115] width 100 height 15
paste input "Zinger"
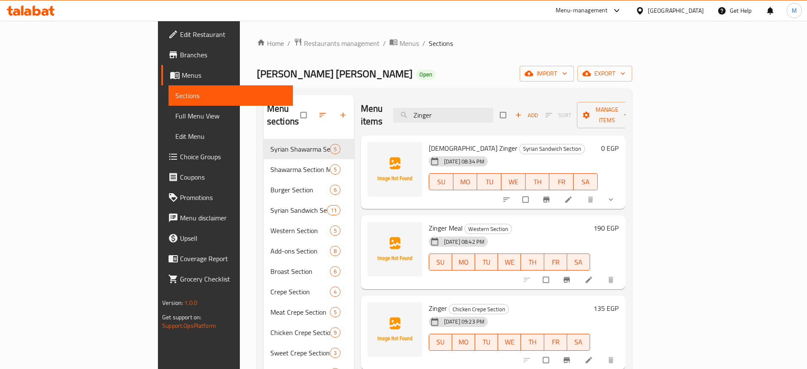
scroll to position [36, 0]
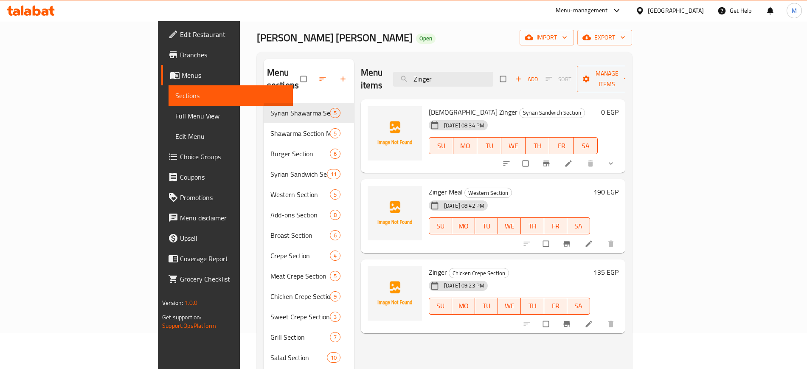
paste input "Nutella"
paste input "Koft"
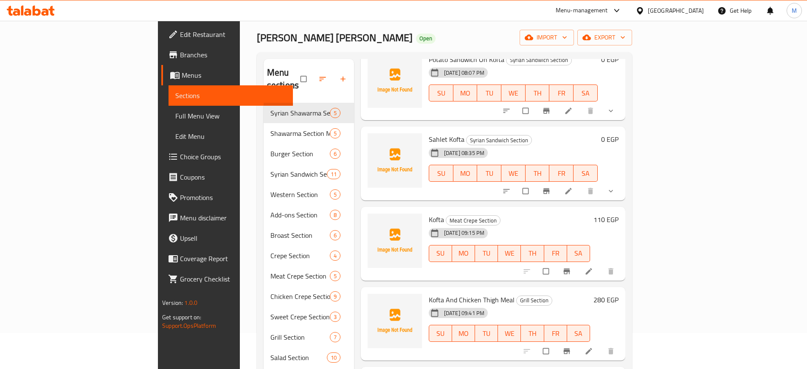
scroll to position [52, 0]
paste input "Chicken Pane"
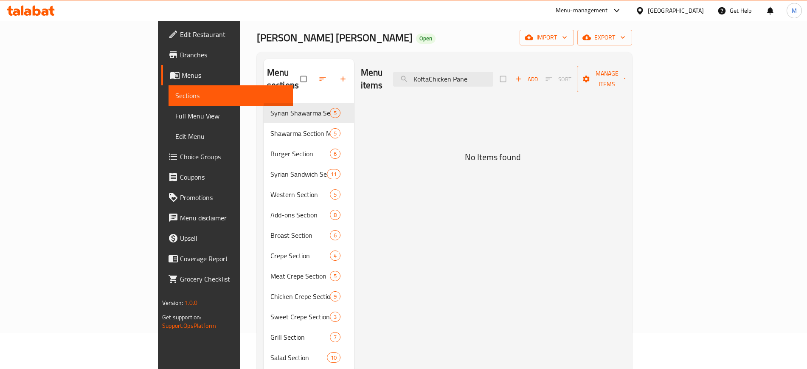
scroll to position [0, 0]
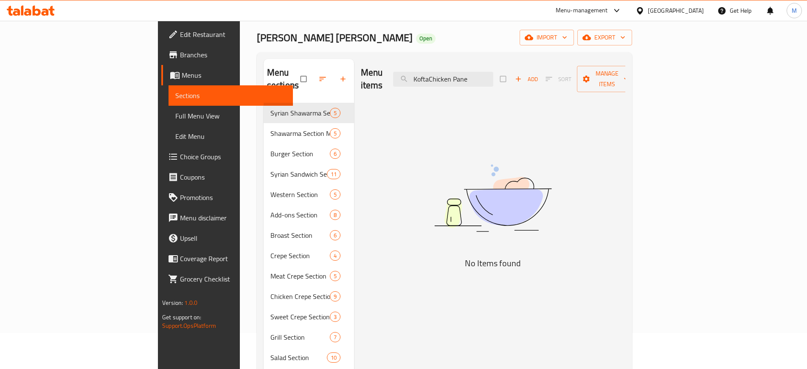
paste input "search"
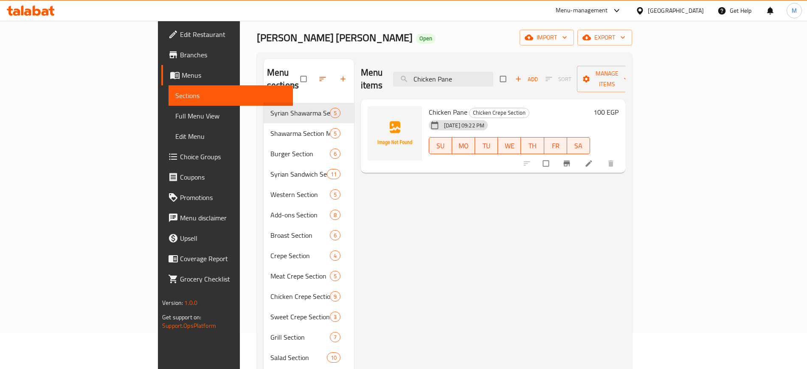
paste input "Shawarma"
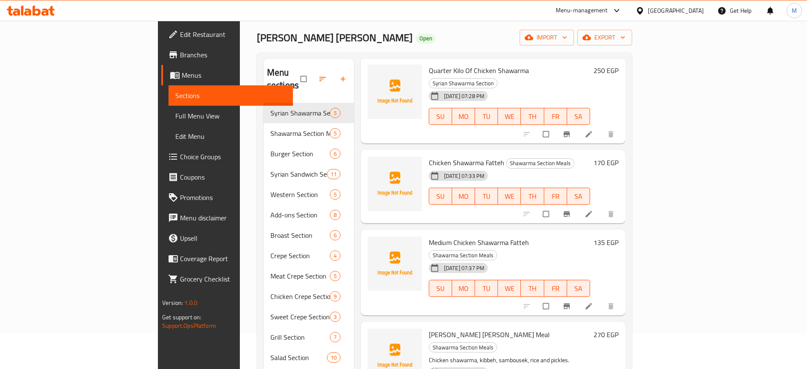
scroll to position [119, 0]
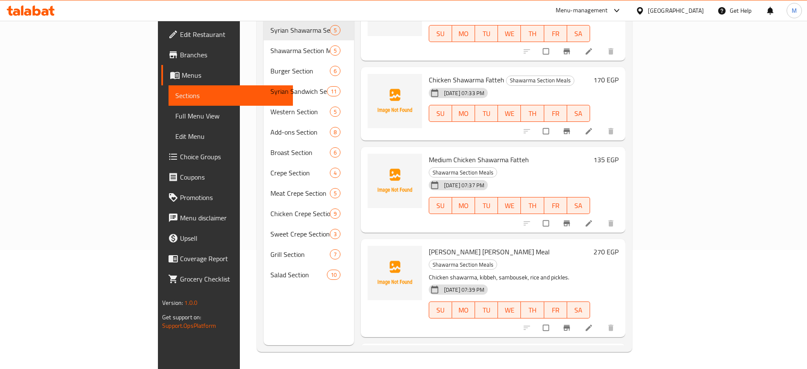
paste input "[PERSON_NAME]"
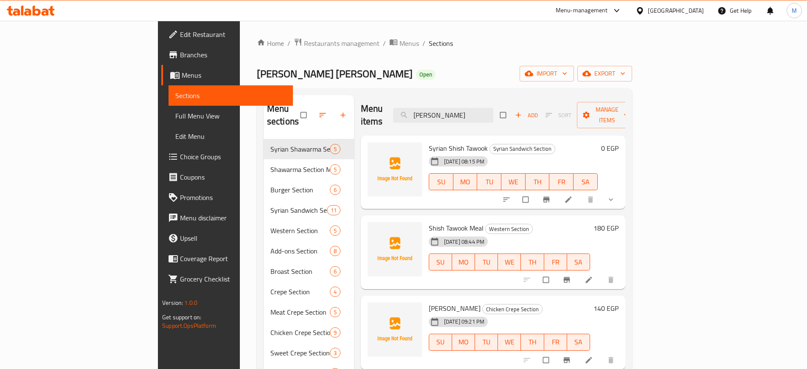
scroll to position [0, 0]
click at [429, 141] on span "Syrian Shish Tawook" at bounding box center [458, 147] width 59 height 13
copy h6 "Syrian Shish Tawook"
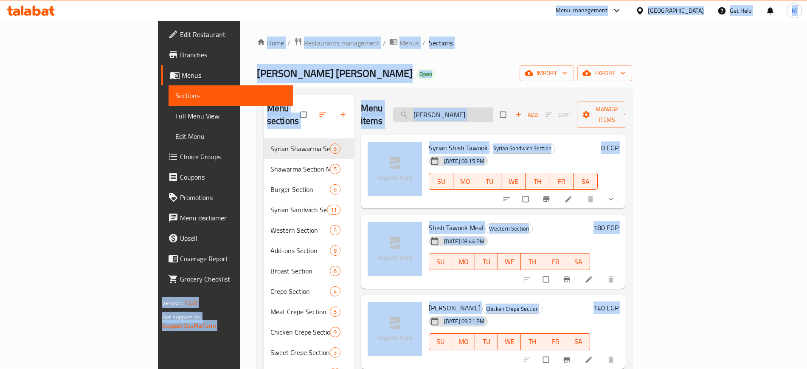
click at [493, 112] on input "[PERSON_NAME]" at bounding box center [443, 114] width 100 height 15
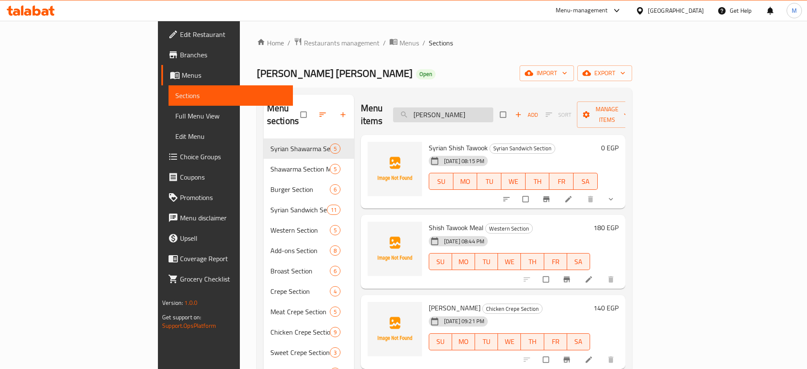
paste input "Mix Cheese"
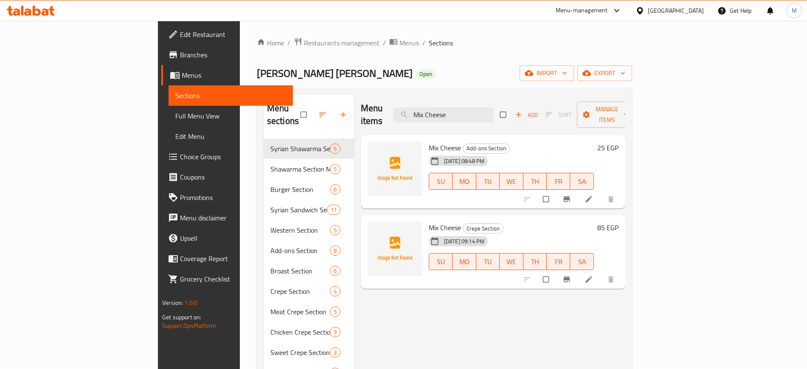
paste input "Burger"
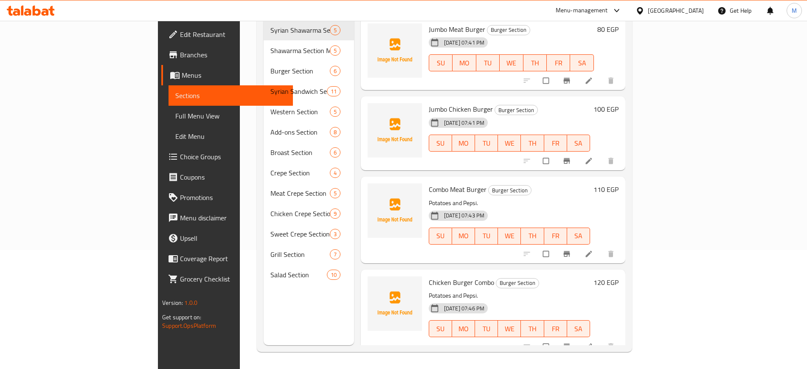
scroll to position [0, 0]
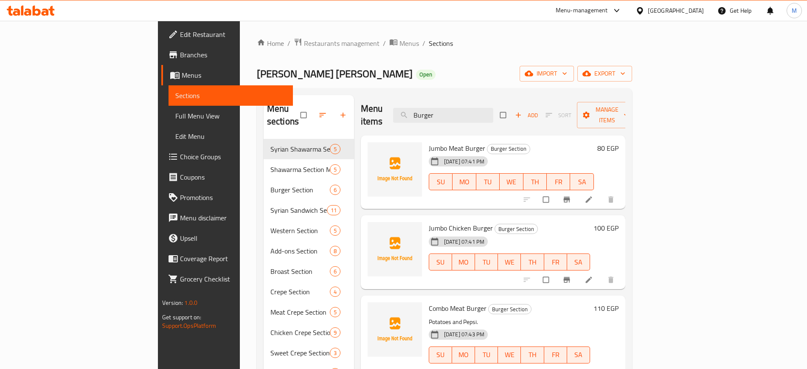
paste input "Mixed Meat"
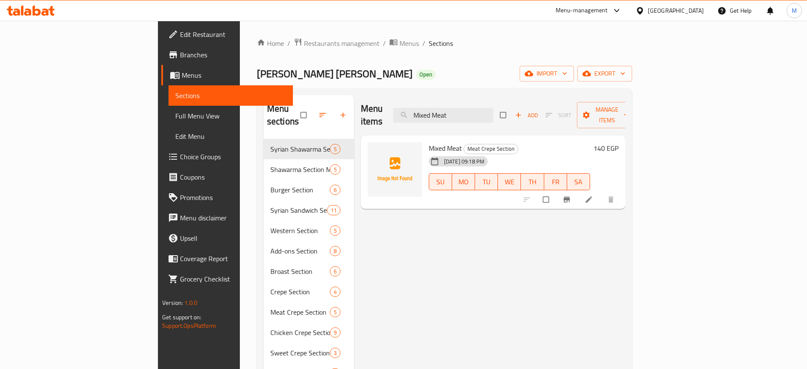
click at [354, 238] on div "Menu items Mixed Meat Add Sort Manage items Mixed Meat Meat Crepe Section [DATE…" at bounding box center [489, 279] width 271 height 369
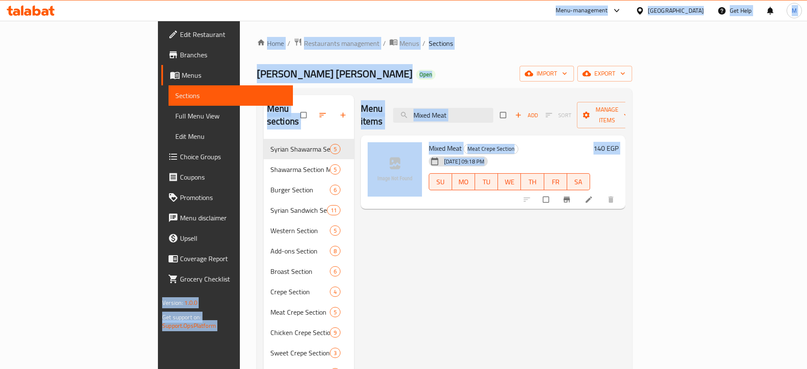
click at [516, 135] on div "Mixed Meat Meat Crepe Section [DATE] 09:18 PM SU MO TU WE TH FR SA 140 EGP" at bounding box center [493, 172] width 264 height 74
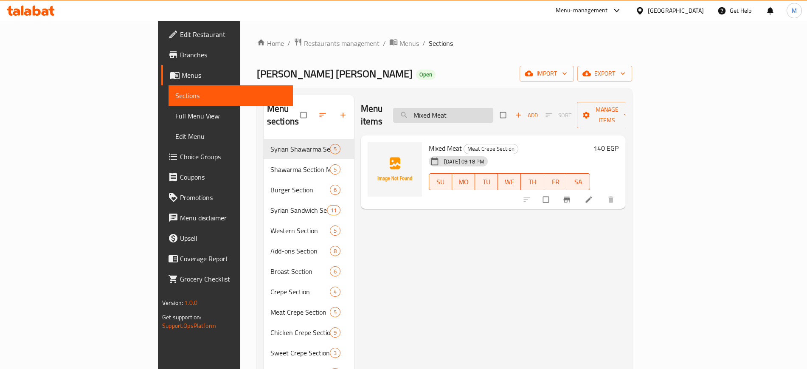
click at [493, 115] on input "Mixed Meat" at bounding box center [443, 115] width 100 height 15
paste input "Potatoes"
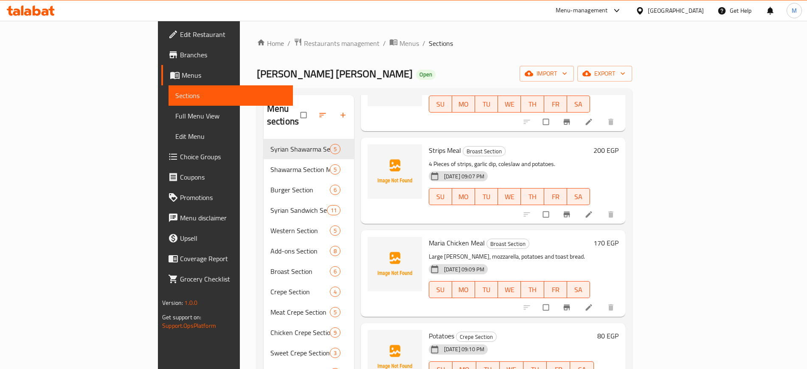
scroll to position [119, 0]
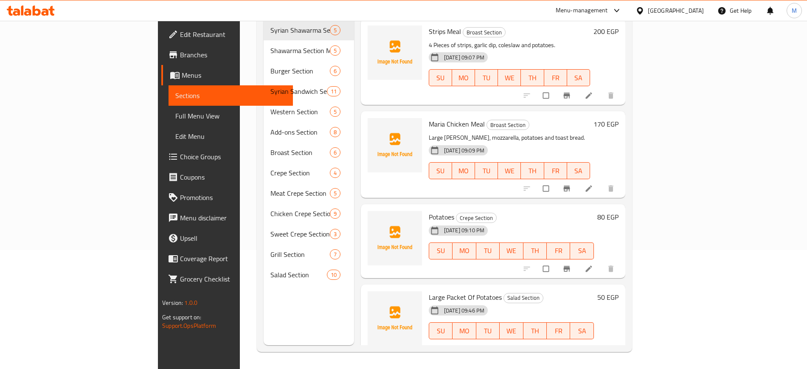
click at [429, 210] on span "Potatoes" at bounding box center [441, 216] width 25 height 13
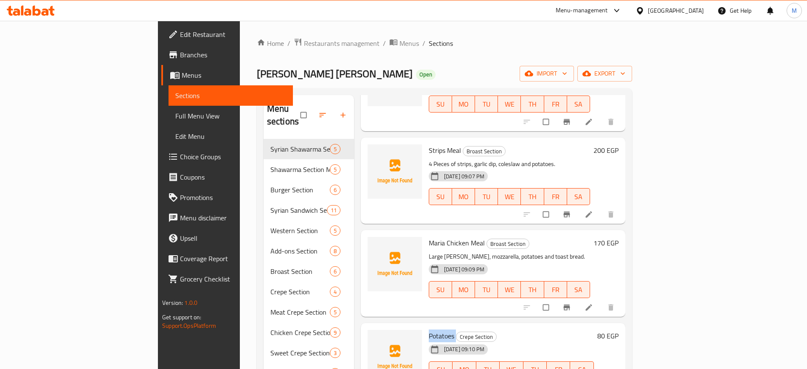
scroll to position [0, 0]
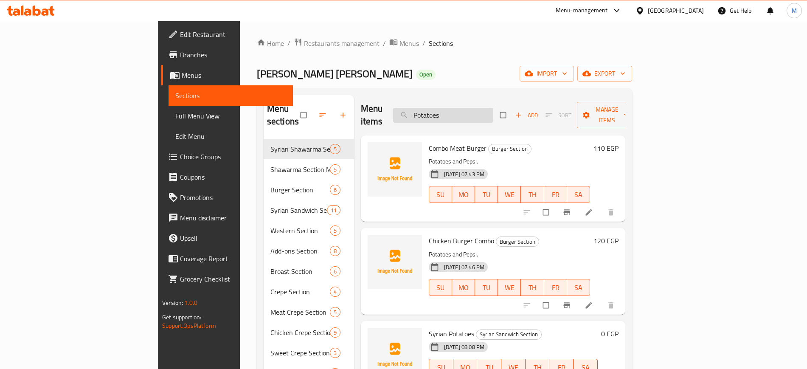
click at [493, 108] on input "Potatoes" at bounding box center [443, 115] width 100 height 15
paste input "Special Pane"
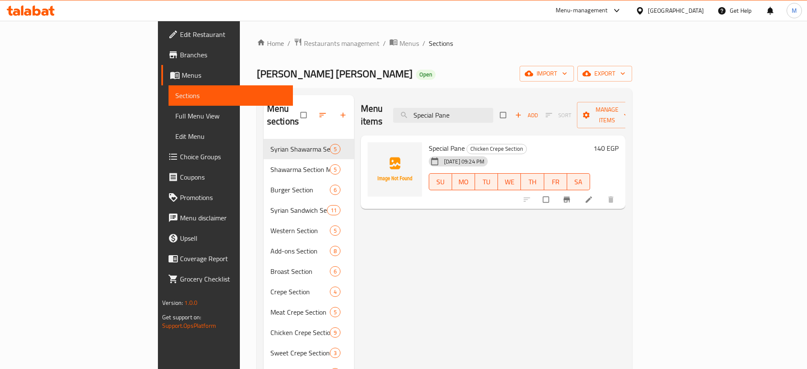
paste input "Wah Wah Hot Dog"
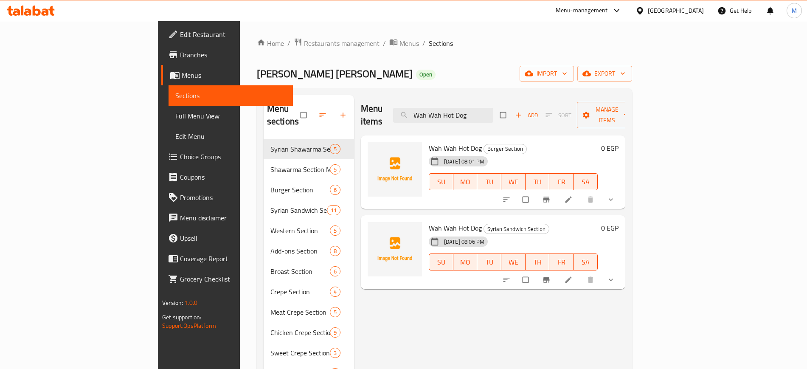
paste input "Potato Sandwich On Kofta"
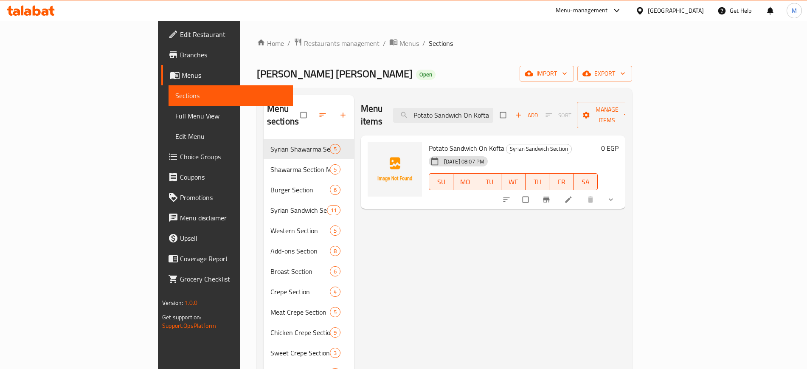
paste input "Mix Of Happiness"
paste input "Chicken Shawarma"
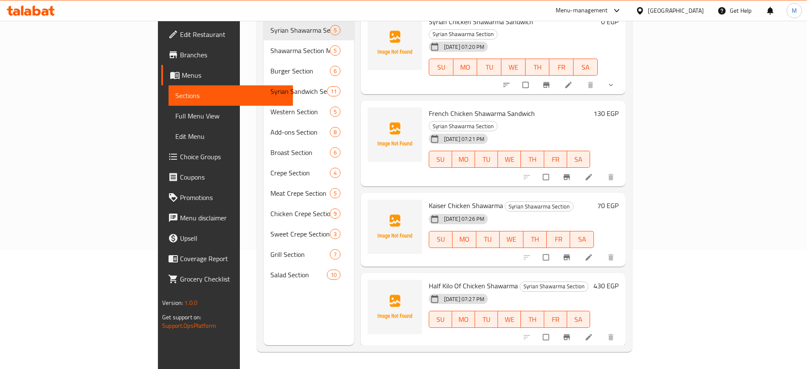
scroll to position [7, 0]
click at [429, 199] on span "Kaiser Chicken Shawarma" at bounding box center [466, 205] width 74 height 13
copy h6 "Kaiser Chicken Shawarma"
click at [429, 199] on span "Kaiser Chicken Shawarma" at bounding box center [466, 205] width 74 height 13
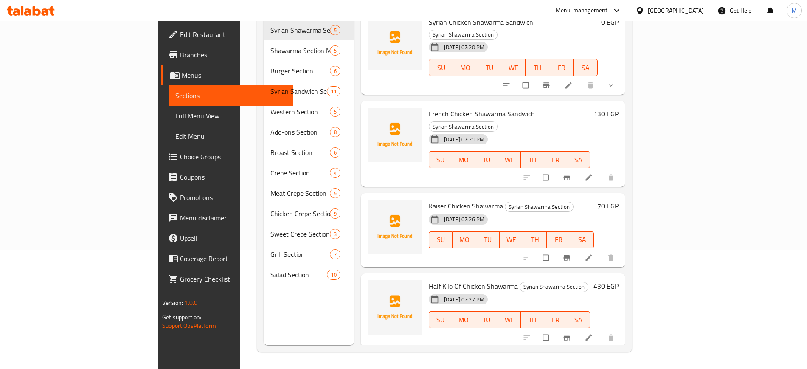
click at [487, 211] on div "17-09-2025 07:26 PM SU MO TU WE TH FR SA" at bounding box center [511, 234] width 172 height 46
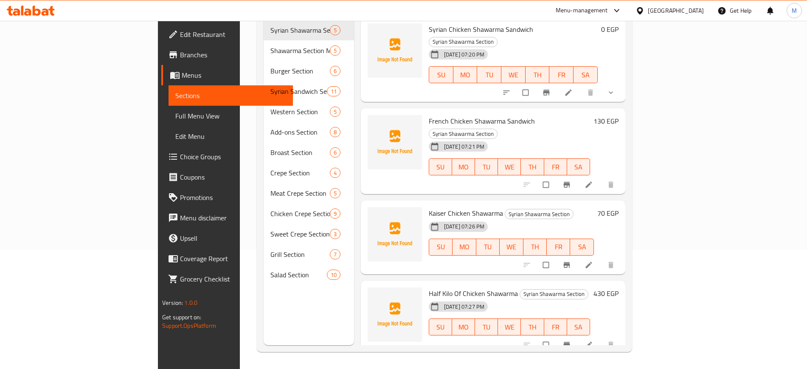
scroll to position [0, 0]
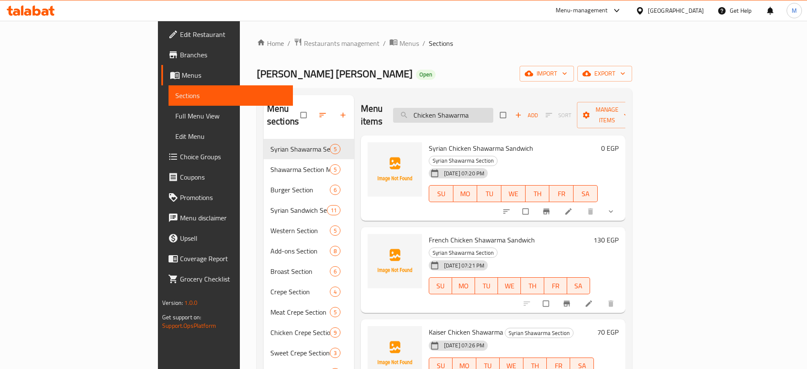
click at [493, 111] on input "Chicken Shawarma" at bounding box center [443, 115] width 100 height 15
paste input "2 Pieces Of Broast"
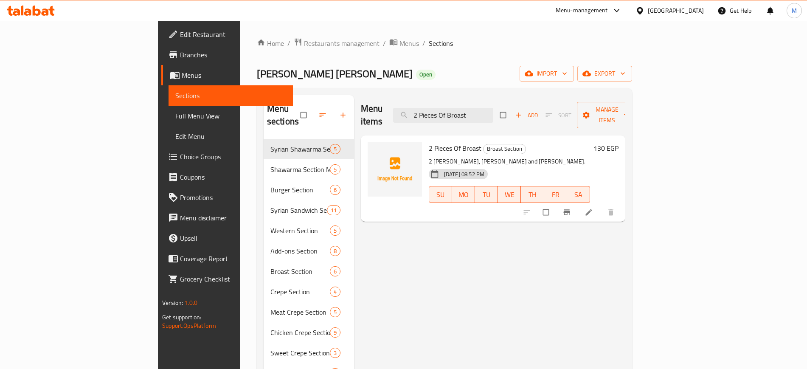
paste input "Mozzarella"
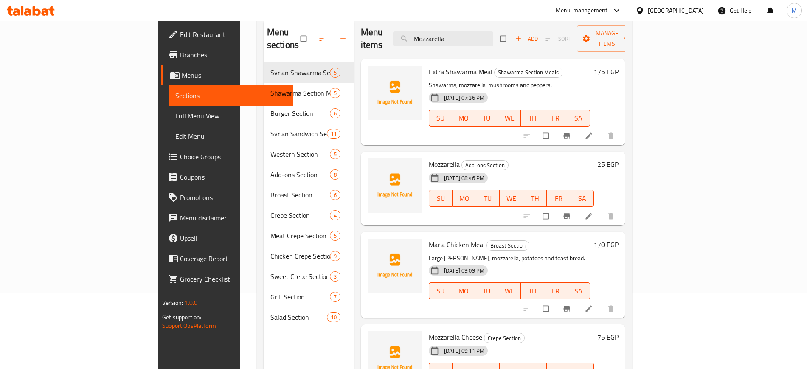
scroll to position [76, 0]
paste input "ixed Chicken"
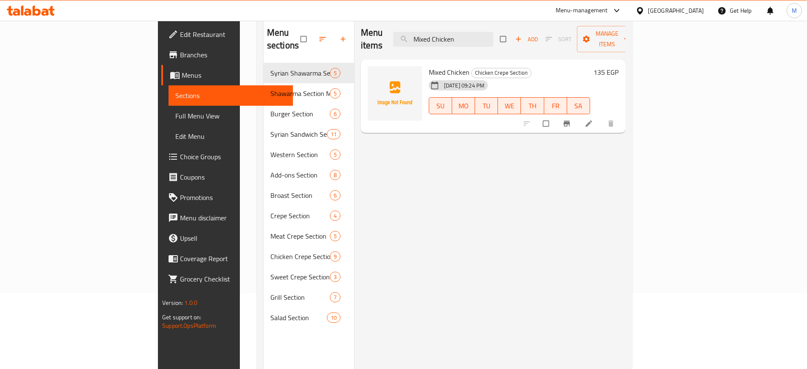
paste input "exicano Hot Dog"
type input "Mexicano Hot Do"
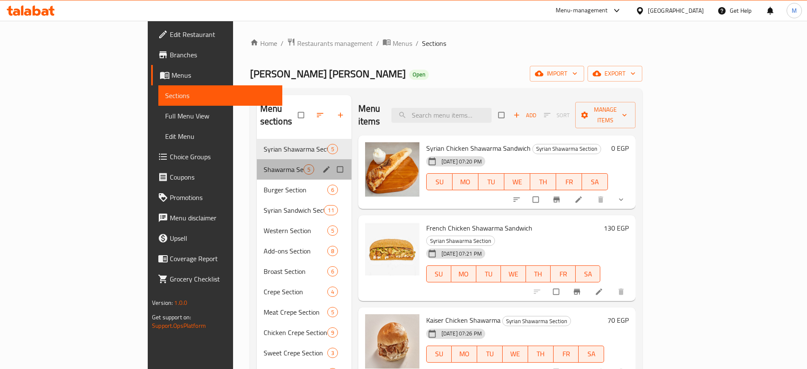
click at [257, 159] on div "Shawarma Section Meals 5" at bounding box center [304, 169] width 95 height 20
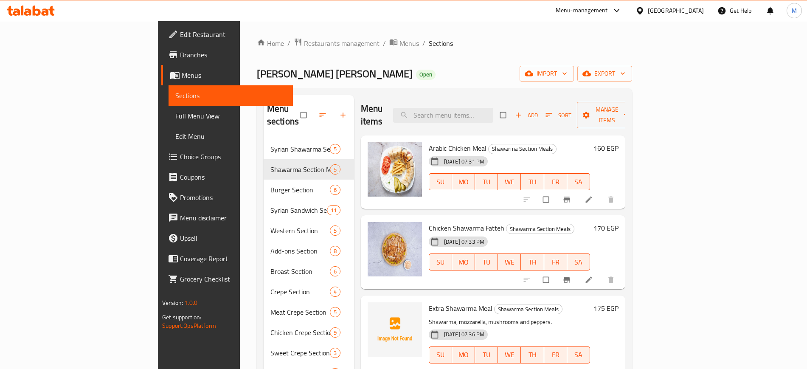
click at [429, 302] on span "Extra Shawarma Meal" at bounding box center [461, 308] width 64 height 13
copy span "Extra"
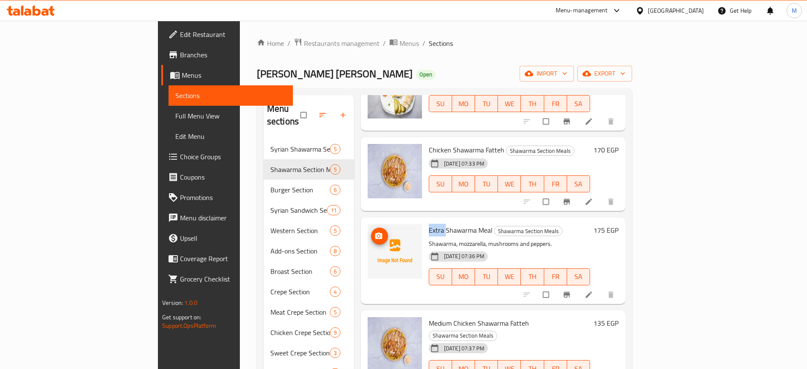
scroll to position [0, 0]
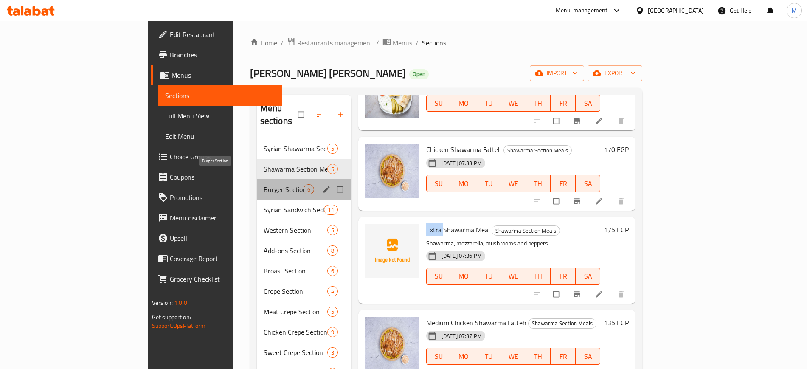
click at [264, 184] on span "Burger Section" at bounding box center [284, 189] width 40 height 10
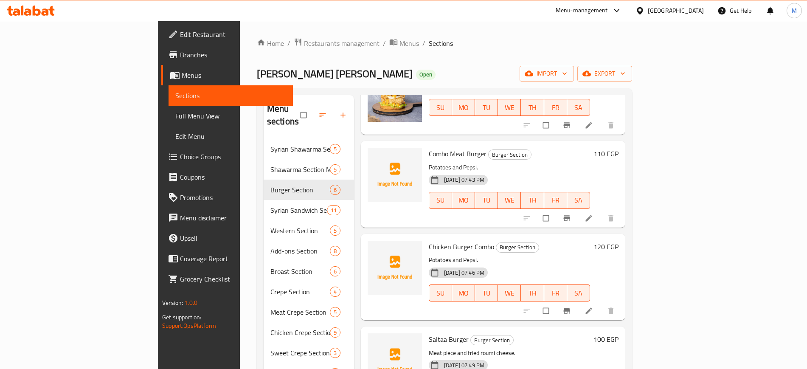
scroll to position [159, 0]
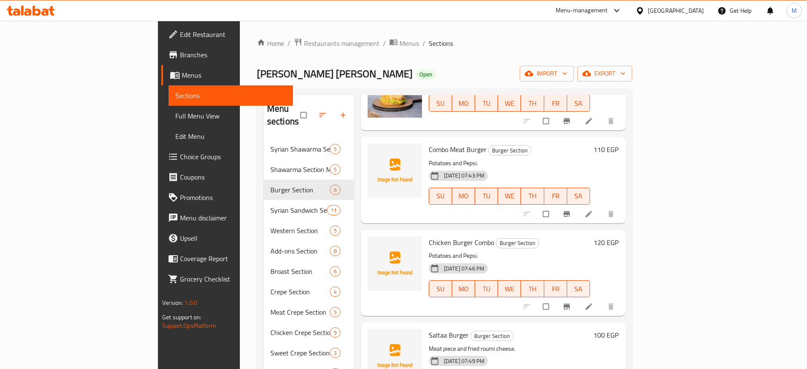
click at [429, 143] on span "Combo Meat Burger" at bounding box center [458, 149] width 58 height 13
copy span "Combo"
click at [429, 143] on span "Combo Meat Burger" at bounding box center [458, 149] width 58 height 13
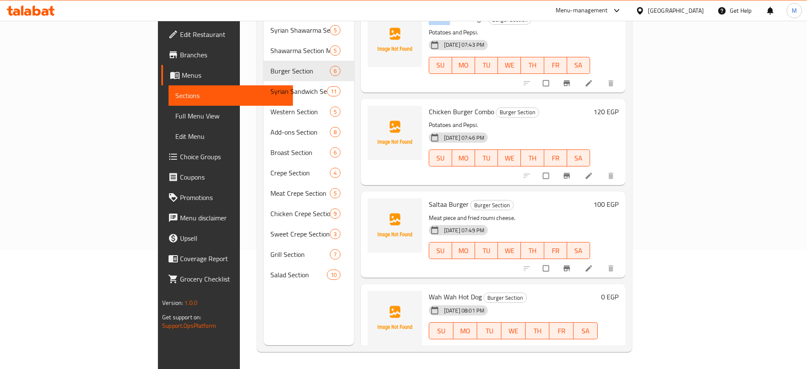
scroll to position [118, 0]
click at [429, 198] on span "Saltaa Burger" at bounding box center [449, 204] width 40 height 13
copy span "Saltaa"
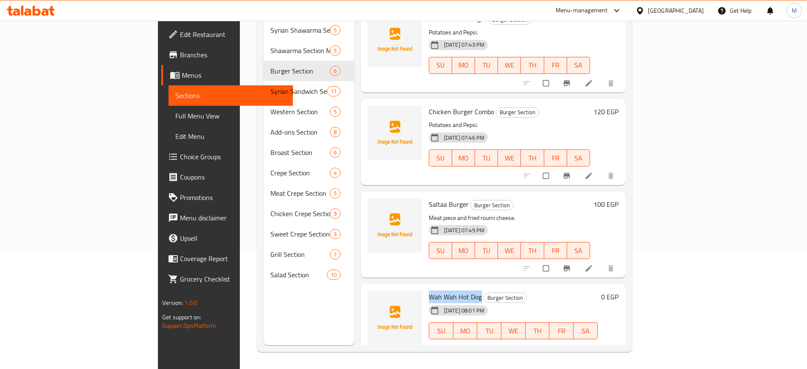
drag, startPoint x: 391, startPoint y: 283, endPoint x: 440, endPoint y: 286, distance: 49.3
click at [440, 290] on span "Wah Wah Hot Dog" at bounding box center [455, 296] width 53 height 13
copy span "Wah Wah Hot Dog"
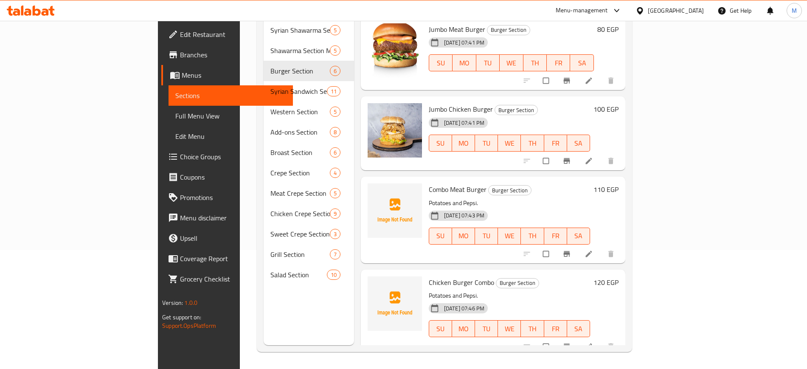
scroll to position [0, 0]
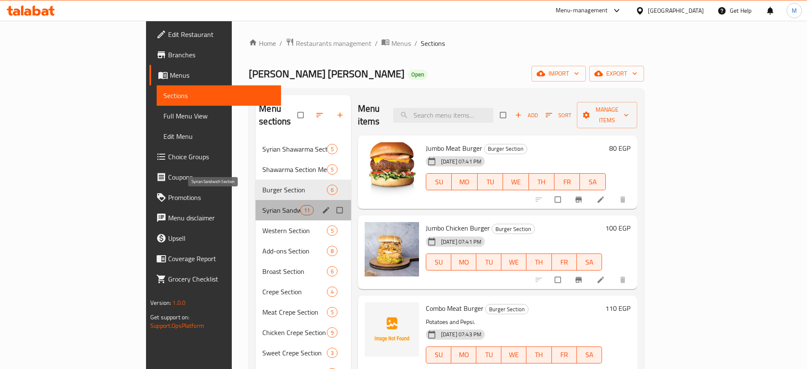
click at [262, 205] on span "Syrian Sandwich Section" at bounding box center [280, 210] width 37 height 10
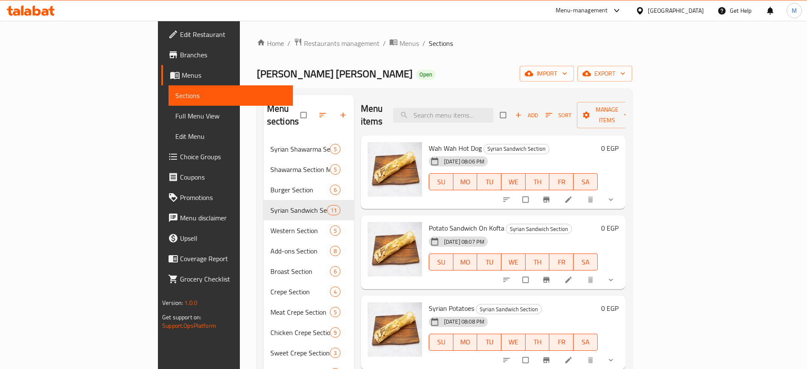
scroll to position [0, 0]
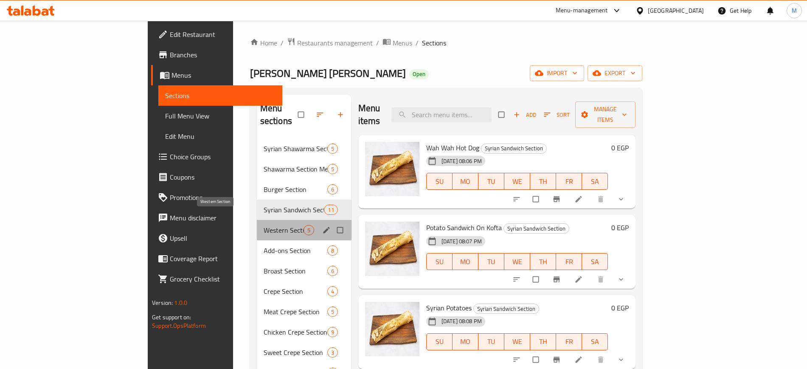
click at [264, 225] on span "Western Section" at bounding box center [284, 230] width 40 height 10
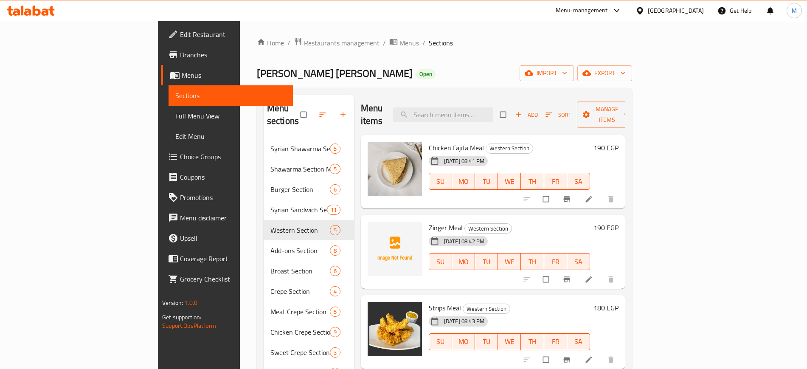
scroll to position [53, 0]
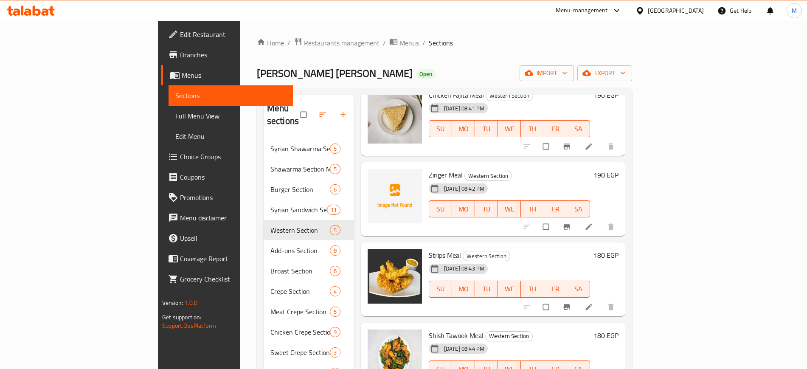
click at [429, 168] on span "Zinger Meal" at bounding box center [446, 174] width 34 height 13
copy h6 "Zinger Meal"
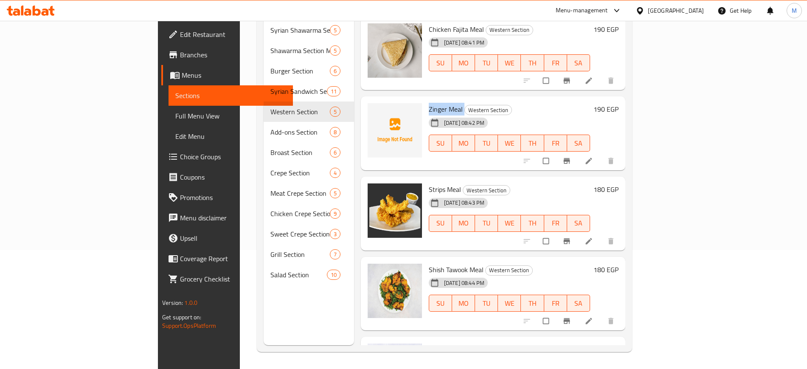
scroll to position [0, 0]
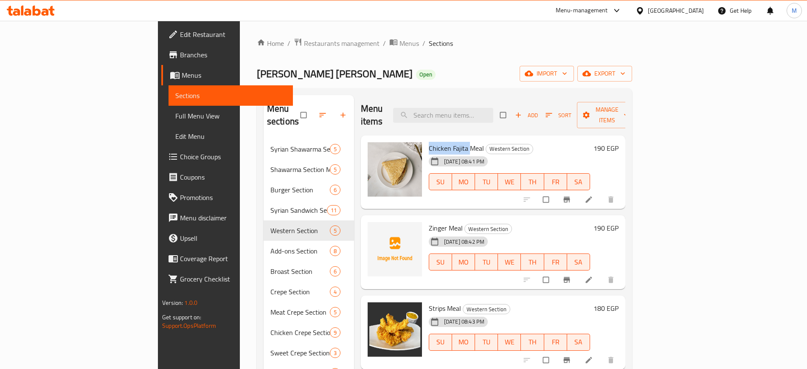
drag, startPoint x: 390, startPoint y: 133, endPoint x: 429, endPoint y: 135, distance: 39.5
click at [429, 142] on span "Chicken Fajita Meal" at bounding box center [456, 148] width 55 height 13
copy span "Chicken Fajita"
click at [371, 150] on span "upload picture" at bounding box center [379, 154] width 17 height 8
click at [374, 150] on icon "upload picture" at bounding box center [378, 154] width 8 height 8
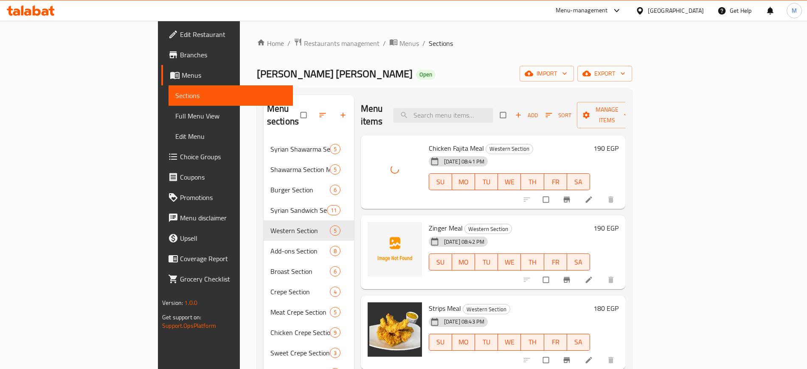
click at [354, 218] on div "Menu items Add Sort Manage items Chicken Fajita Meal Western Section [DATE] 08:…" at bounding box center [489, 279] width 271 height 369
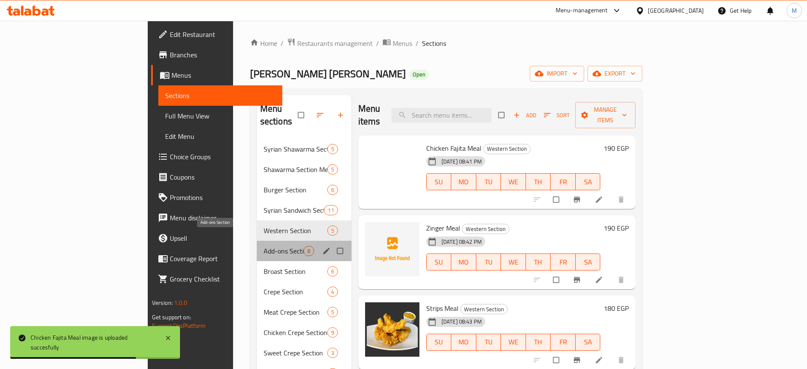
click at [264, 246] on span "Add-ons Section" at bounding box center [284, 251] width 40 height 10
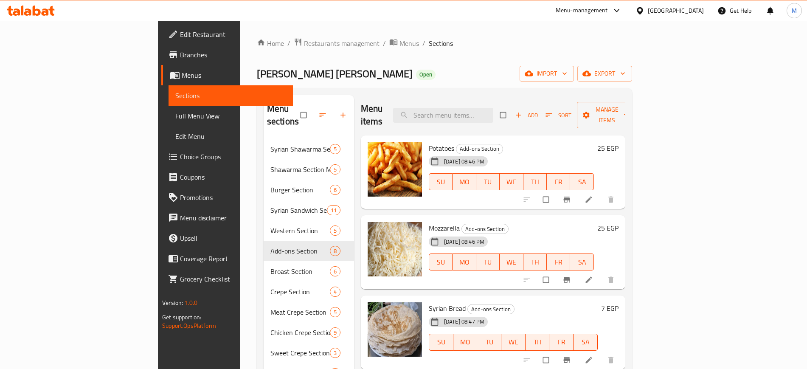
click at [361, 242] on div "Mozzarella Add-ons Section [DATE] 08:46 PM SU MO TU WE TH FR SA 25 EGP" at bounding box center [493, 252] width 264 height 74
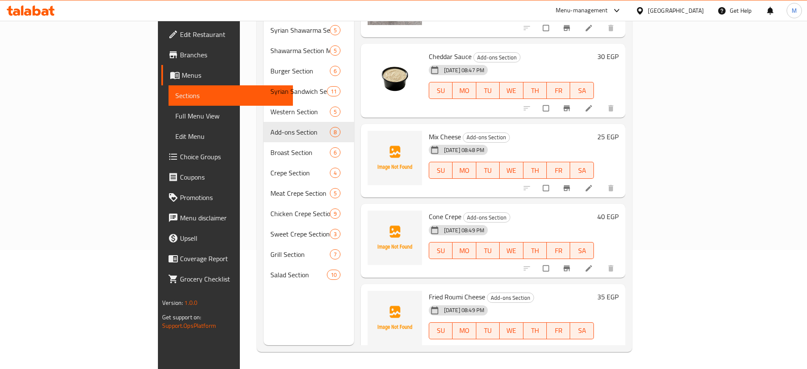
scroll to position [118, 0]
click at [367, 138] on img at bounding box center [394, 158] width 54 height 54
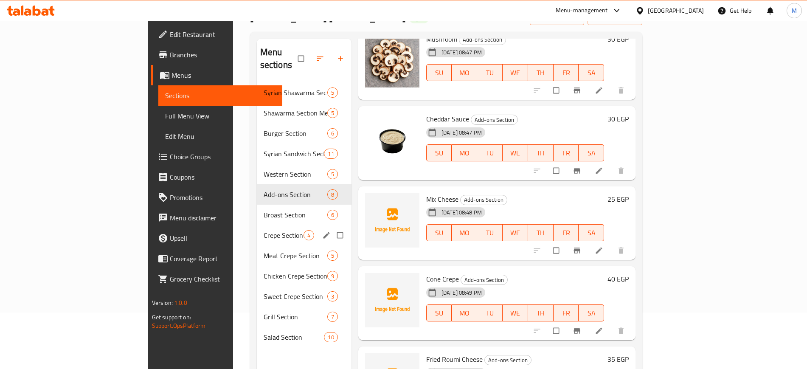
scroll to position [56, 0]
click at [264, 231] on span "Crepe Section" at bounding box center [284, 236] width 40 height 10
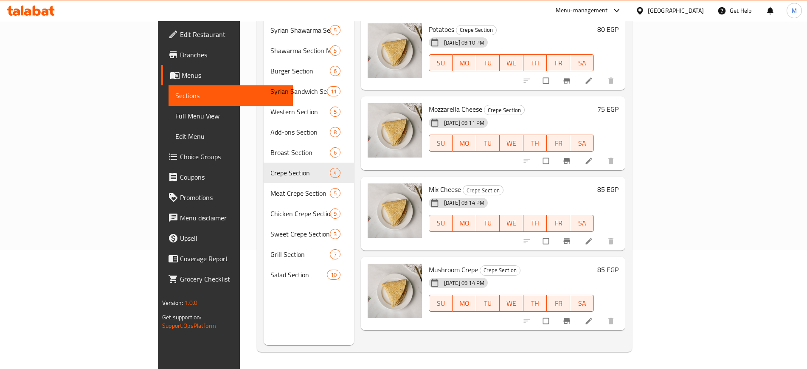
scroll to position [118, 0]
click at [515, 147] on div "[DATE] 09:11 PM SU MO TU WE TH FR SA" at bounding box center [511, 138] width 172 height 46
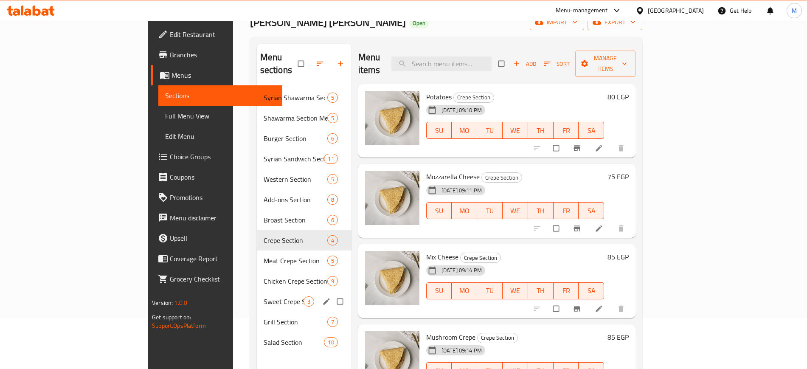
scroll to position [51, 0]
click at [257, 254] on div "Meat Crepe Section 5" at bounding box center [304, 261] width 95 height 20
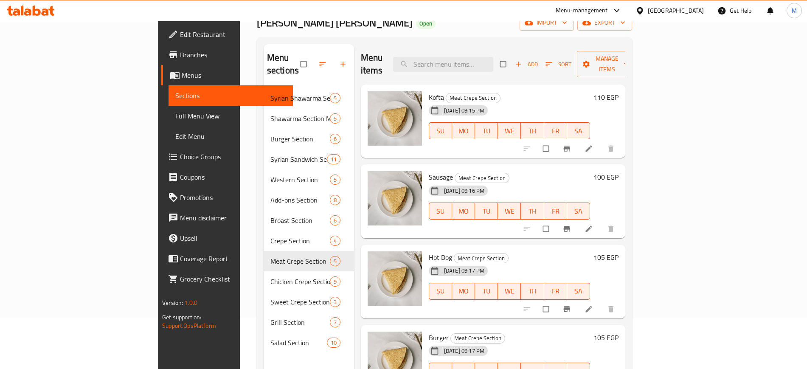
click at [446, 223] on div "Sausage Meat Crepe Section [DATE] 09:16 PM SU MO TU WE TH FR SA 100 EGP" at bounding box center [493, 201] width 264 height 74
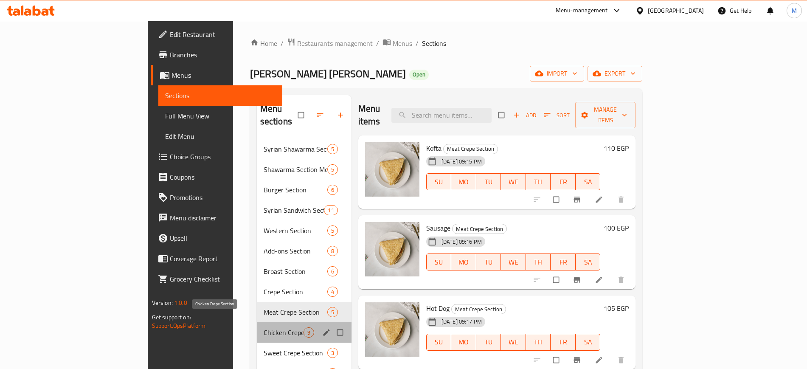
click at [264, 327] on span "Chicken Crepe Section" at bounding box center [284, 332] width 40 height 10
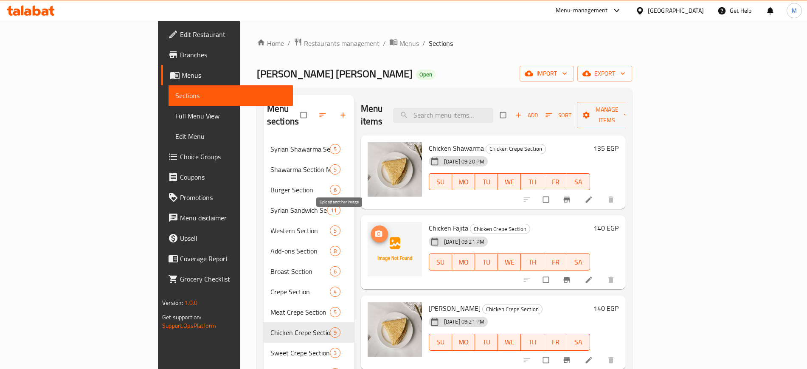
click at [371, 227] on button "upload picture" at bounding box center [379, 233] width 17 height 17
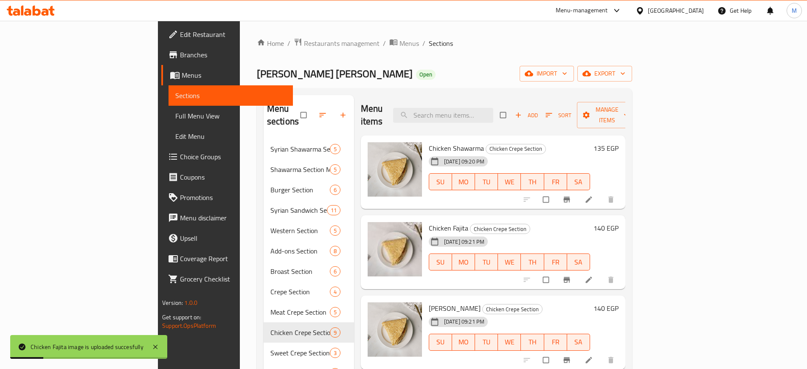
click at [354, 278] on div "Menu items Add Sort Manage items Chicken Shawarma Chicken Crepe Section [DATE] …" at bounding box center [489, 279] width 271 height 369
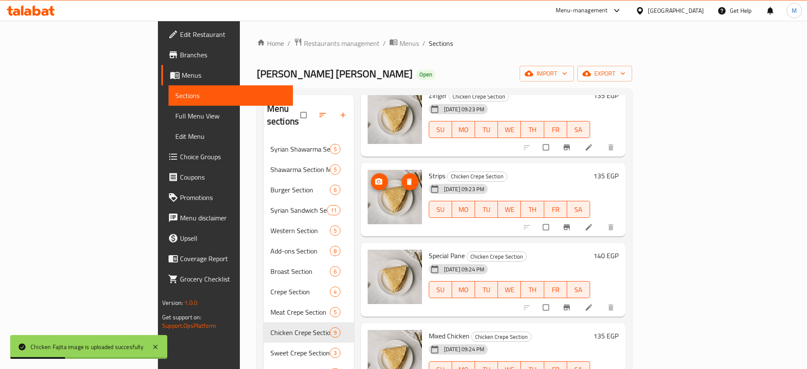
scroll to position [119, 0]
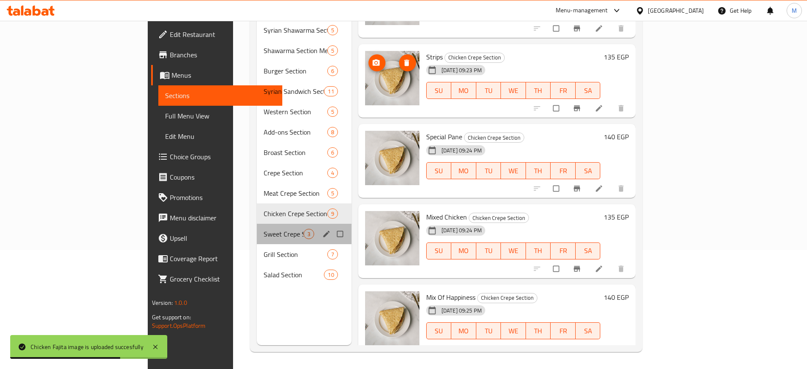
click at [257, 227] on div "Sweet Crepe Section 3" at bounding box center [304, 234] width 95 height 20
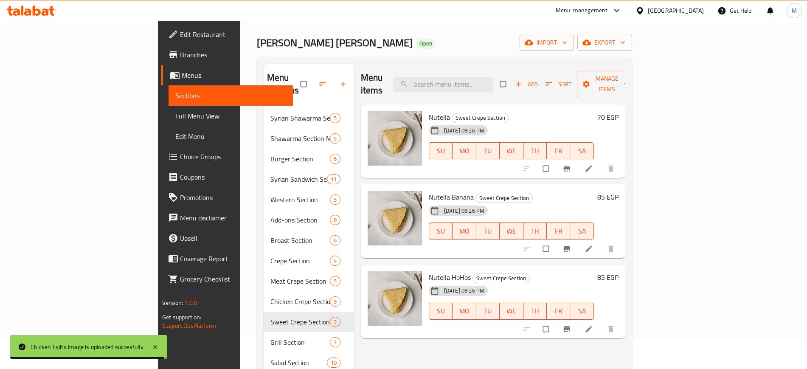
scroll to position [119, 0]
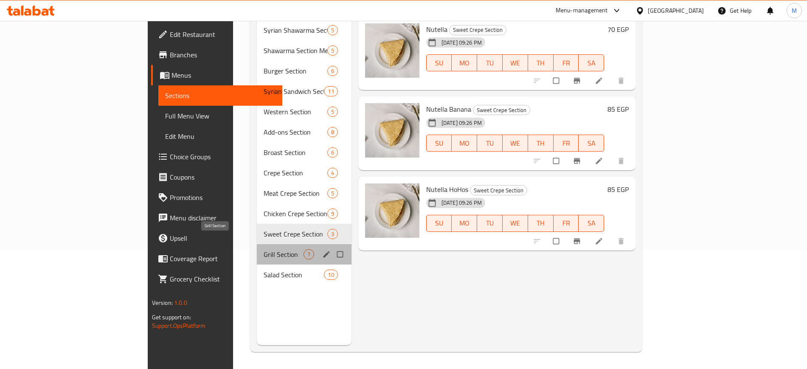
click at [264, 249] on span "Grill Section" at bounding box center [284, 254] width 40 height 10
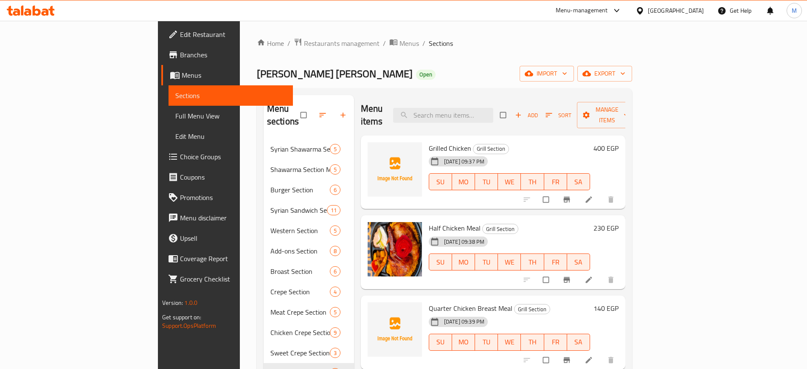
scroll to position [119, 0]
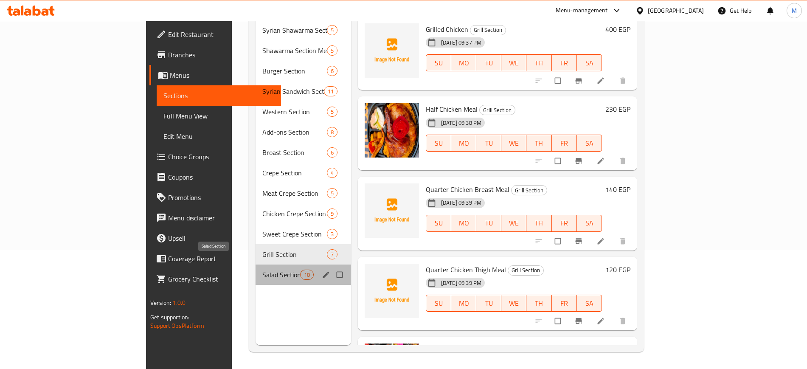
click at [262, 269] on span "Salad Section" at bounding box center [280, 274] width 37 height 10
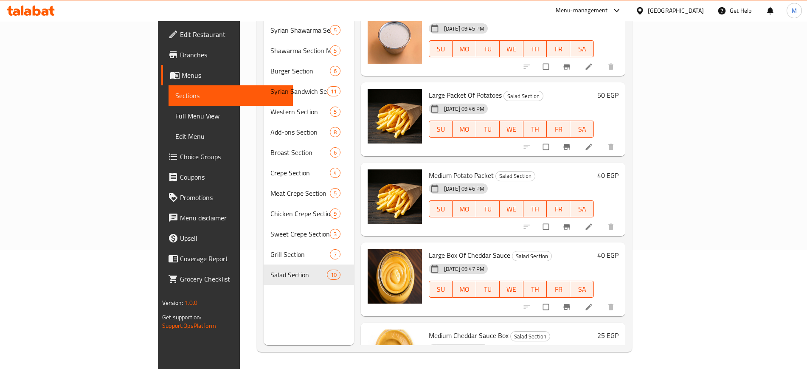
scroll to position [453, 0]
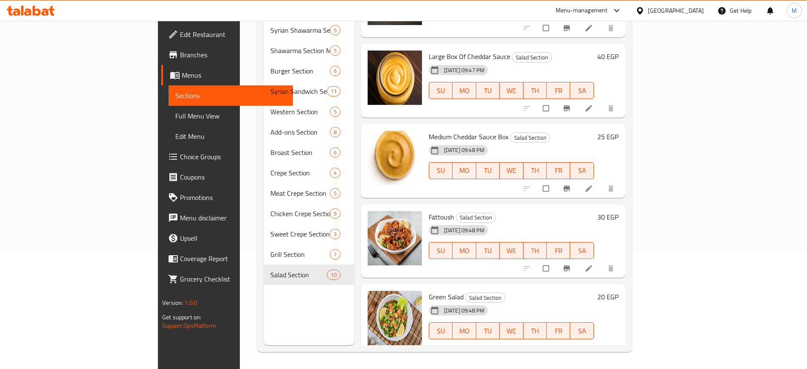
click at [406, 263] on div "Fattoush Salad Section [DATE] 09:48 PM SU MO TU WE TH FR SA 30 EGP" at bounding box center [493, 241] width 264 height 74
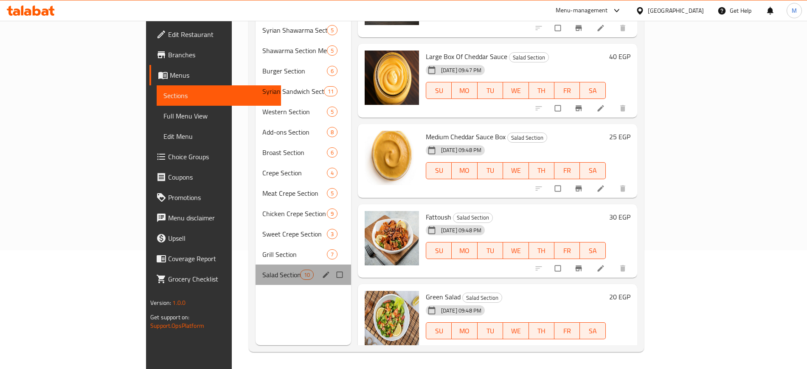
click at [255, 269] on div "Salad Section 10" at bounding box center [302, 274] width 95 height 20
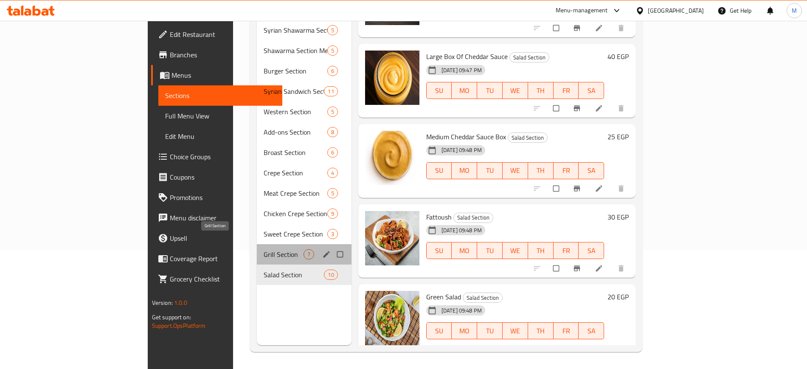
click at [264, 249] on span "Grill Section" at bounding box center [284, 254] width 40 height 10
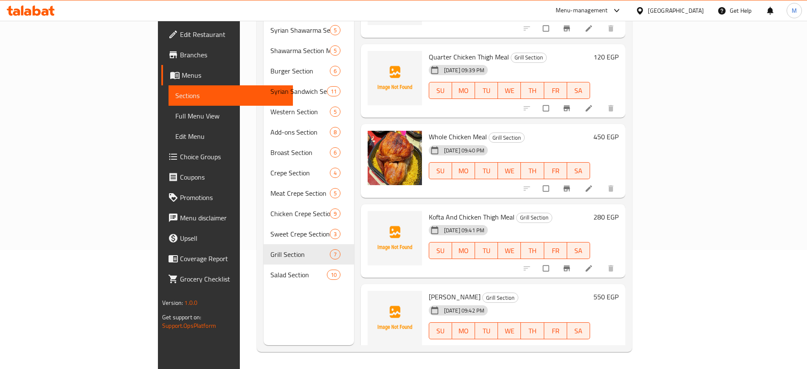
scroll to position [118, 0]
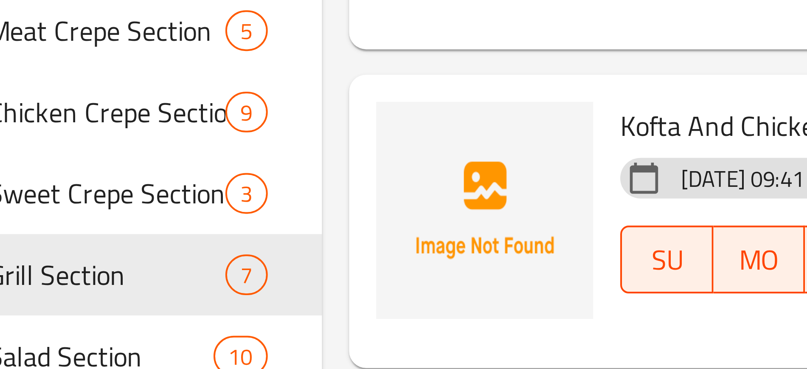
click at [364, 255] on div at bounding box center [394, 241] width 61 height 67
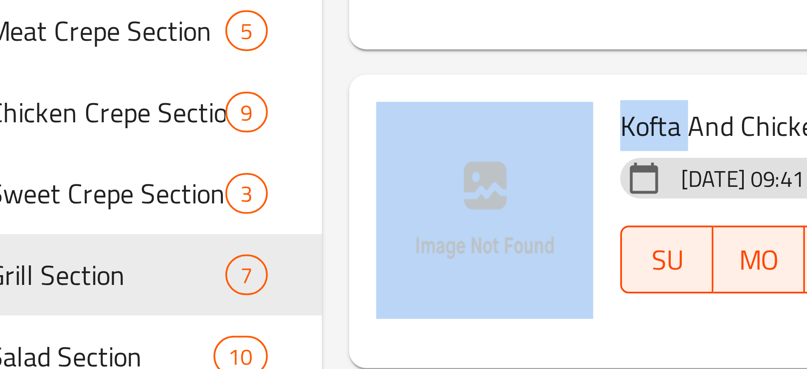
click at [364, 255] on div at bounding box center [394, 241] width 61 height 67
click at [371, 257] on div at bounding box center [394, 241] width 61 height 67
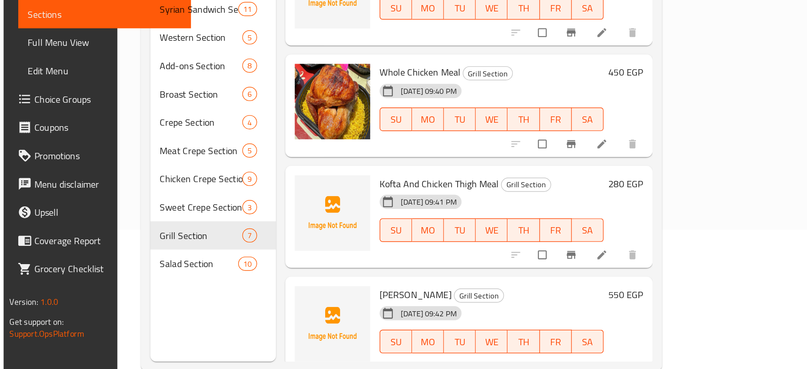
click at [381, 260] on div at bounding box center [394, 241] width 61 height 67
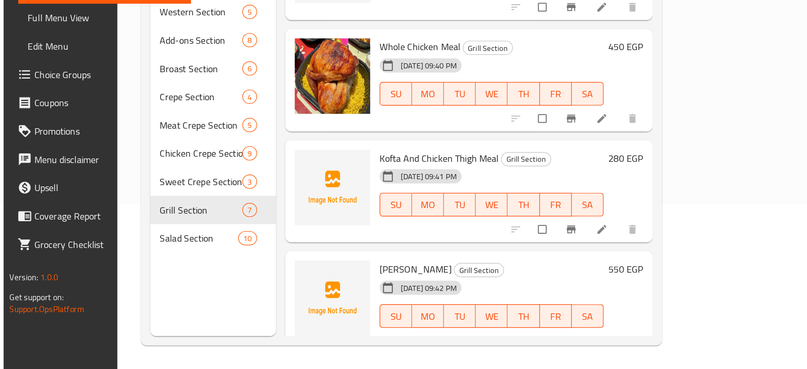
scroll to position [117, 0]
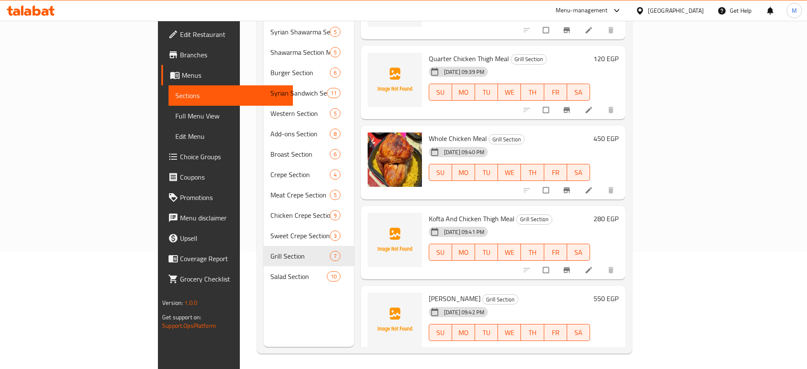
click at [391, 268] on div "Menu items Add Sort Manage items Grilled Chicken Grill Section [DATE] 09:37 PM …" at bounding box center [489, 162] width 271 height 369
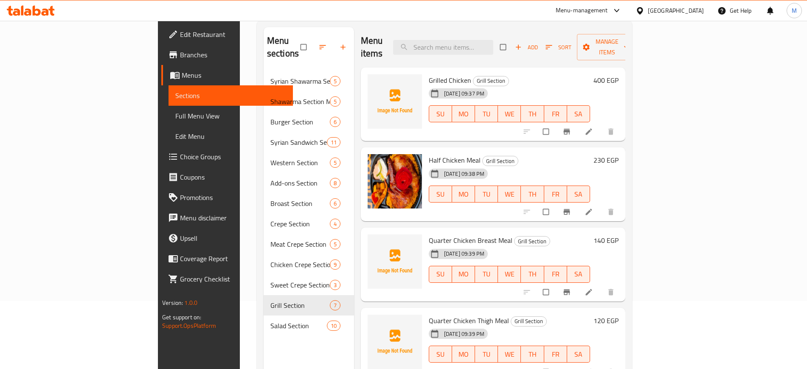
scroll to position [119, 0]
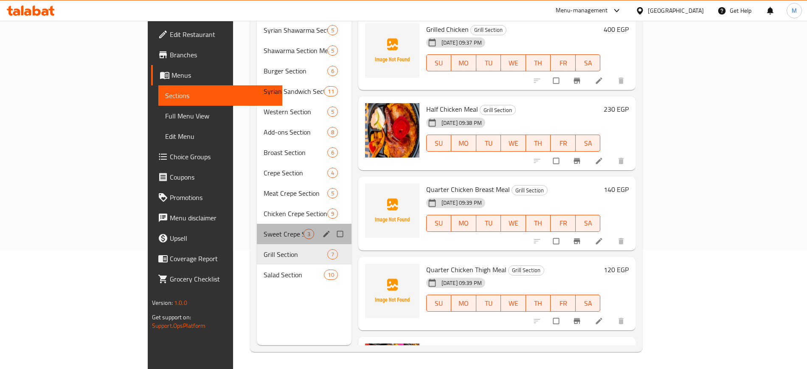
click at [257, 226] on div "Sweet Crepe Section 3" at bounding box center [304, 234] width 95 height 20
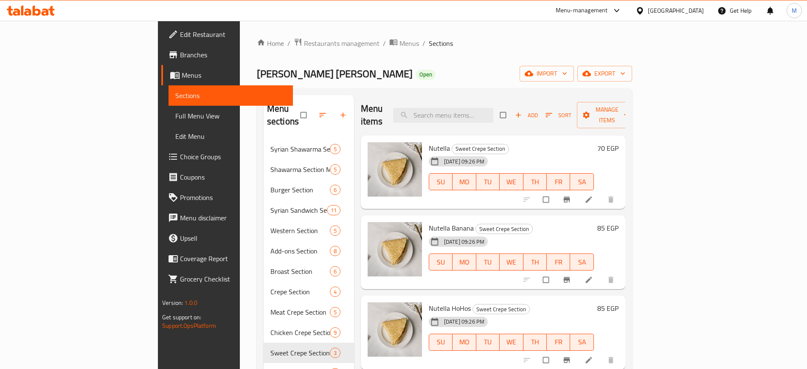
click at [175, 116] on span "Full Menu View" at bounding box center [230, 116] width 110 height 10
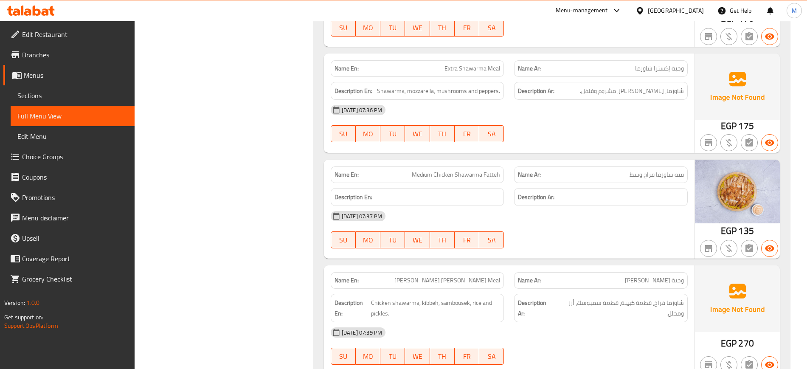
scroll to position [923, 0]
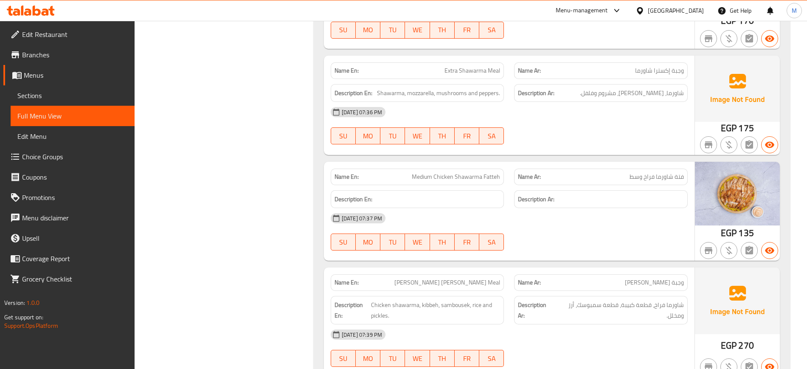
click at [107, 95] on span "Sections" at bounding box center [72, 95] width 110 height 10
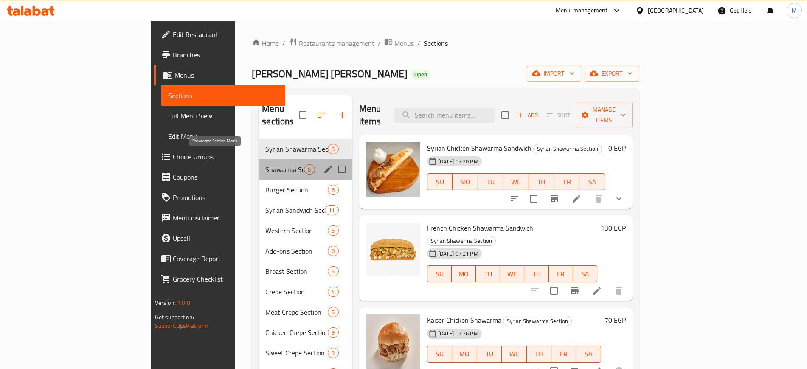
click at [265, 164] on span "Shawarma Section Meals" at bounding box center [284, 169] width 39 height 10
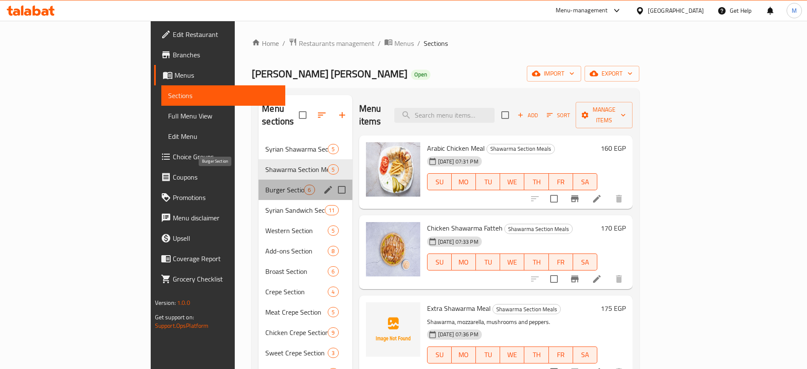
click at [265, 185] on span "Burger Section" at bounding box center [284, 190] width 39 height 10
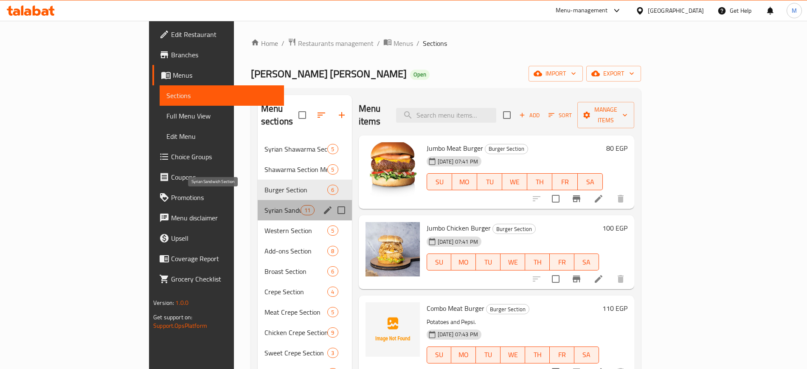
click at [264, 205] on span "Syrian Sandwich Section" at bounding box center [282, 210] width 36 height 10
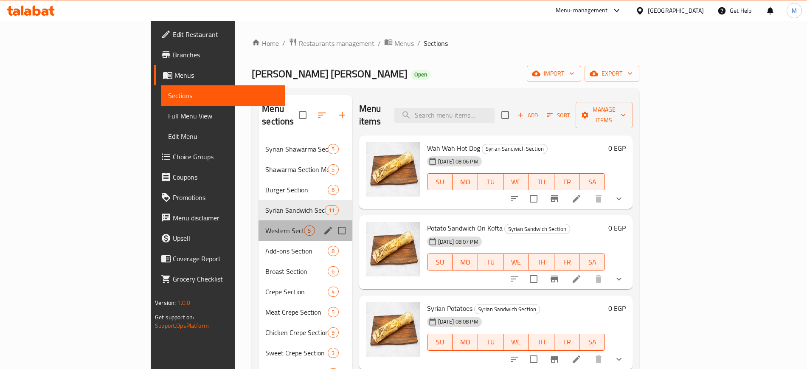
click at [258, 226] on div "Western Section 5" at bounding box center [304, 230] width 93 height 20
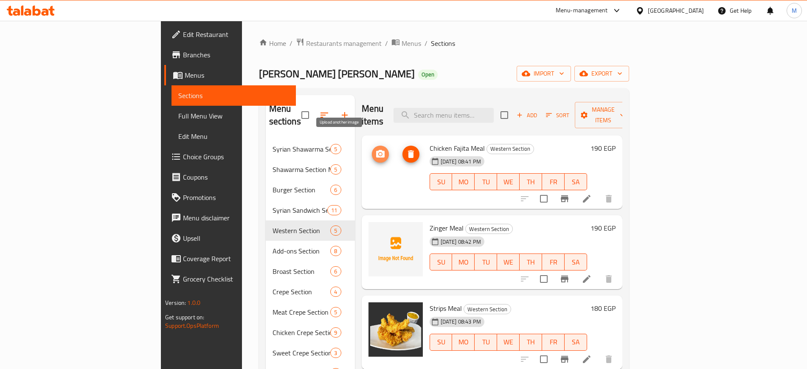
click at [375, 149] on icon "upload picture" at bounding box center [380, 154] width 10 height 10
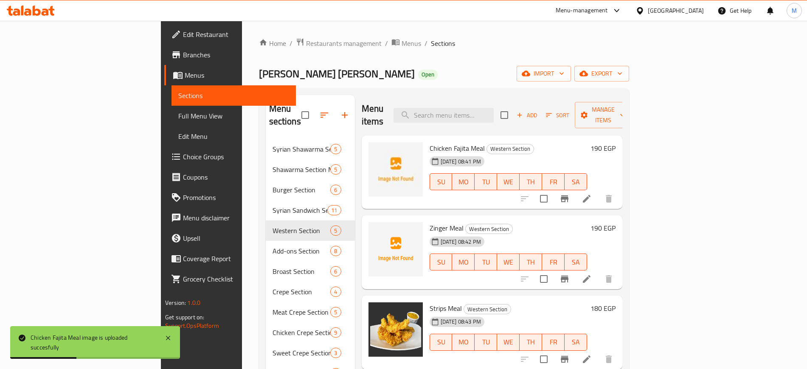
click at [375, 86] on div "Home / Restaurants management / Menus / Sections [PERSON_NAME] [PERSON_NAME] Op…" at bounding box center [444, 254] width 370 height 433
click at [171, 121] on link "Full Menu View" at bounding box center [233, 116] width 124 height 20
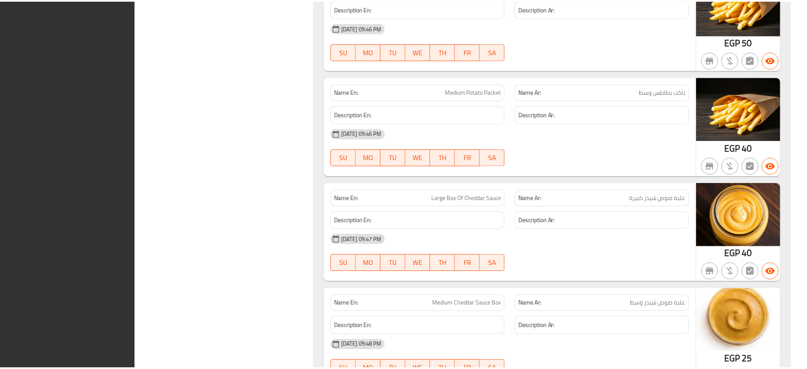
scroll to position [9882, 0]
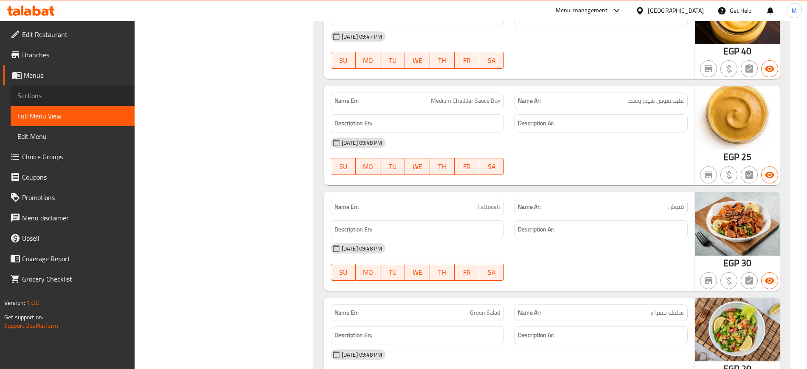
click at [35, 99] on span "Sections" at bounding box center [72, 95] width 110 height 10
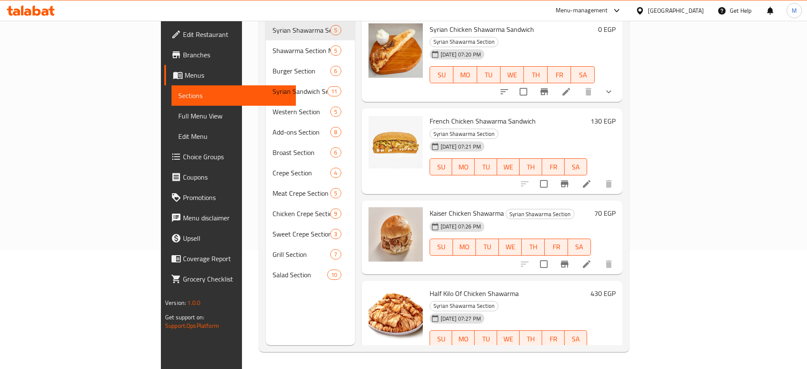
scroll to position [119, 0]
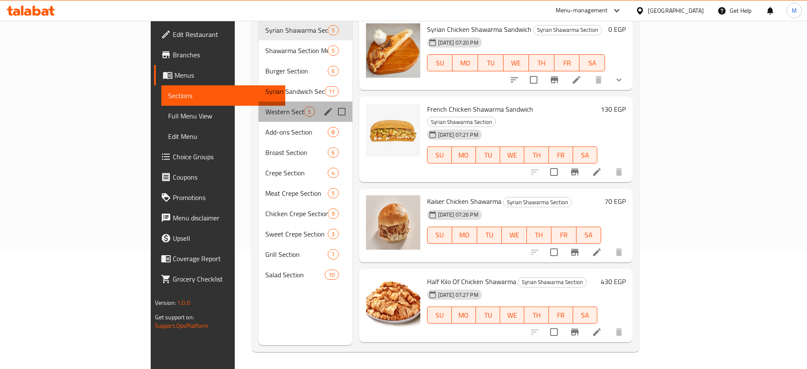
click at [258, 101] on div "Western Section 5" at bounding box center [304, 111] width 93 height 20
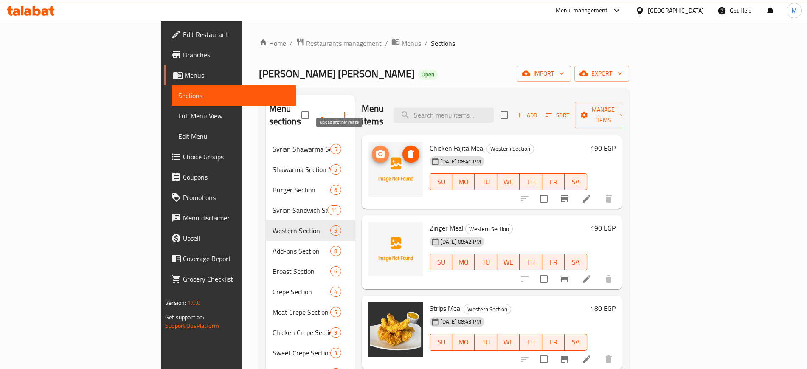
click at [375, 149] on icon "upload picture" at bounding box center [380, 154] width 10 height 10
click at [325, 75] on div "[PERSON_NAME] [PERSON_NAME] Open import export" at bounding box center [444, 74] width 370 height 16
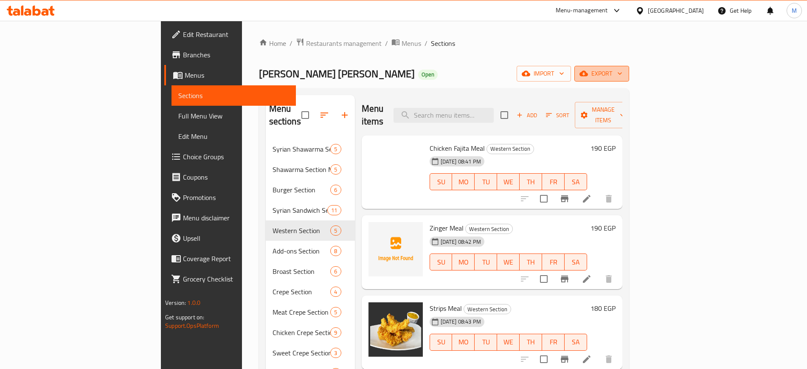
click at [629, 75] on button "export" at bounding box center [601, 74] width 55 height 16
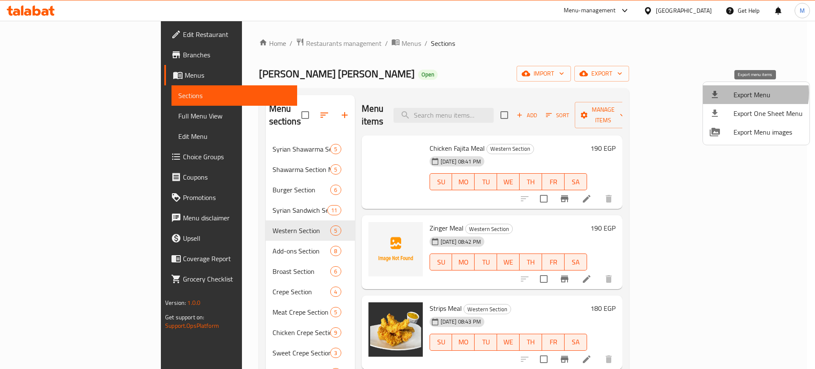
click at [744, 93] on span "Export Menu" at bounding box center [767, 95] width 69 height 10
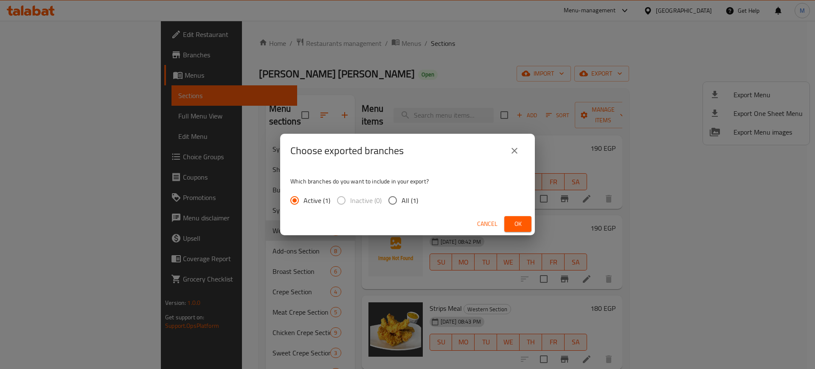
click at [410, 199] on span "All (1)" at bounding box center [409, 200] width 17 height 10
click at [401, 199] on input "All (1)" at bounding box center [393, 200] width 18 height 18
radio input "true"
click at [527, 219] on button "Ok" at bounding box center [517, 224] width 27 height 16
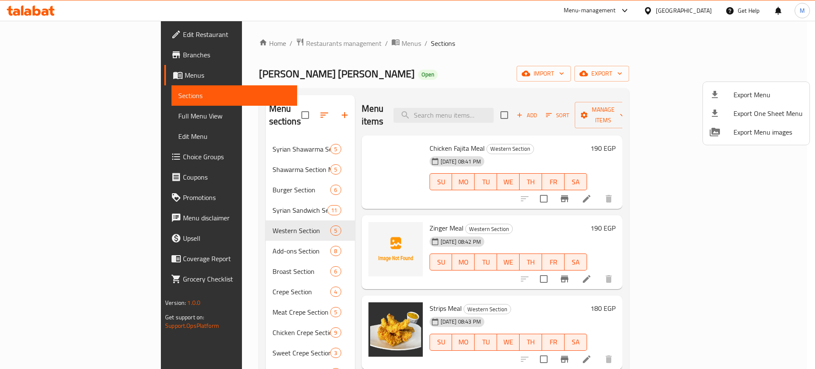
click at [356, 46] on div at bounding box center [407, 184] width 815 height 369
